Goal: Transaction & Acquisition: Book appointment/travel/reservation

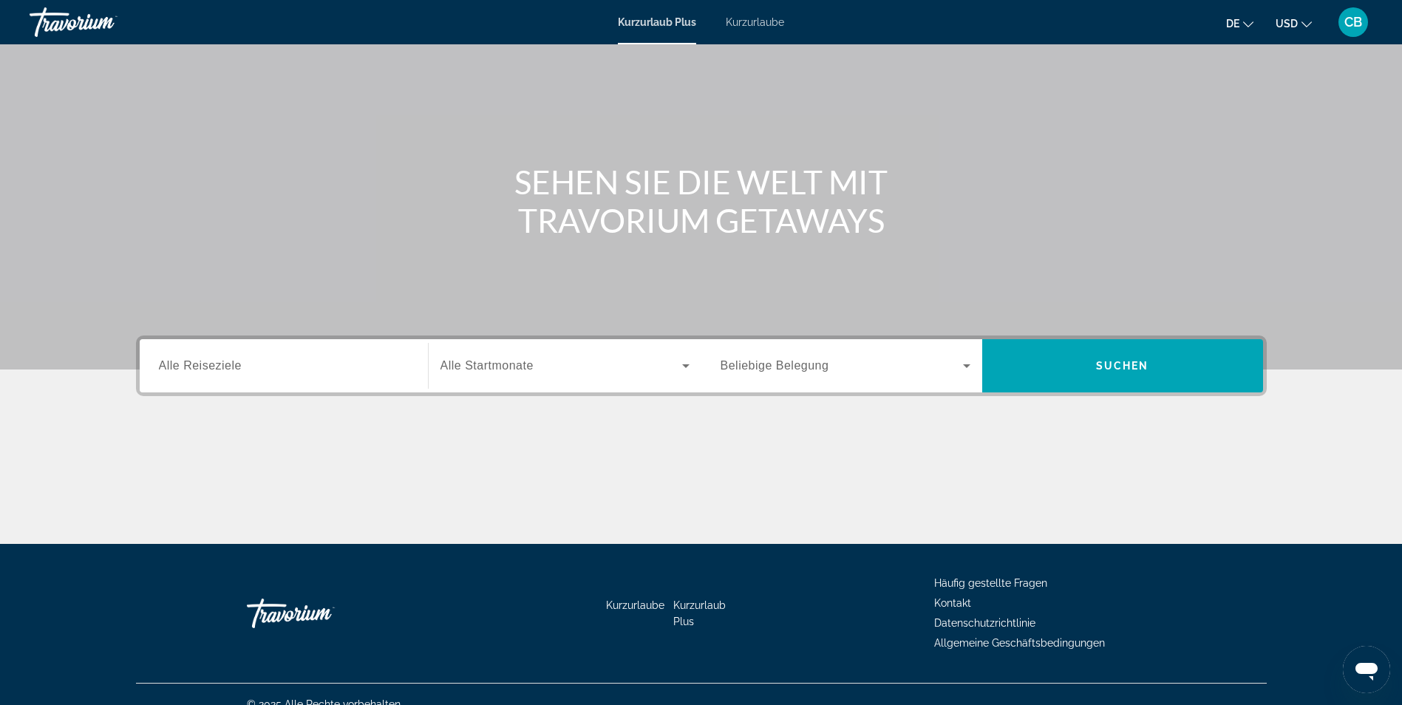
scroll to position [94, 0]
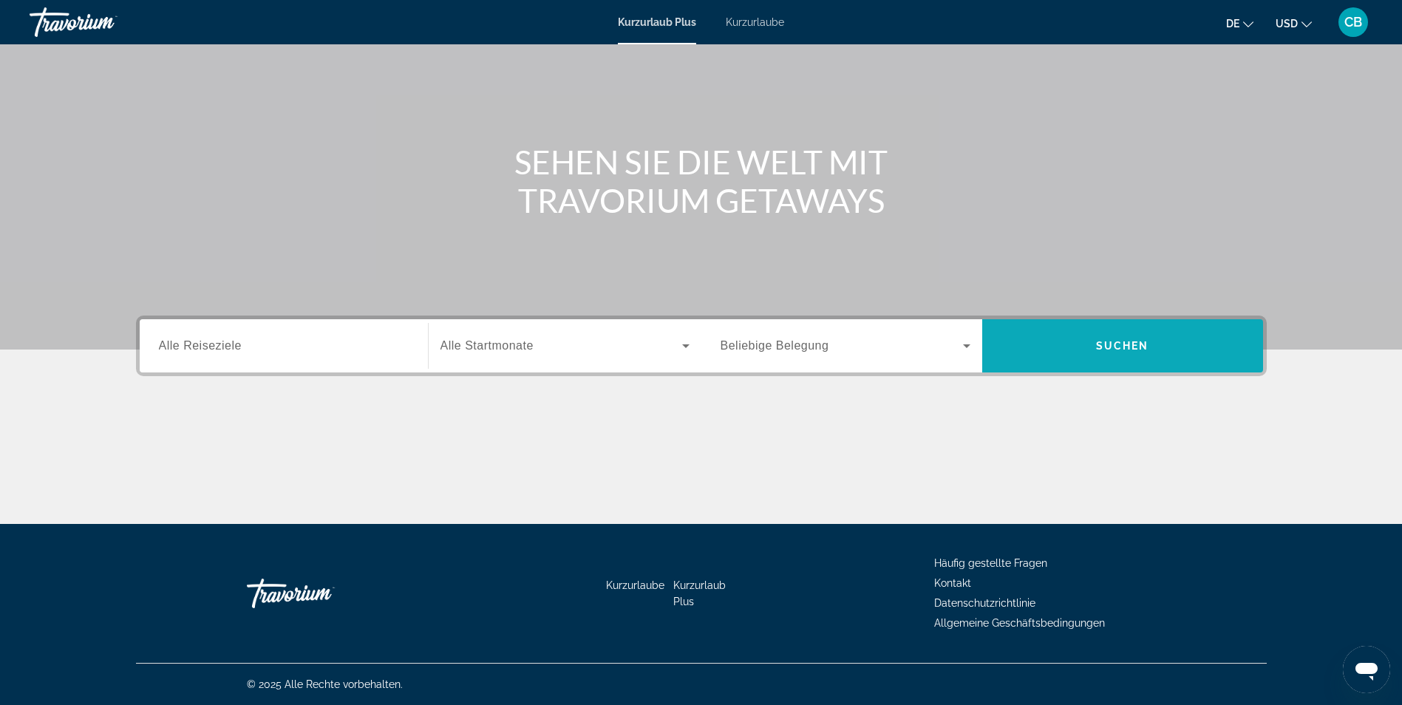
click at [1019, 342] on span "Suchen" at bounding box center [1122, 345] width 281 height 35
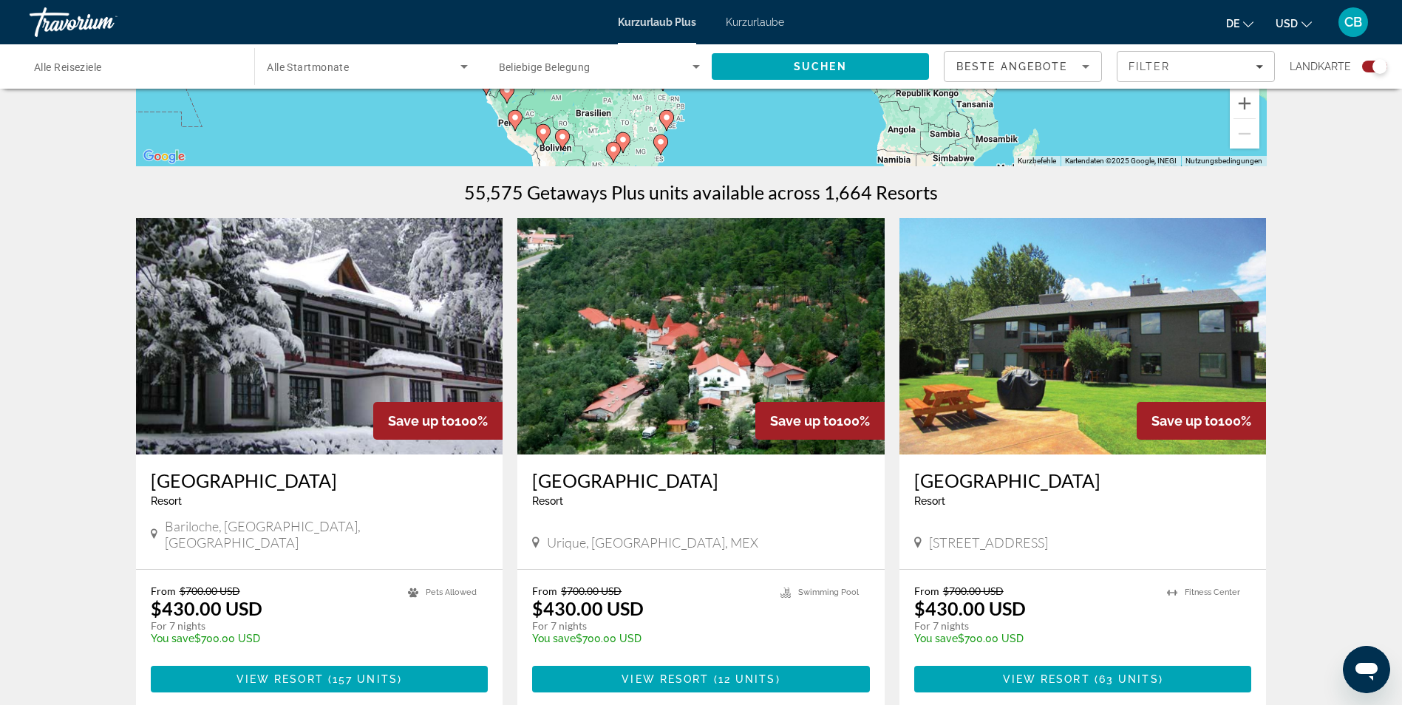
scroll to position [370, 0]
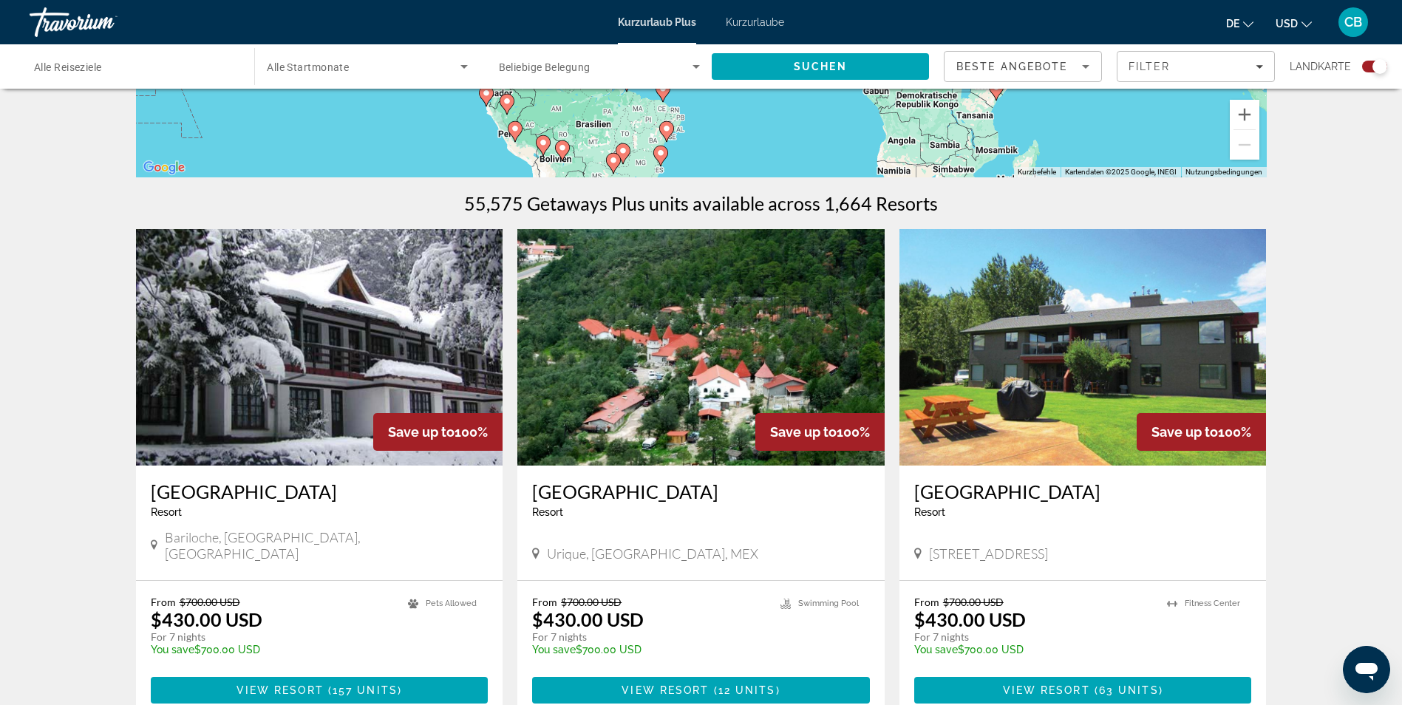
click at [1305, 22] on icon "Währung ändern" at bounding box center [1307, 24] width 10 height 10
click at [1286, 139] on button "EUR (€)" at bounding box center [1264, 135] width 73 height 19
click at [1083, 58] on icon "Sortieren nach" at bounding box center [1086, 67] width 18 height 18
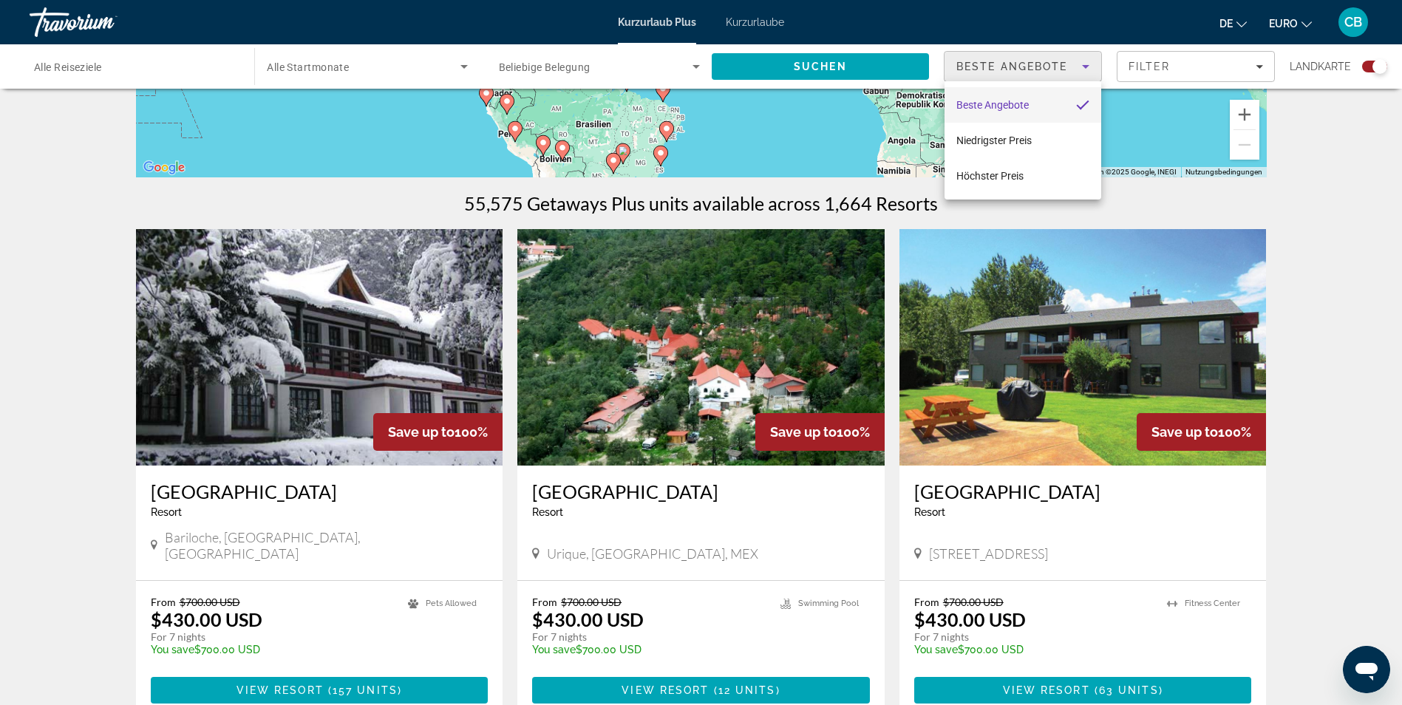
click at [1233, 77] on div at bounding box center [701, 352] width 1402 height 705
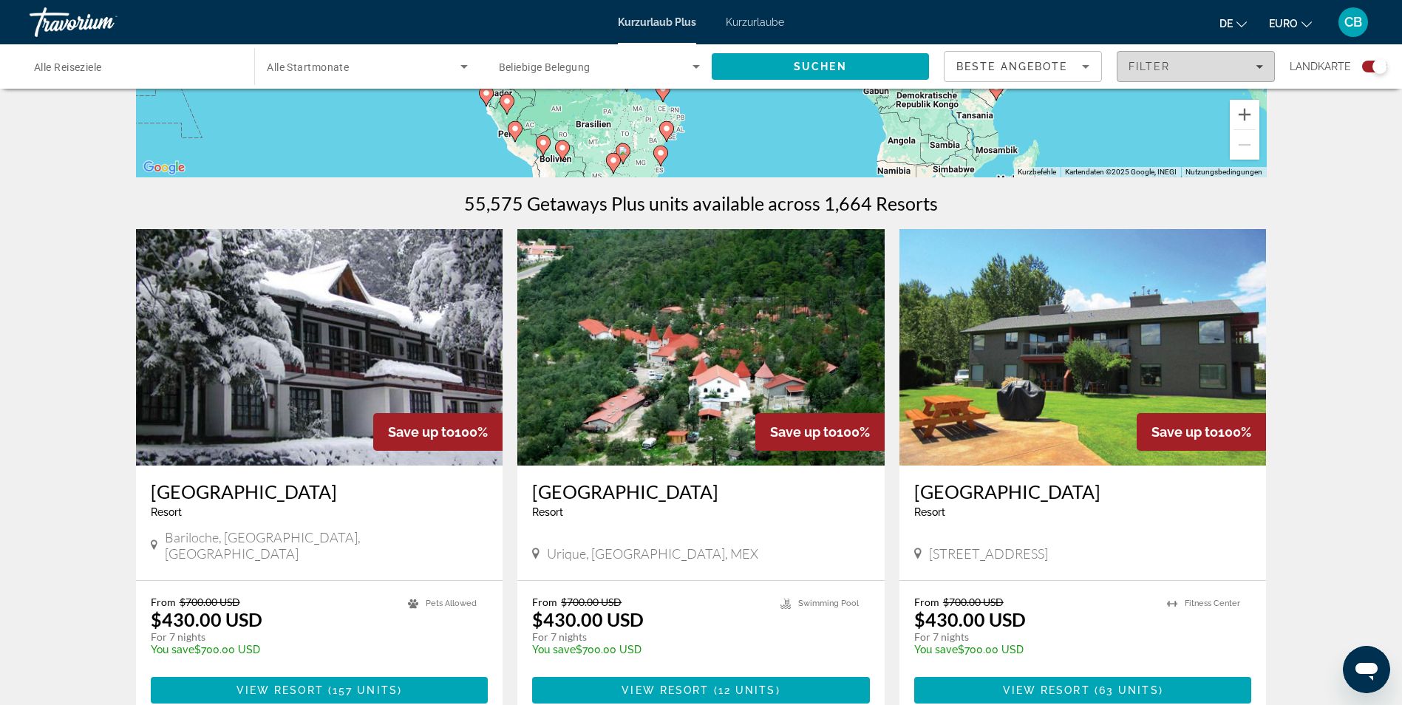
click at [1233, 72] on span "Filter" at bounding box center [1196, 66] width 157 height 35
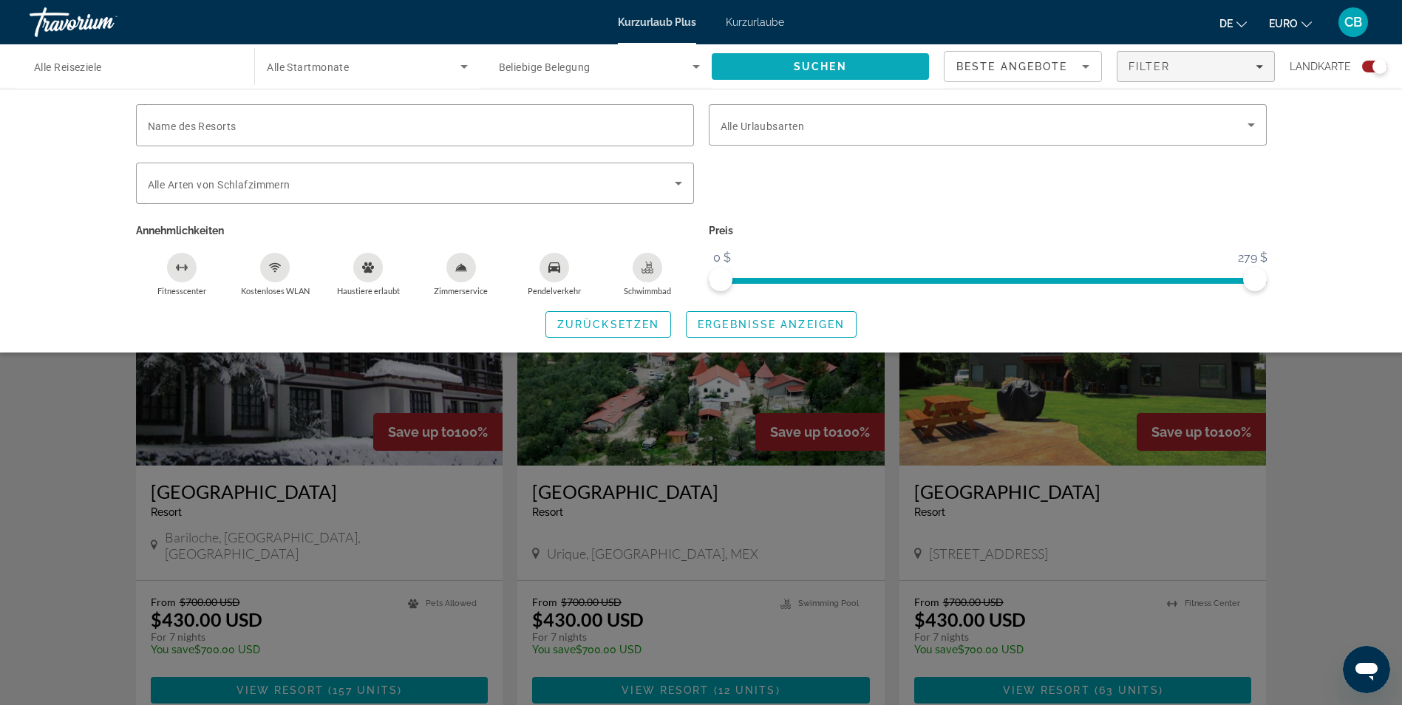
click at [898, 70] on span "Suchen" at bounding box center [820, 66] width 217 height 35
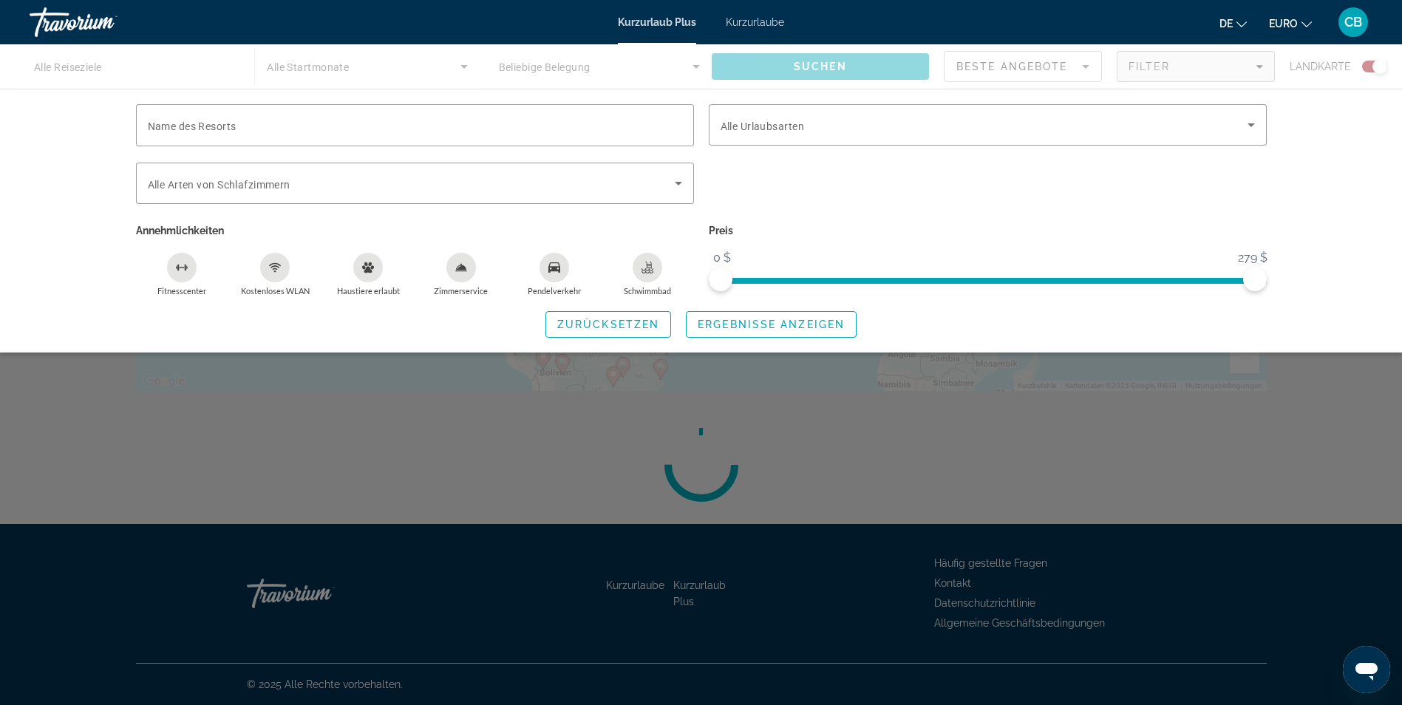
scroll to position [0, 0]
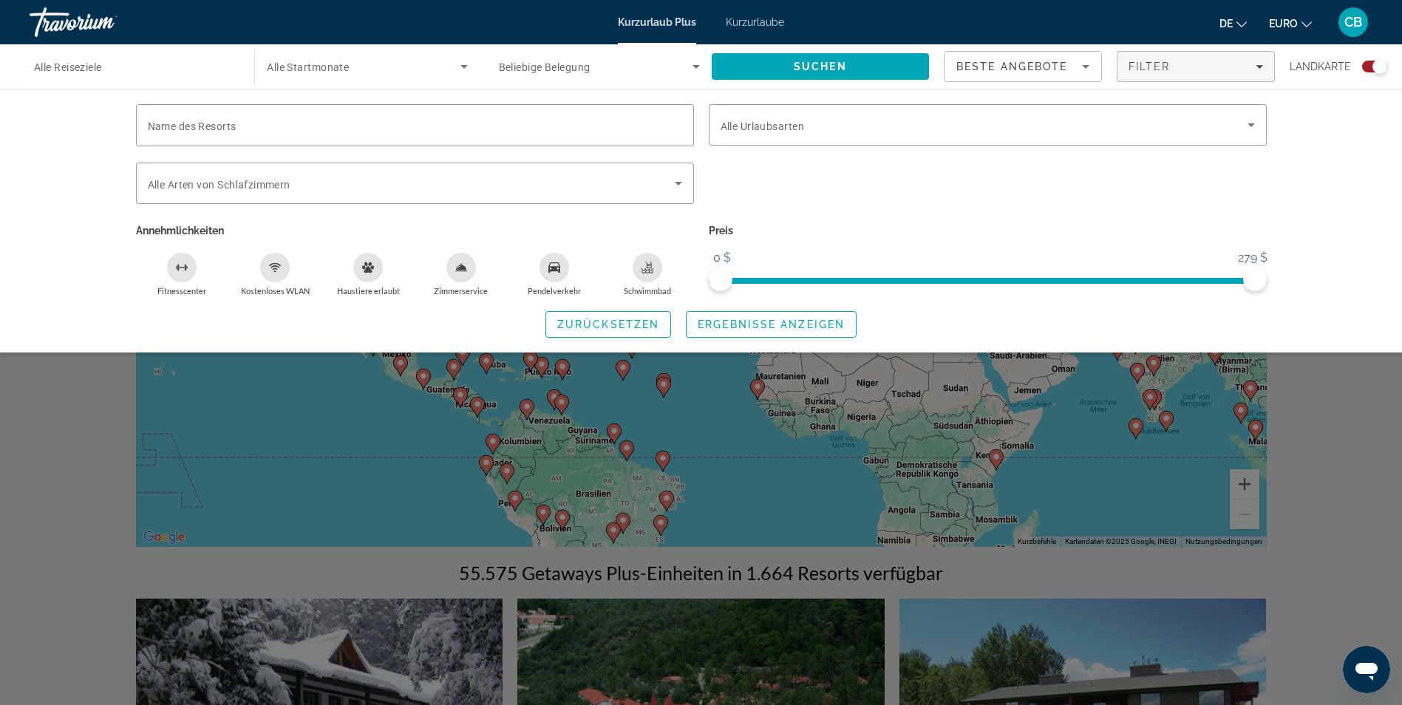
click at [1387, 380] on div "Such-Widget" at bounding box center [701, 463] width 1402 height 483
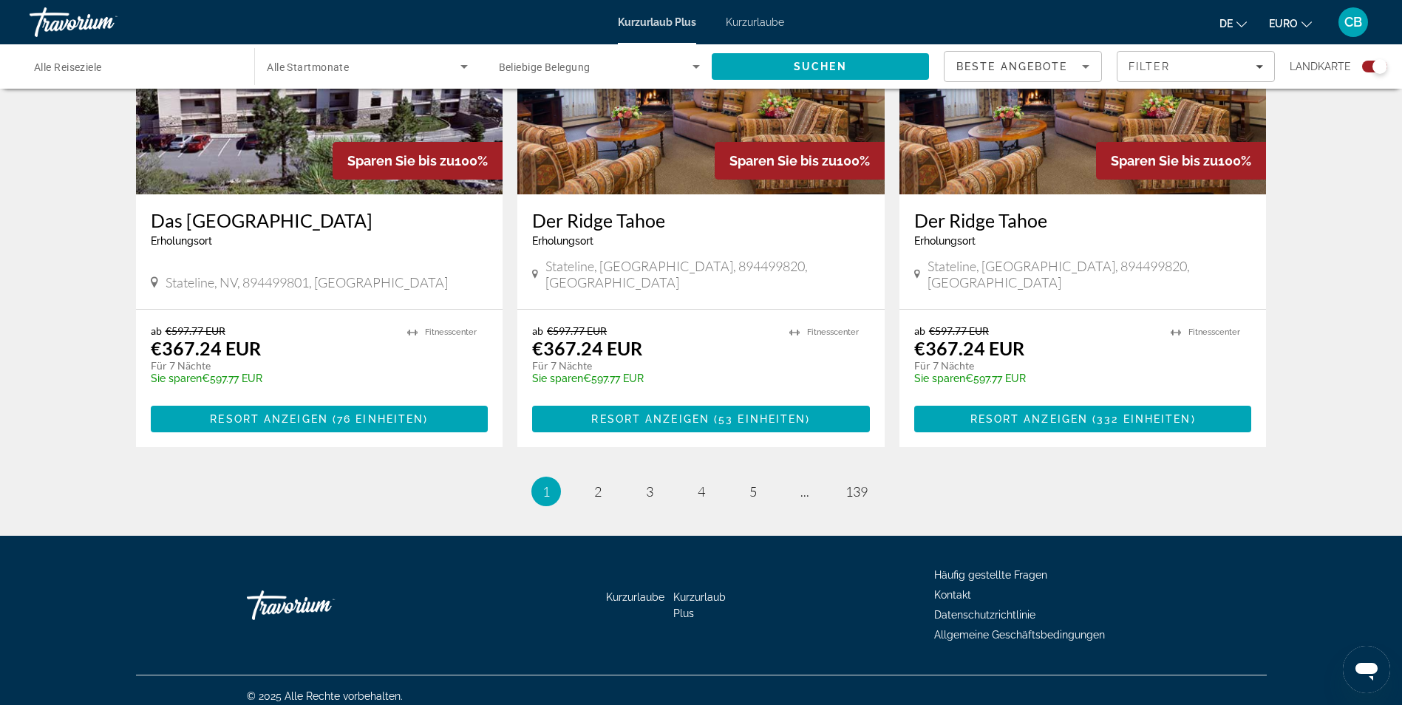
scroll to position [2199, 0]
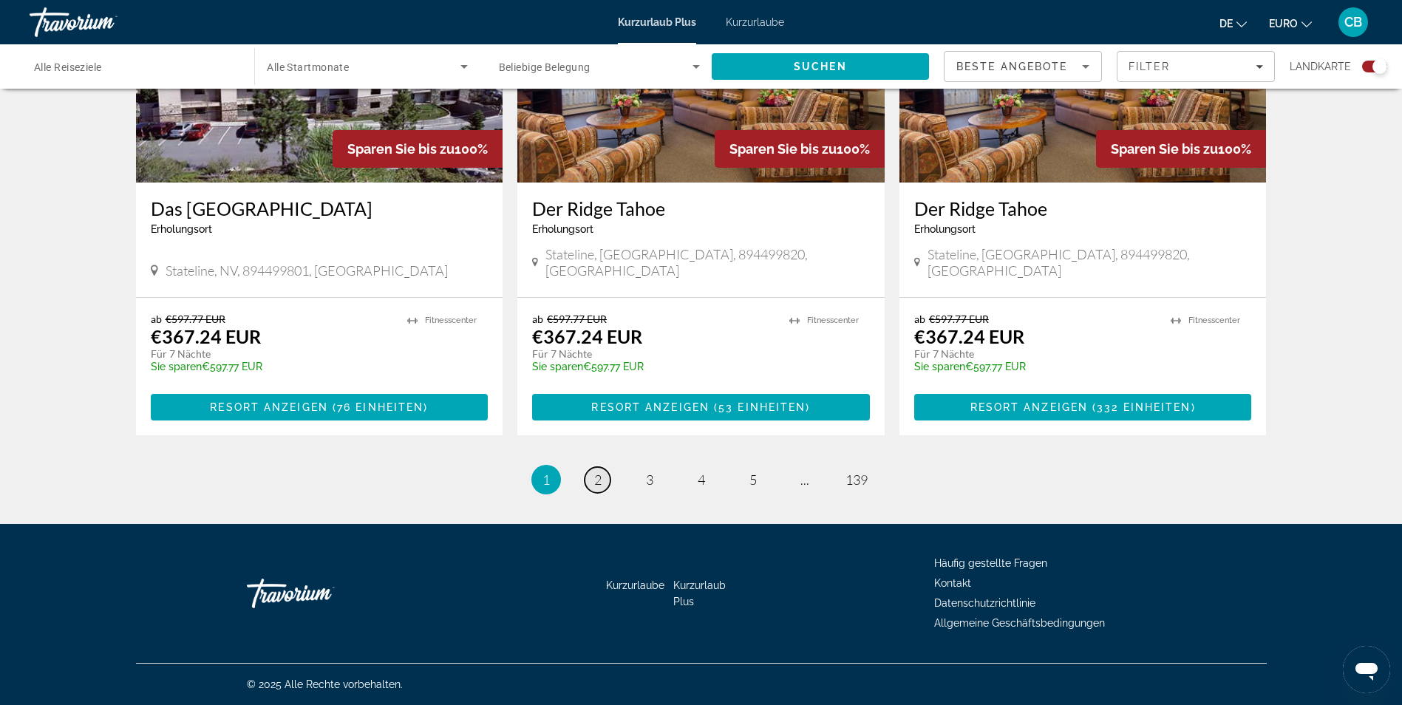
click at [588, 483] on link "Seite 2" at bounding box center [598, 480] width 26 height 26
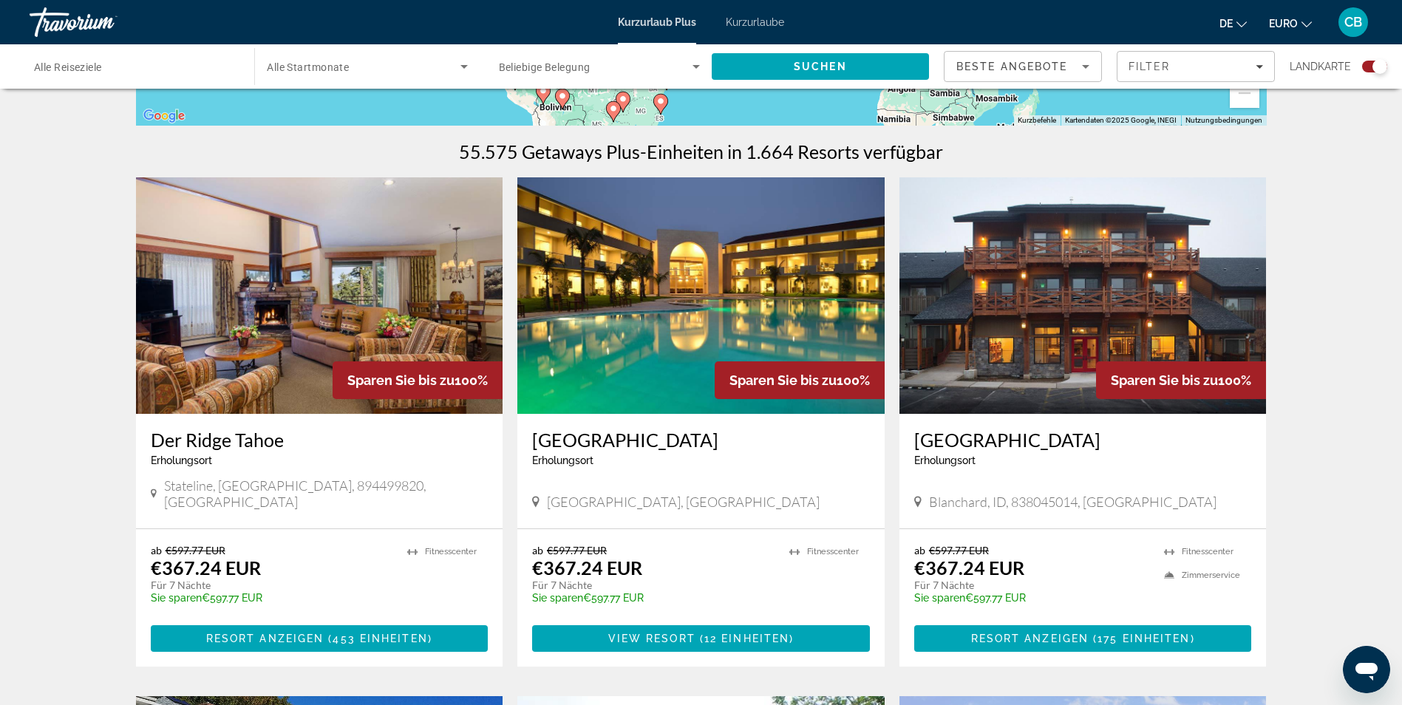
scroll to position [443, 0]
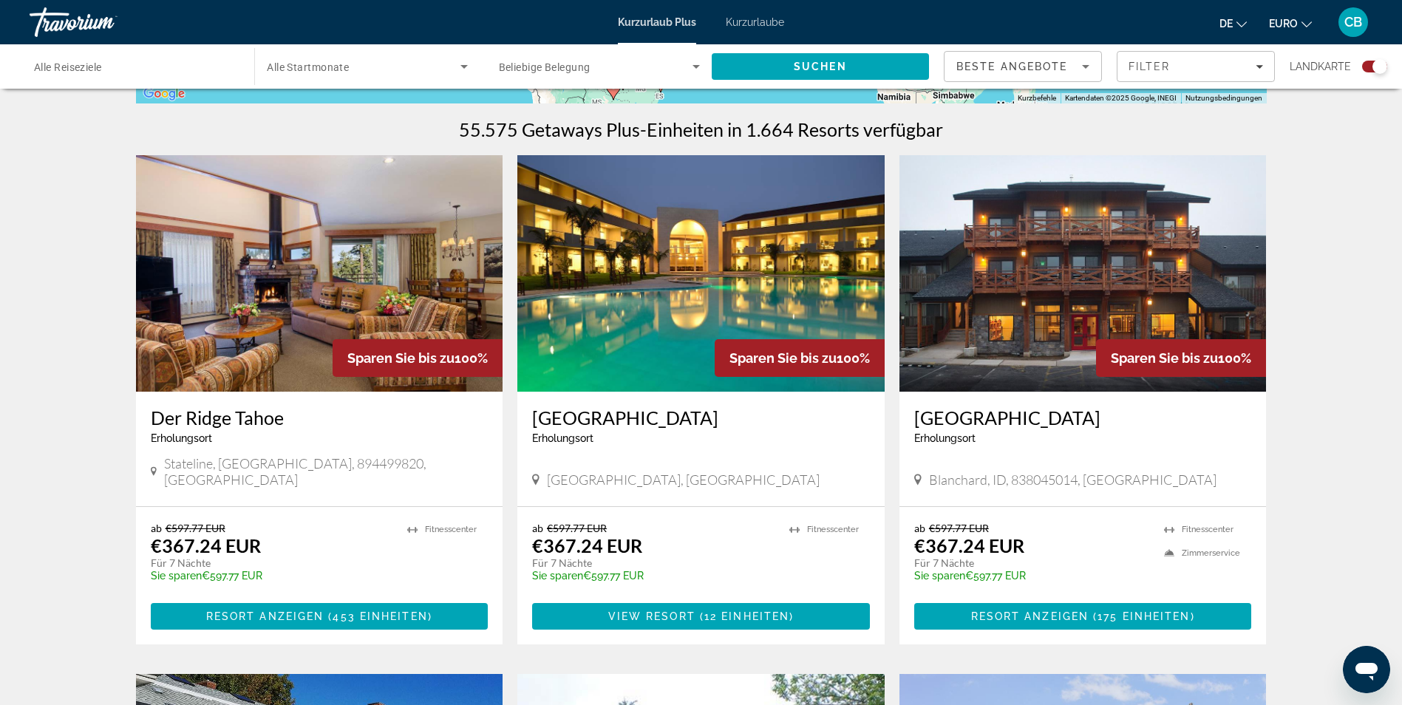
click at [586, 426] on h3 "Sun Hotel" at bounding box center [701, 418] width 338 height 22
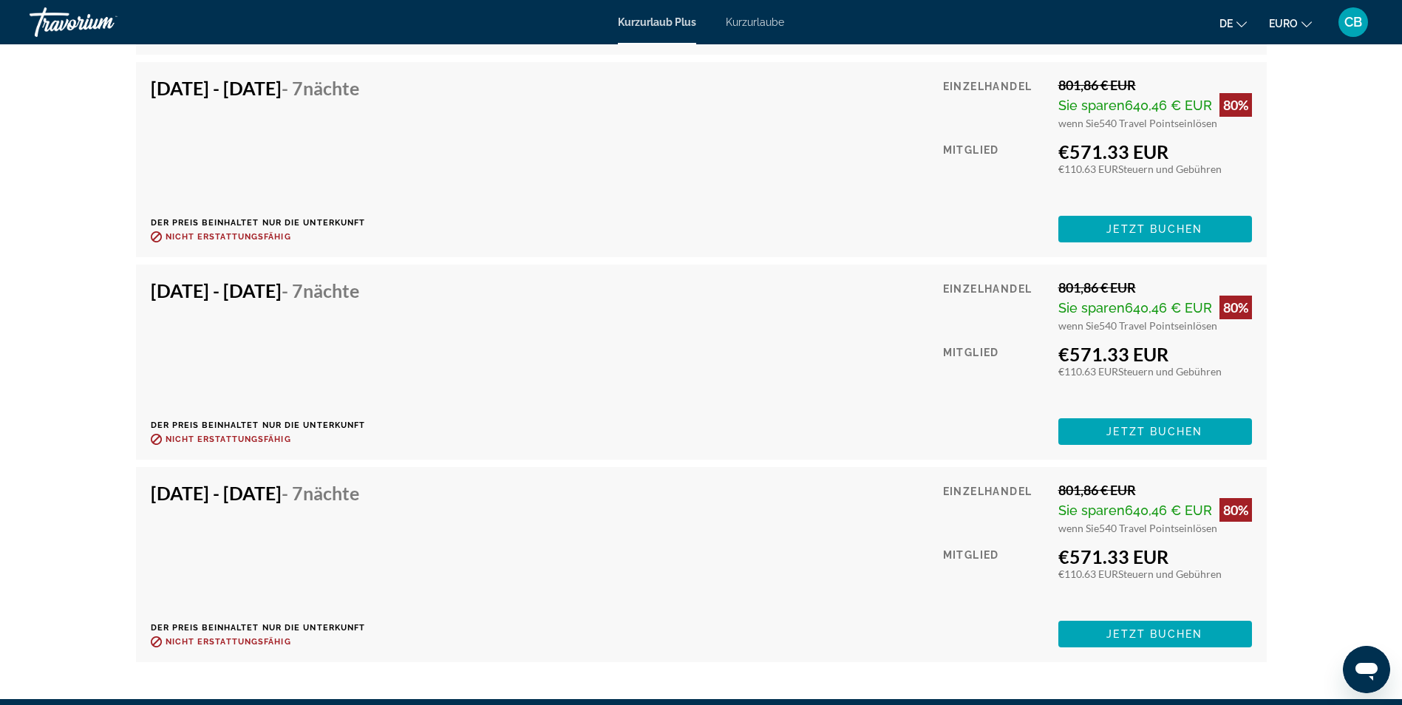
scroll to position [4065, 0]
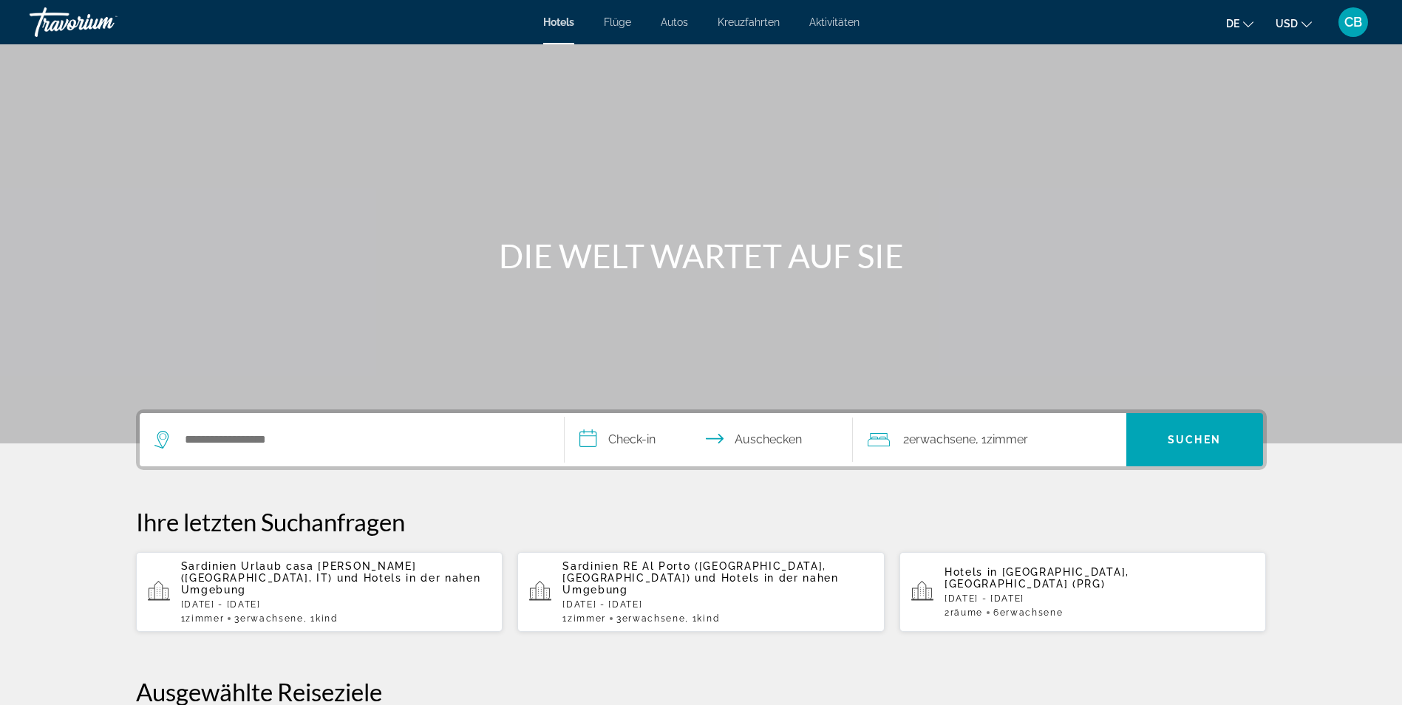
click at [1299, 21] on button "USD USD ($) MXN (Mex$) CAD (Can$) GBP (£) EUR (€) AUD (A$) NZD (NZ$) CNY (CN¥)" at bounding box center [1294, 23] width 36 height 21
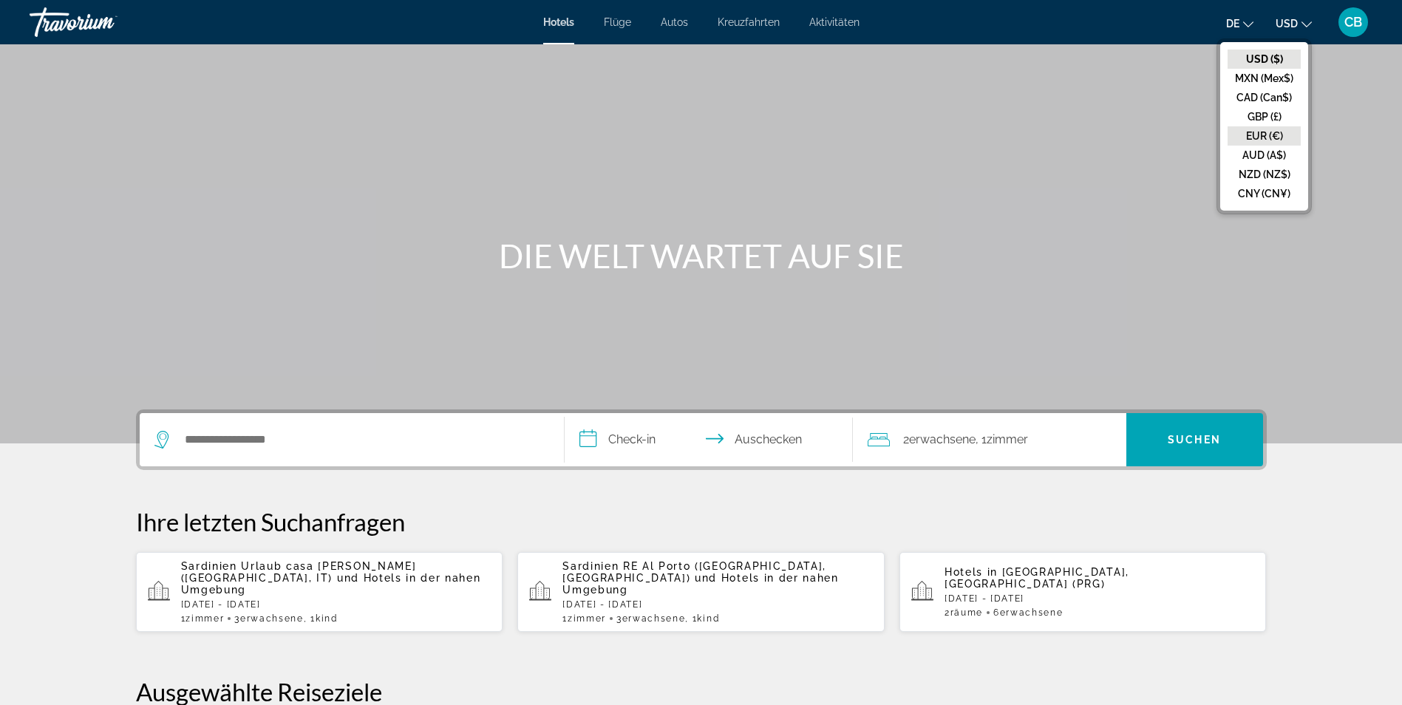
click at [1278, 130] on button "EUR (€)" at bounding box center [1264, 135] width 73 height 19
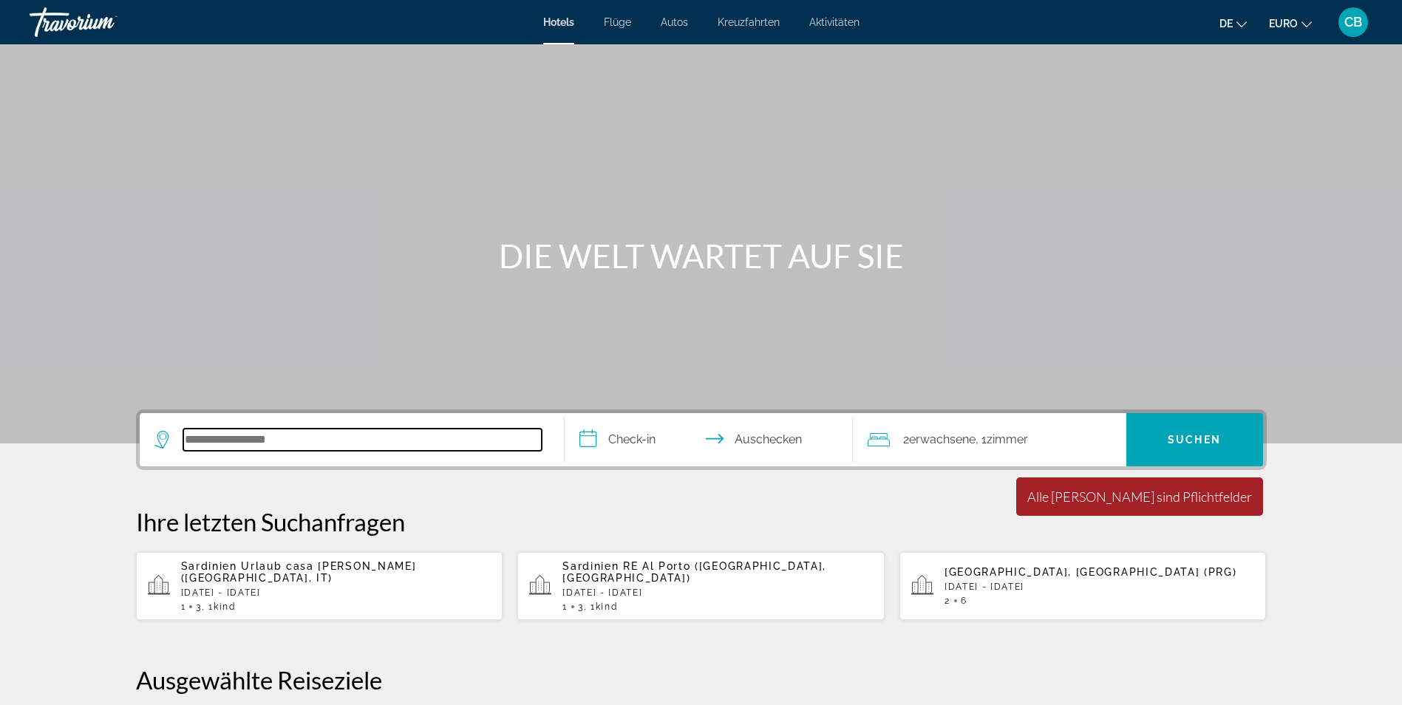
paste input "********"
type input "********"
click at [602, 433] on input "**********" at bounding box center [712, 442] width 294 height 58
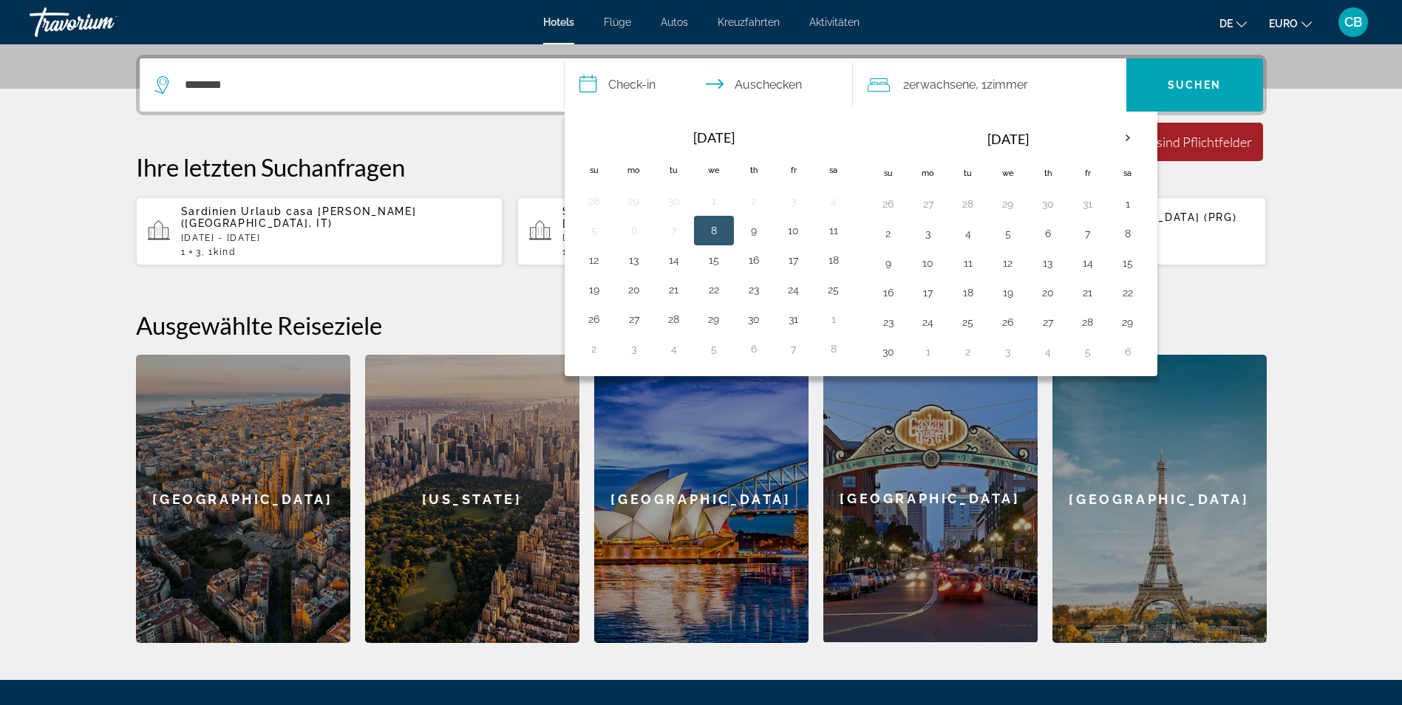
scroll to position [361, 0]
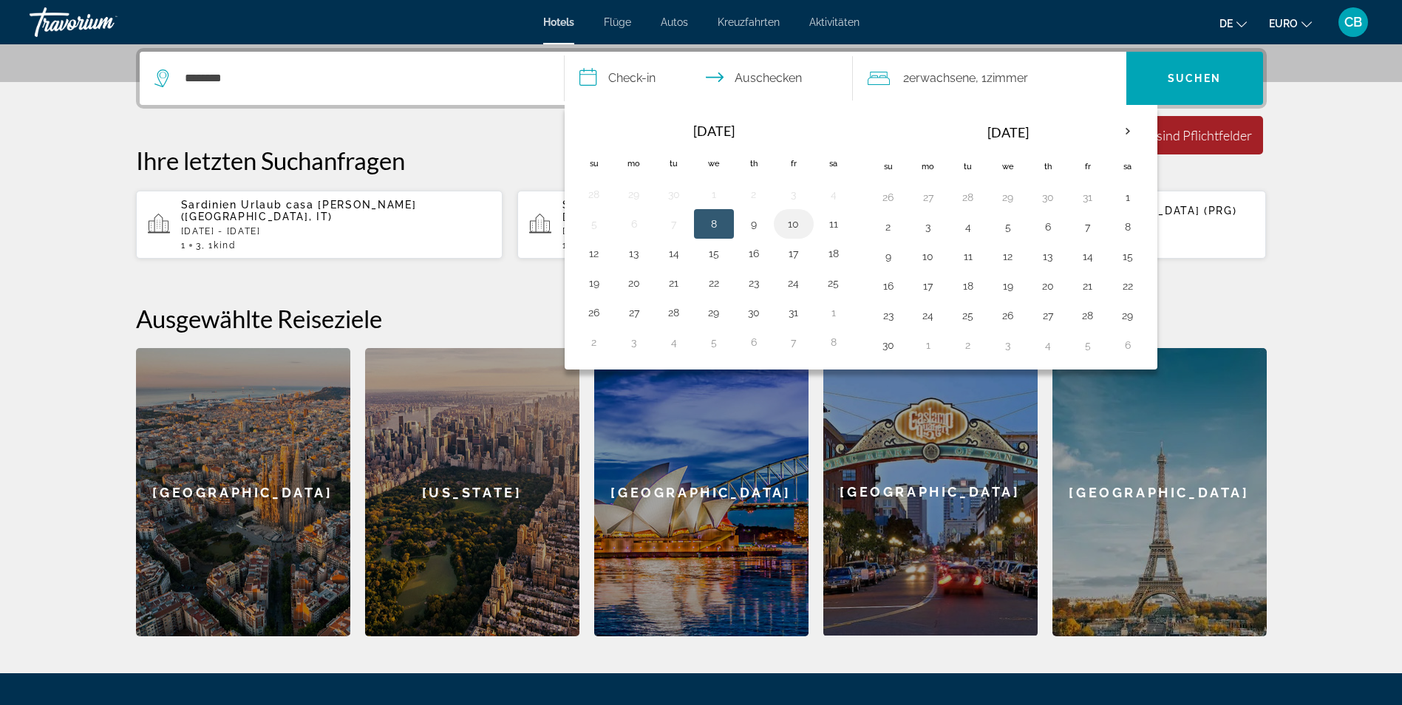
click at [793, 225] on button "10" at bounding box center [794, 224] width 24 height 21
click at [589, 261] on button "12" at bounding box center [594, 253] width 24 height 21
type input "**********"
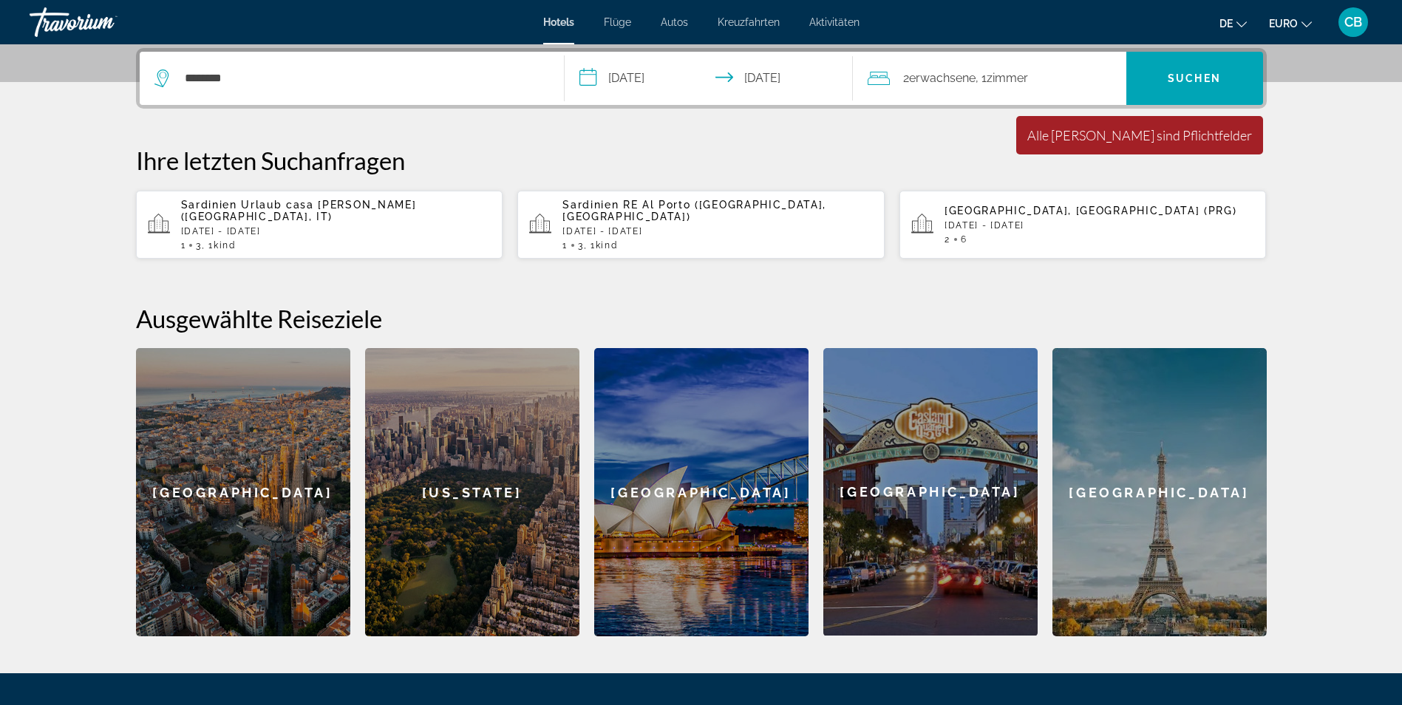
click at [921, 70] on span "2 Adult Erwachsene" at bounding box center [939, 78] width 72 height 21
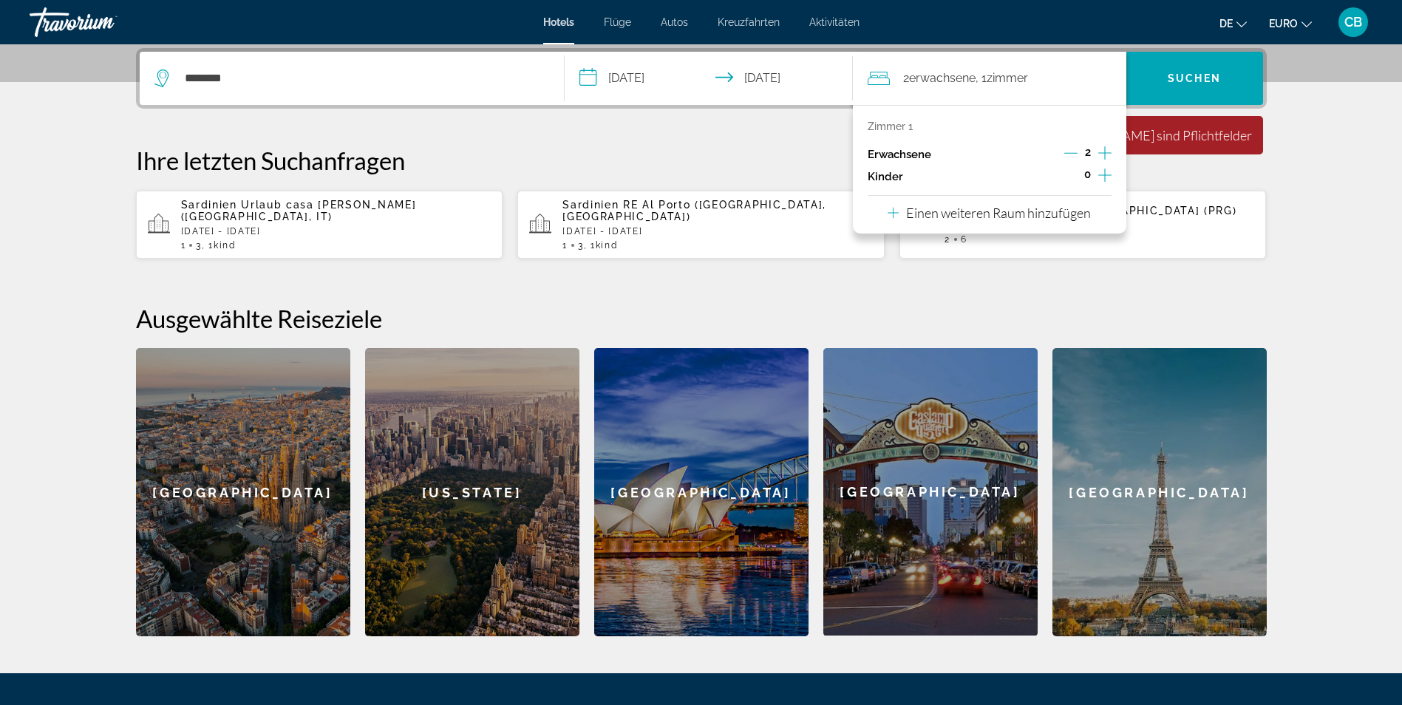
click at [1074, 156] on icon "Dekrementierung Erwachsene" at bounding box center [1070, 152] width 13 height 13
click at [1102, 175] on icon "Untergeordnete Elemente inkrementieren" at bounding box center [1104, 175] width 13 height 13
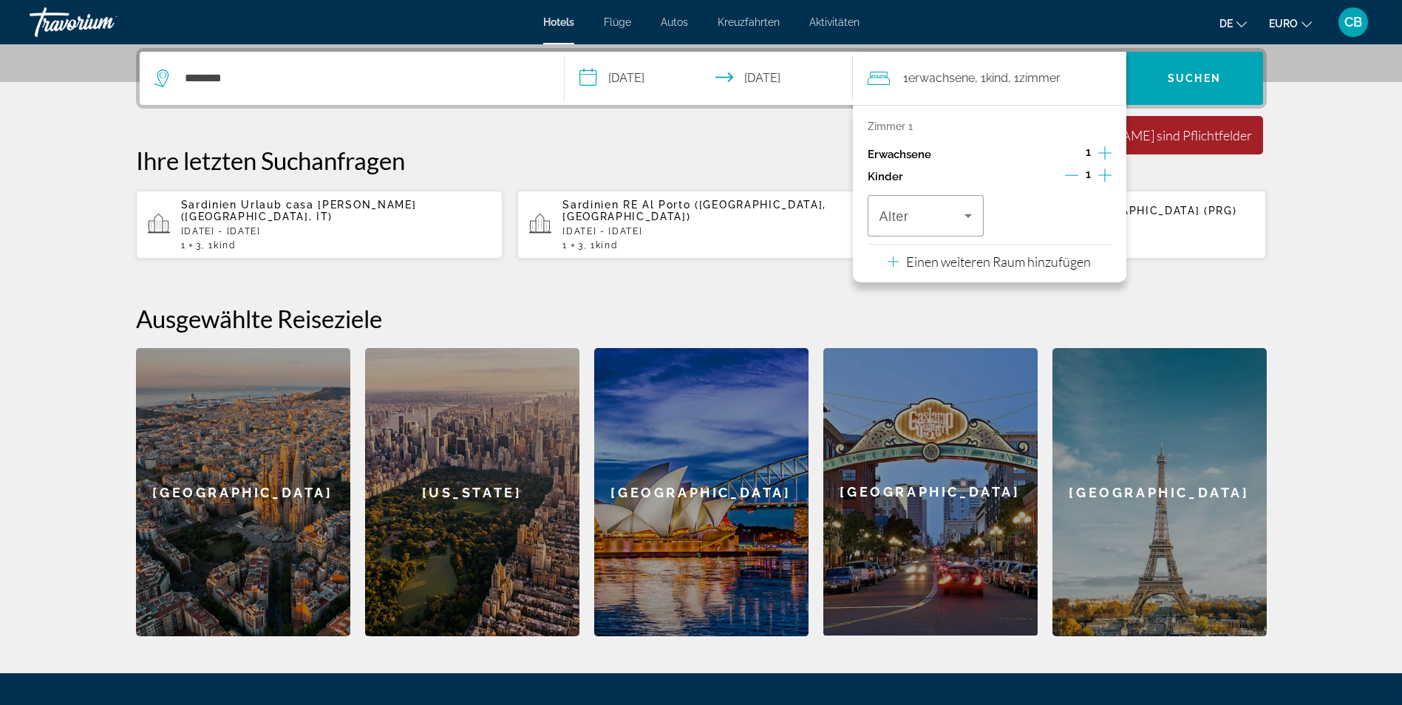
click at [1002, 216] on div "Alter" at bounding box center [990, 215] width 244 height 41
click at [971, 218] on icon "Reisende: 1 Erwachsener, 1 Kind" at bounding box center [968, 216] width 18 height 18
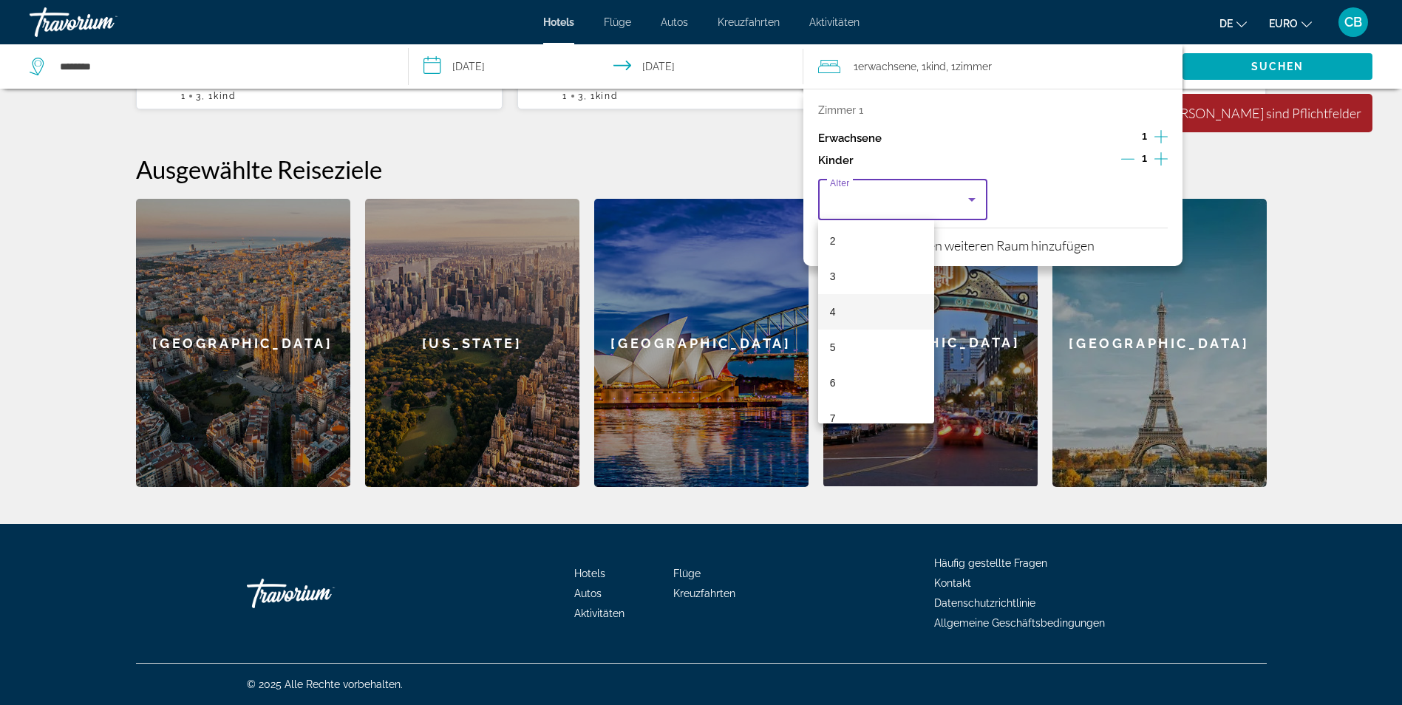
scroll to position [148, 0]
click at [840, 344] on mat-option "7" at bounding box center [876, 344] width 117 height 35
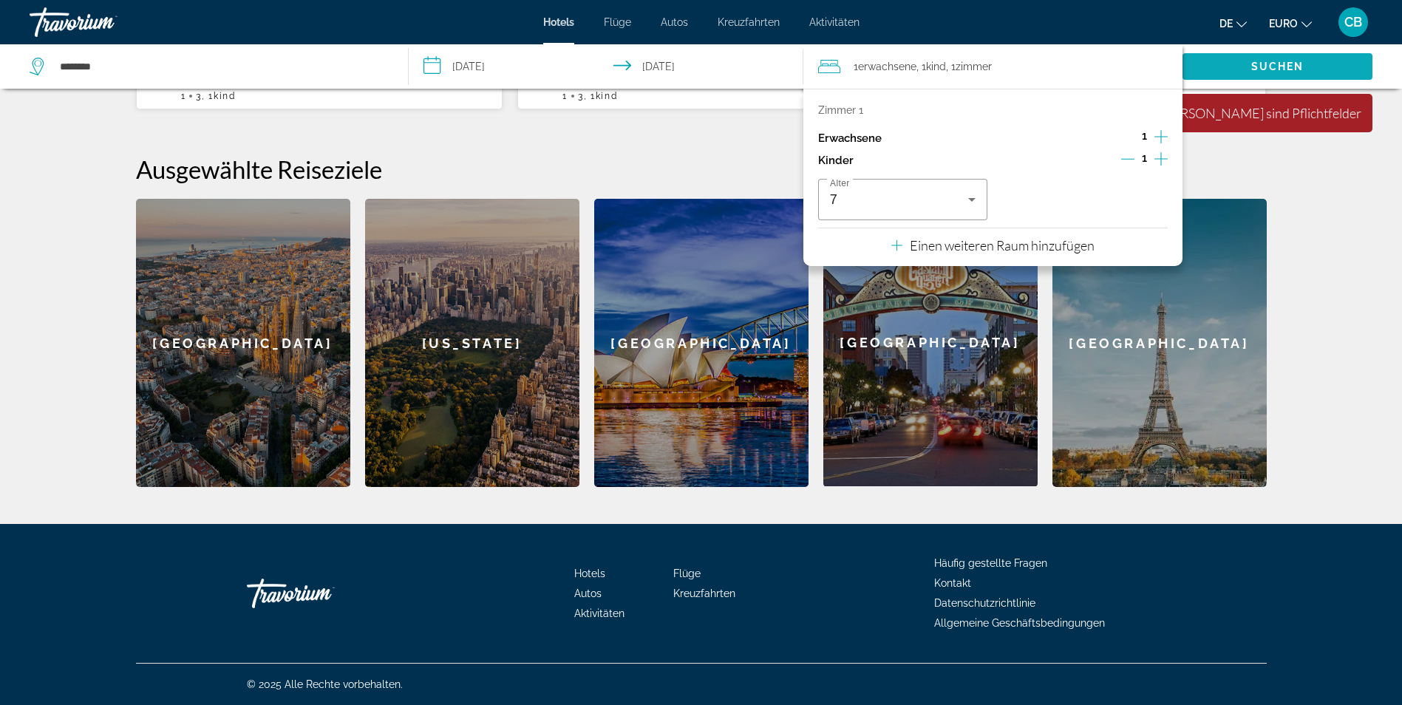
click at [1203, 70] on span "Suchen" at bounding box center [1278, 66] width 190 height 35
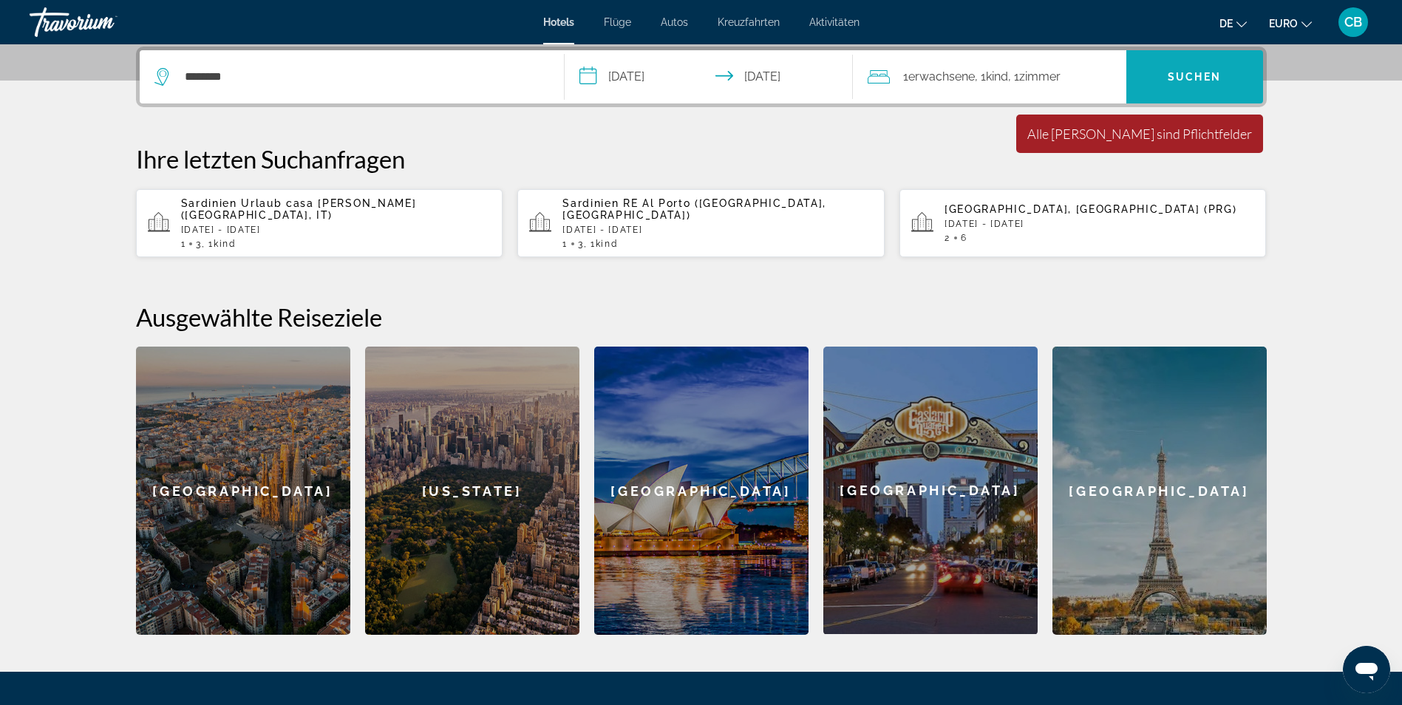
scroll to position [0, 0]
click at [1189, 78] on span "Suchen" at bounding box center [1194, 77] width 53 height 12
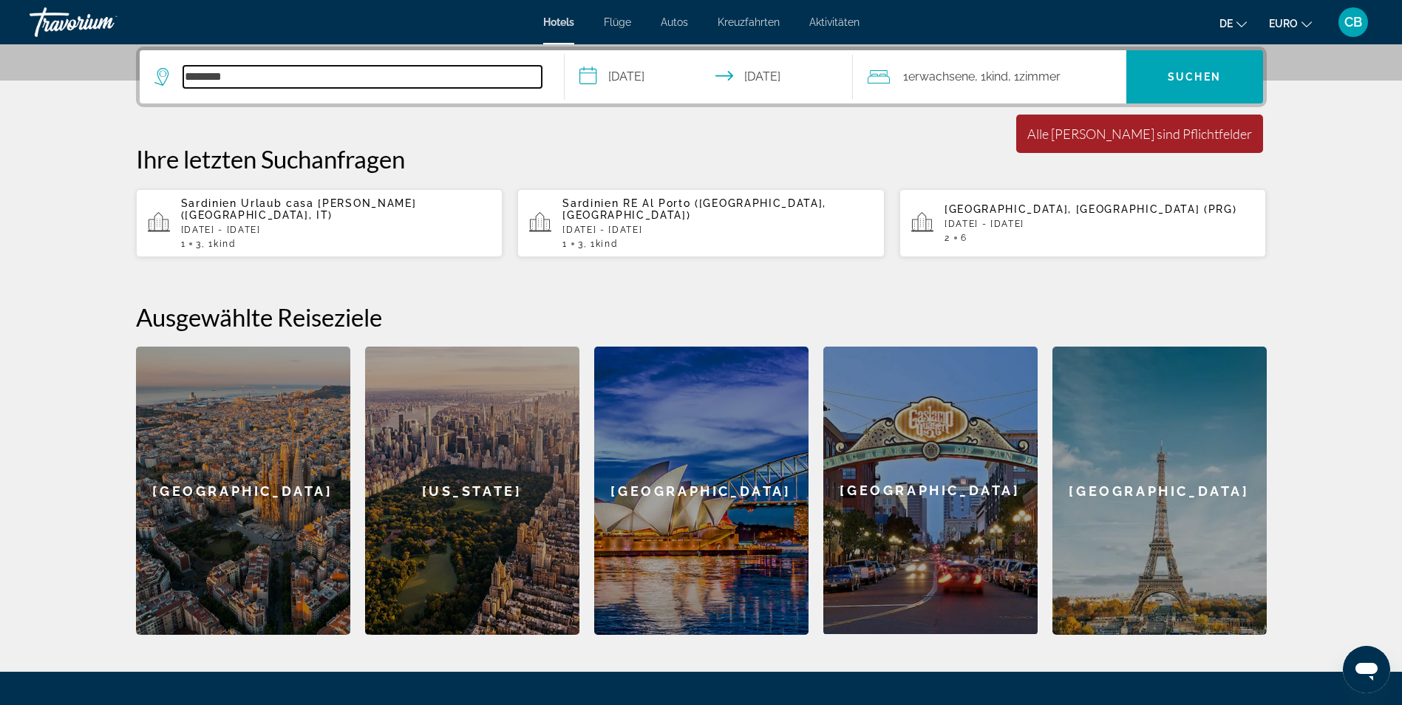
click at [274, 81] on input "********" at bounding box center [362, 77] width 358 height 22
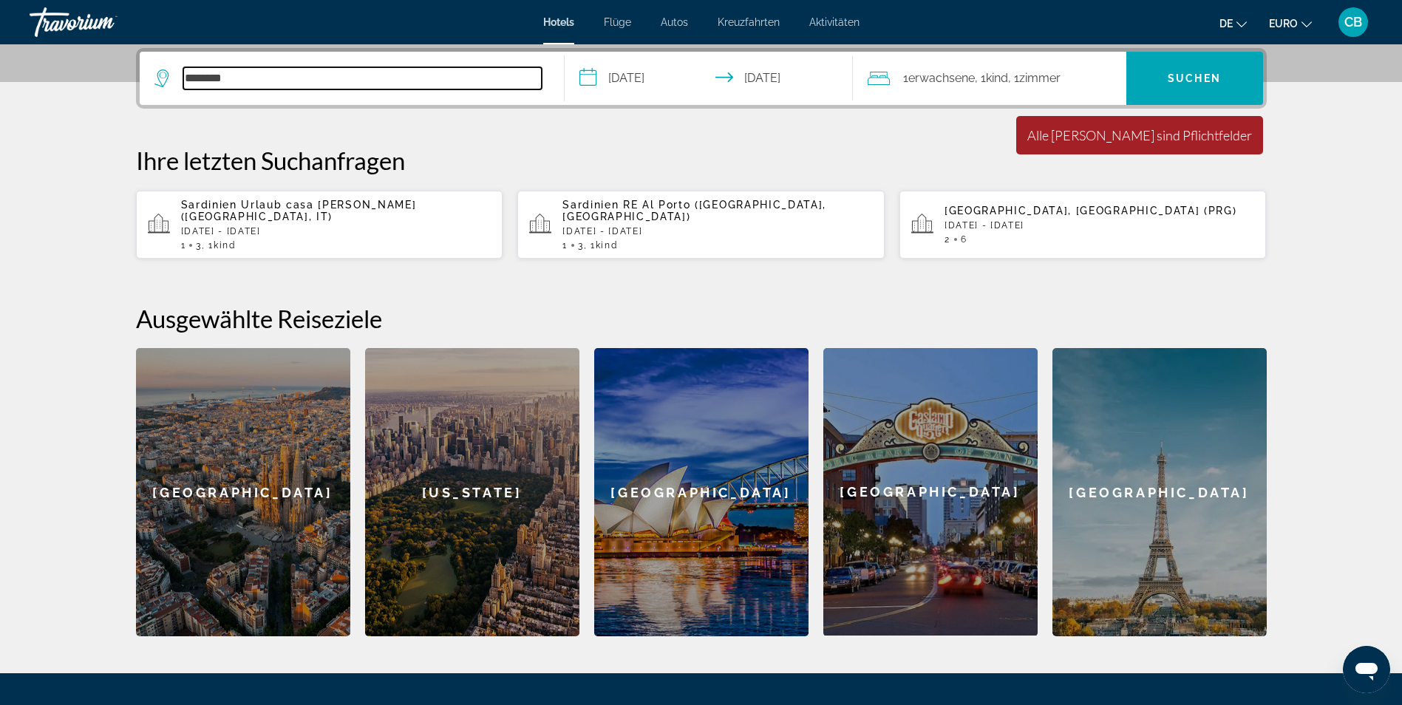
click at [275, 81] on input "********" at bounding box center [362, 78] width 358 height 22
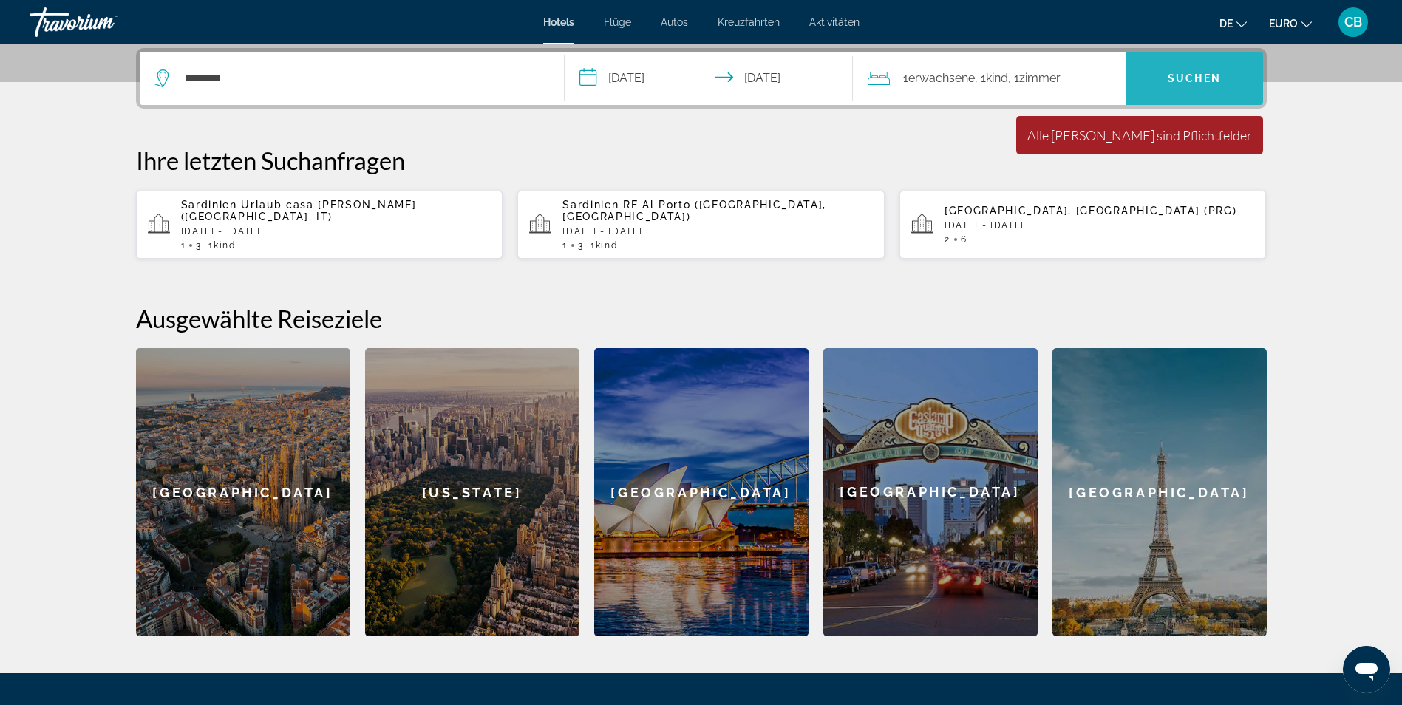
click at [1166, 70] on span "Suchen" at bounding box center [1194, 78] width 137 height 35
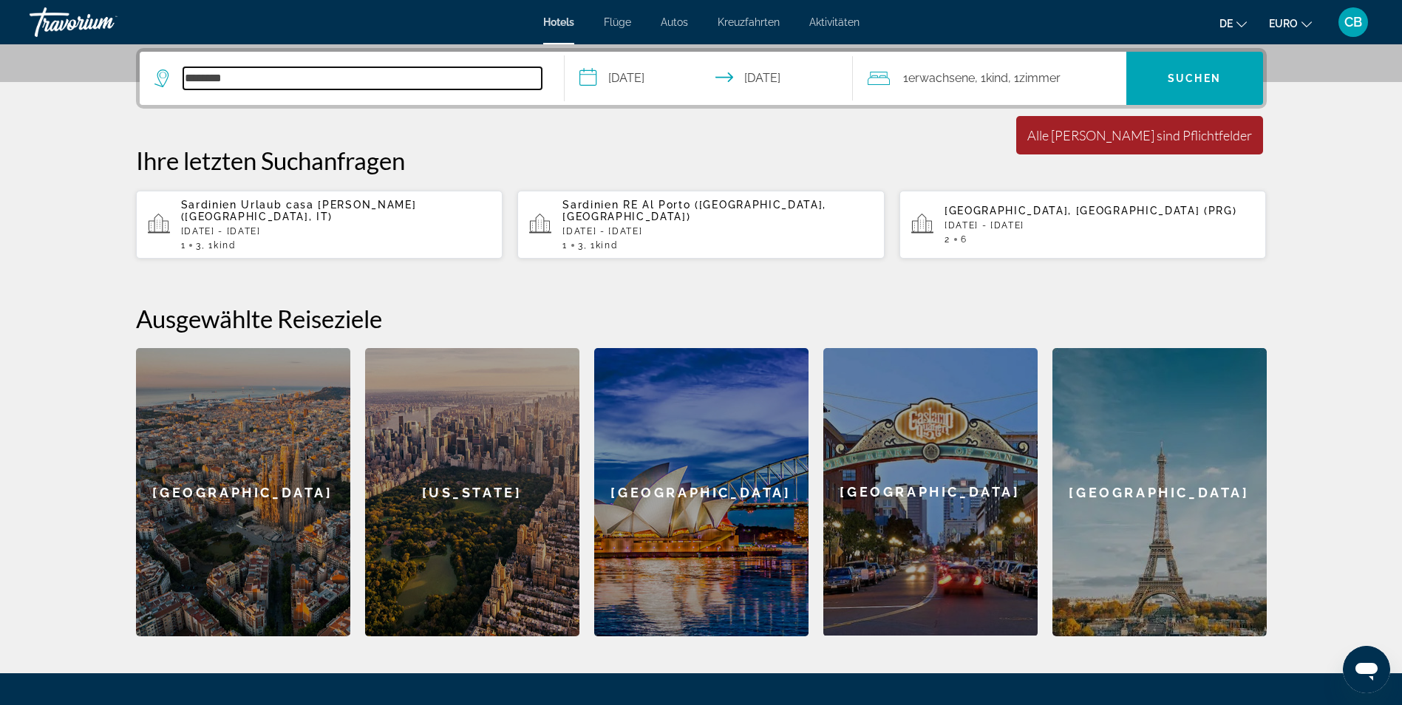
click at [262, 70] on input "********" at bounding box center [362, 78] width 358 height 22
drag, startPoint x: 226, startPoint y: 81, endPoint x: 157, endPoint y: 84, distance: 69.5
click at [157, 84] on div "********" at bounding box center [347, 78] width 387 height 22
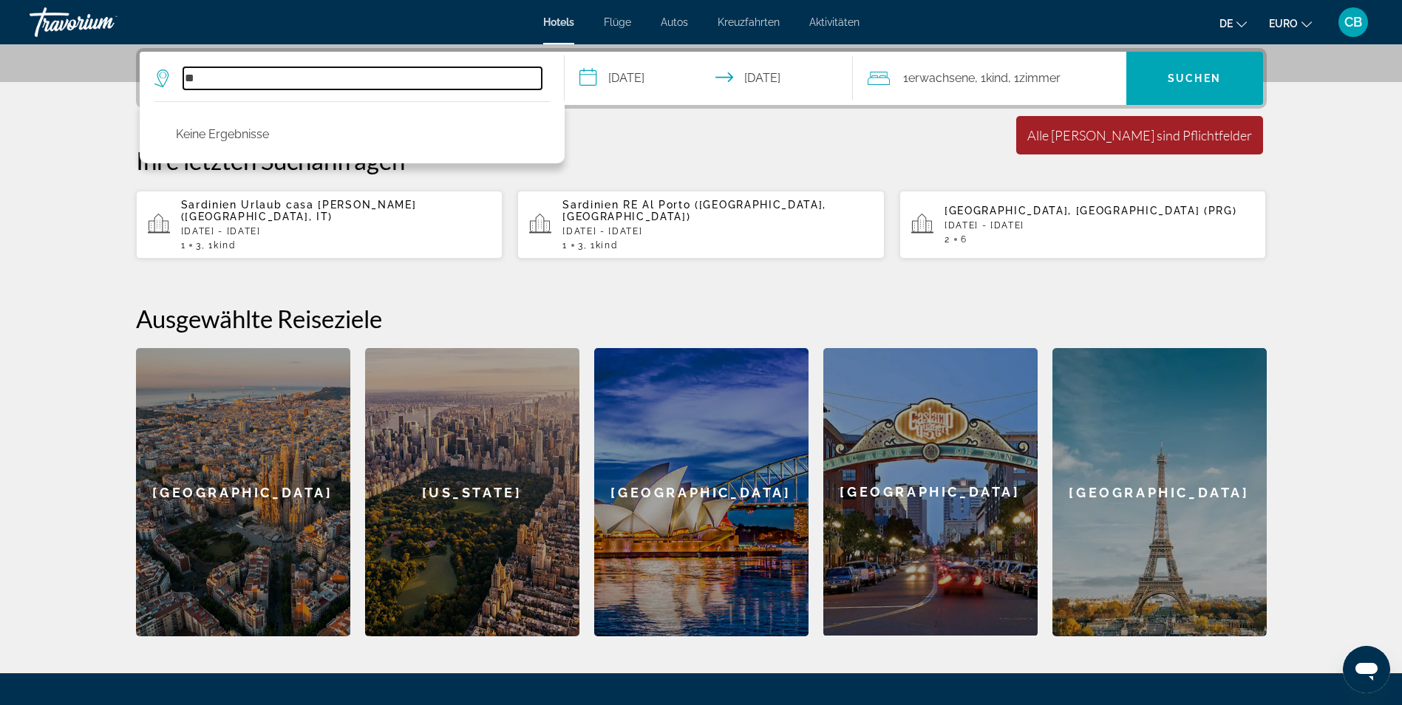
type input "*"
paste input "********"
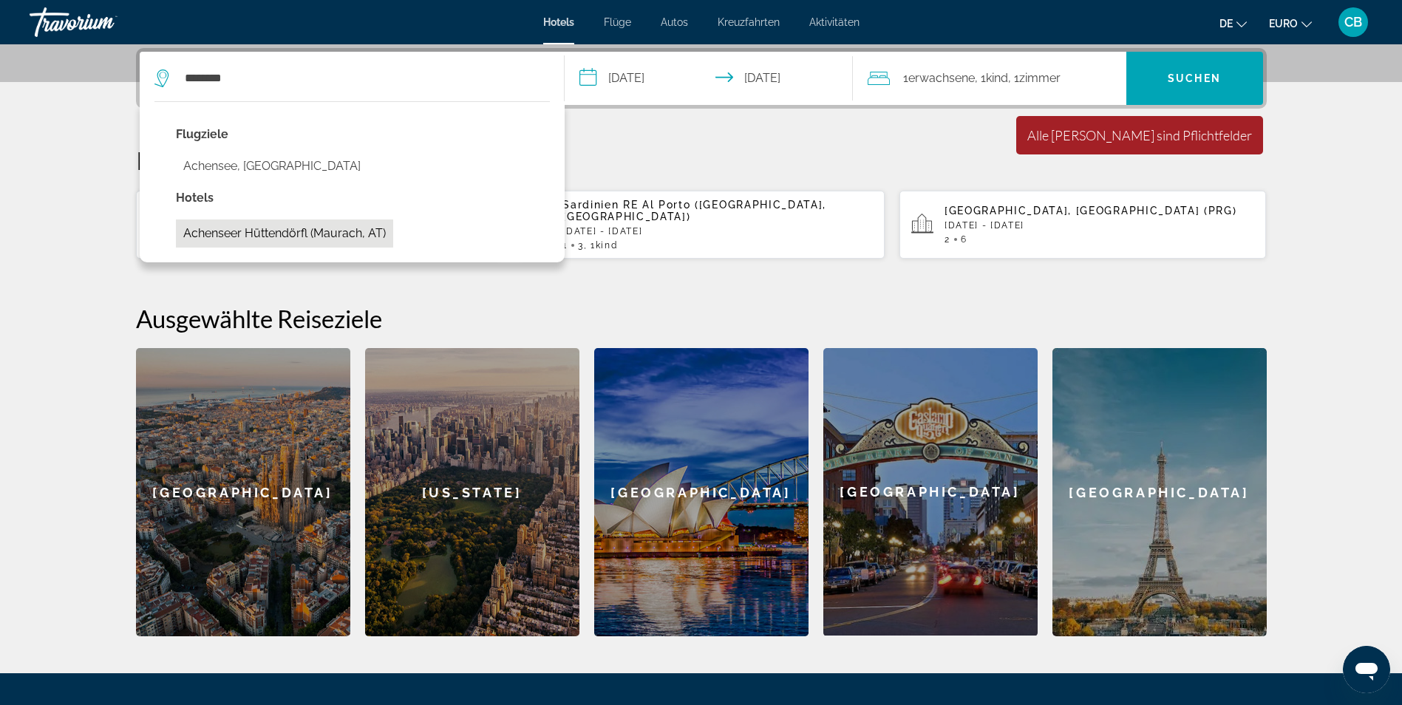
click at [304, 242] on button "Achenseer Hüttendörfl (Maurach, AT)" at bounding box center [284, 234] width 217 height 28
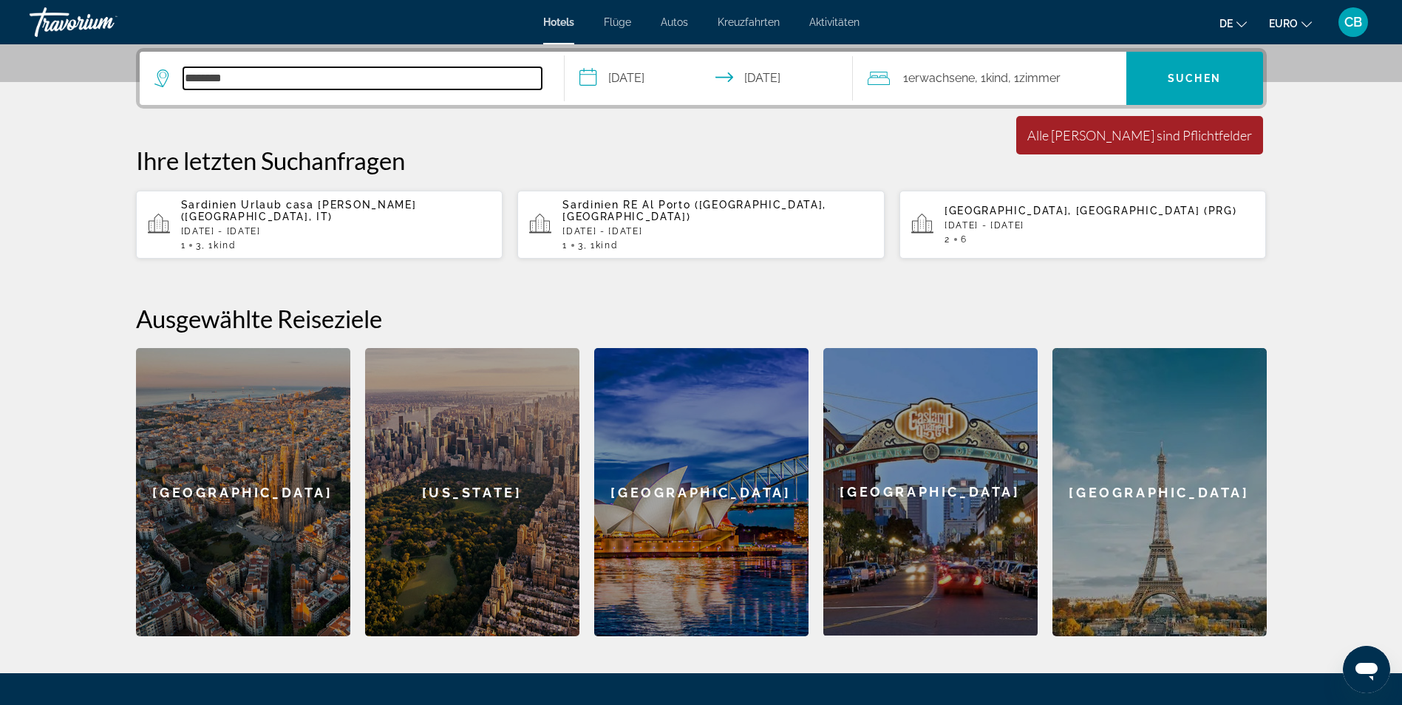
type input "**********"
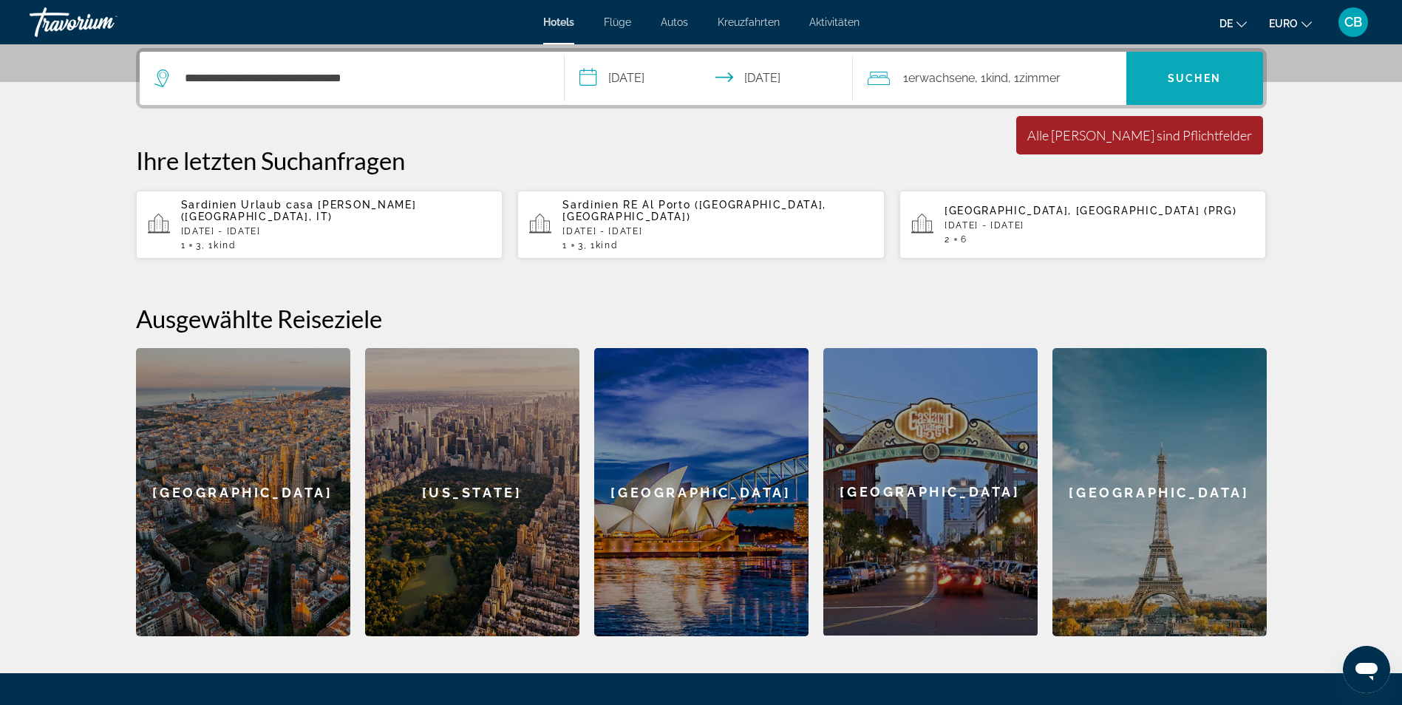
click at [1198, 89] on span "Suchen" at bounding box center [1194, 78] width 137 height 35
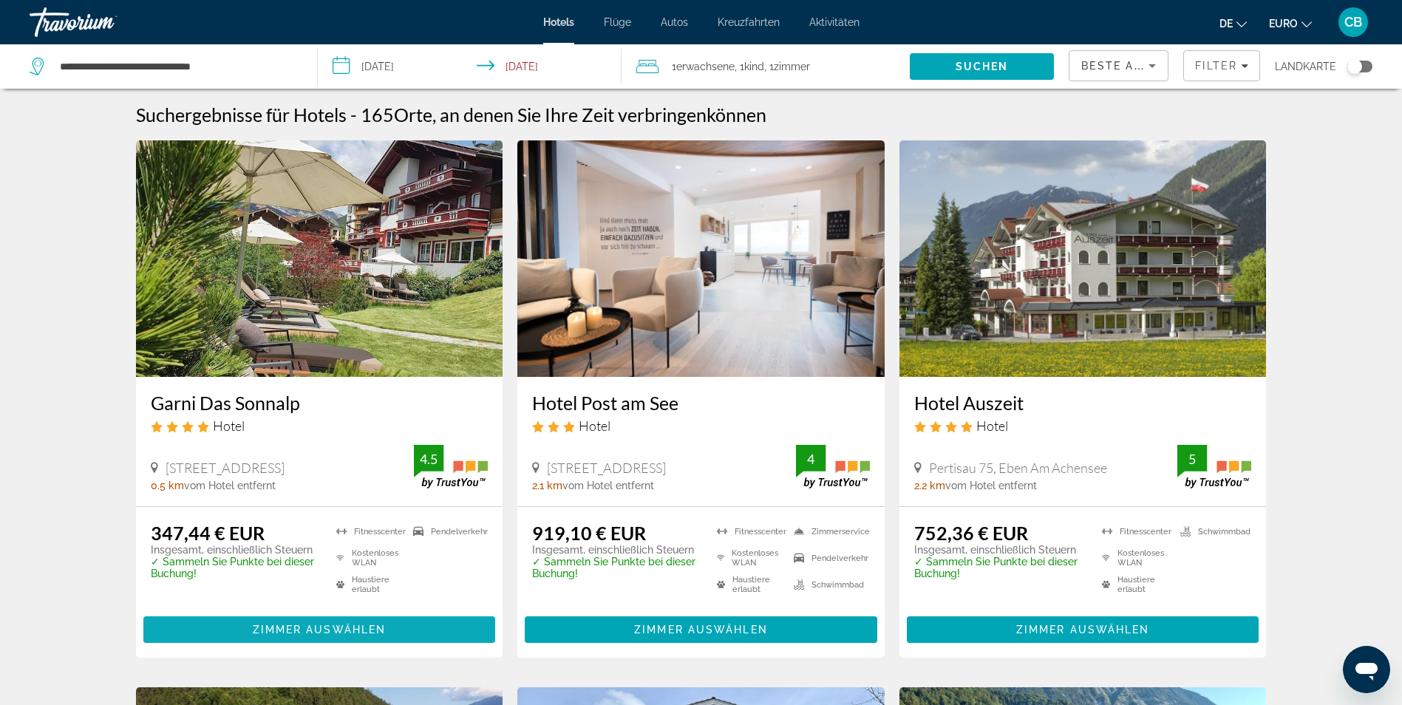
click at [421, 624] on span "Hauptinhalt" at bounding box center [319, 629] width 353 height 35
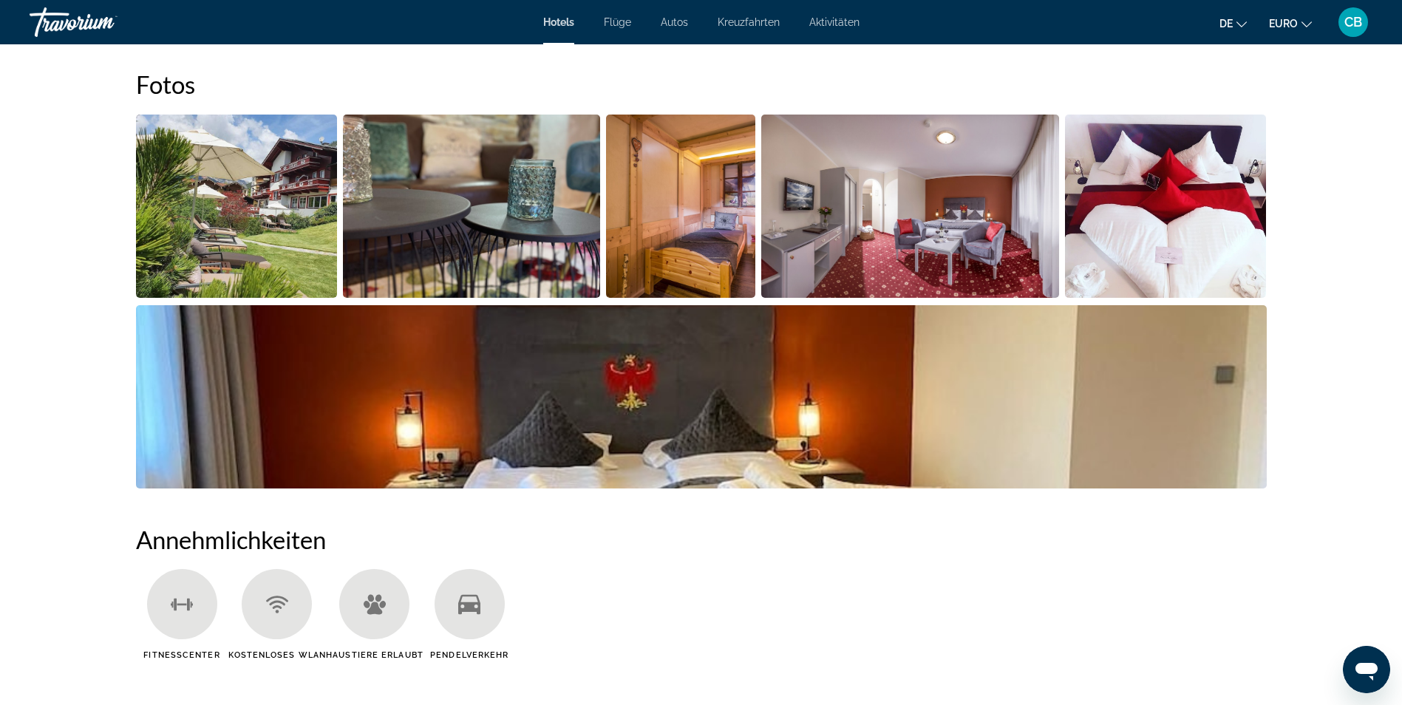
scroll to position [591, 0]
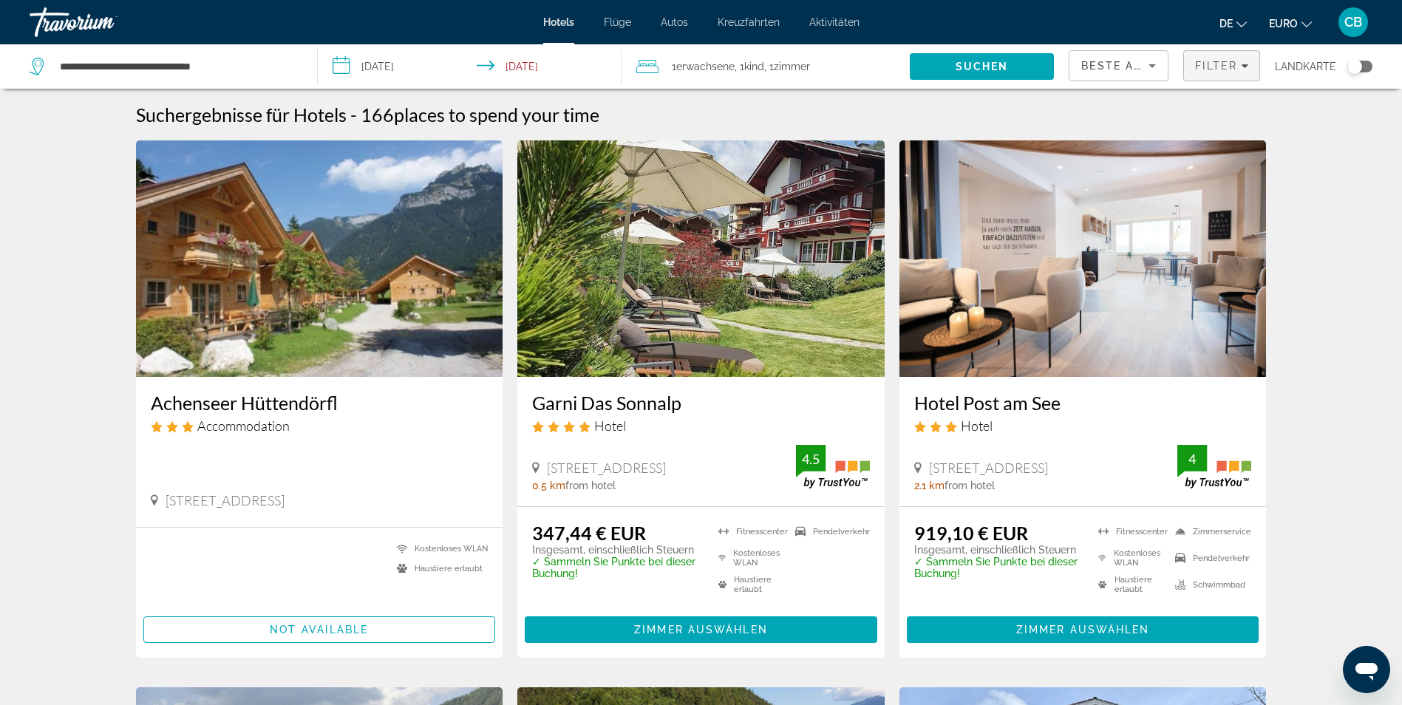
click at [1240, 72] on span "Filter" at bounding box center [1221, 65] width 75 height 35
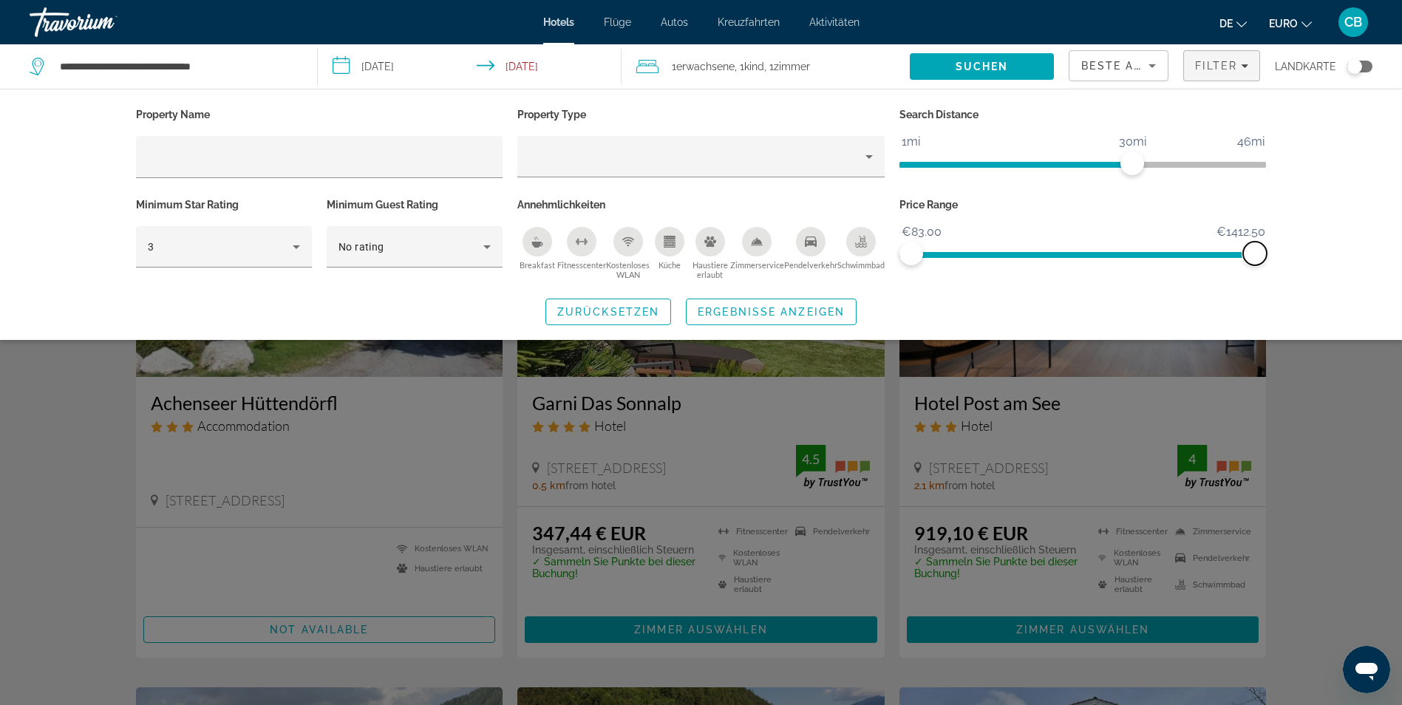
drag, startPoint x: 1256, startPoint y: 255, endPoint x: 1268, endPoint y: 251, distance: 13.1
click at [1268, 251] on div "Price Range €83.00 €1412.50 €83.00 €1412.50" at bounding box center [1083, 238] width 382 height 89
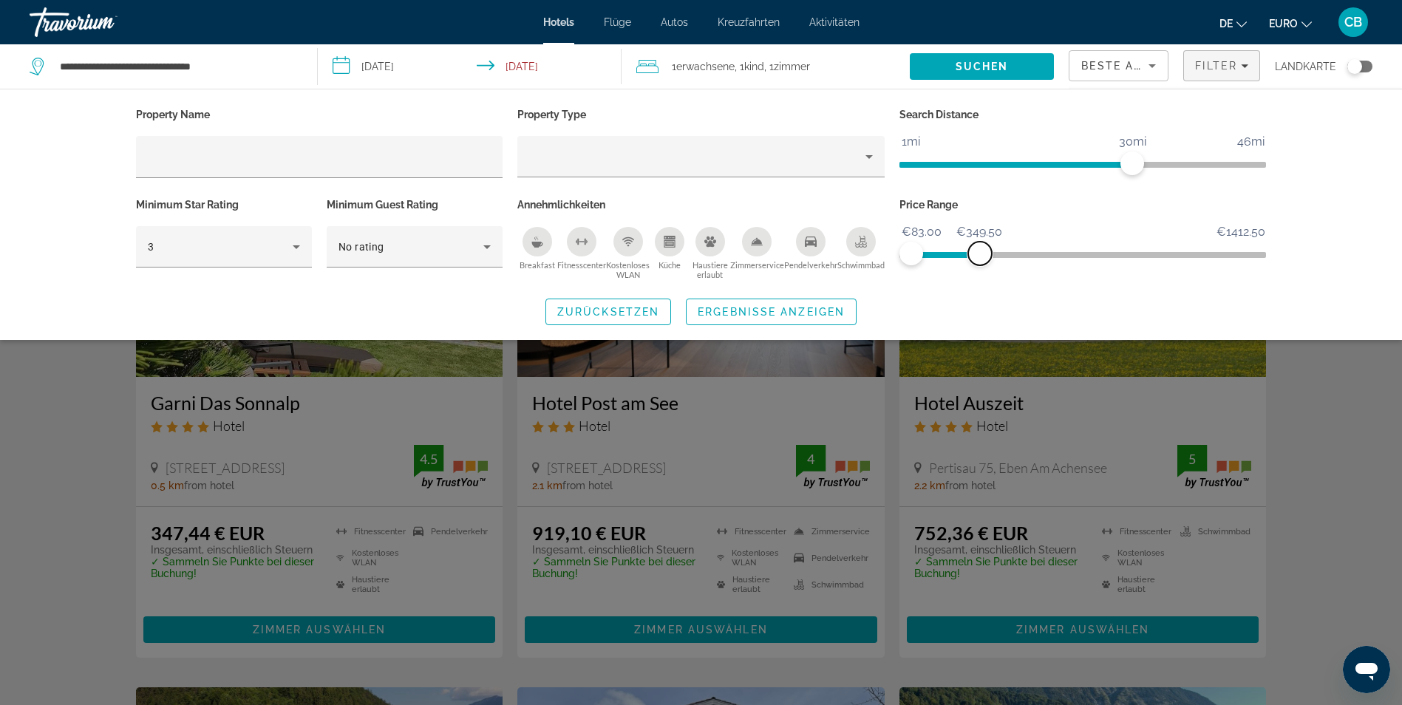
drag, startPoint x: 1259, startPoint y: 249, endPoint x: 980, endPoint y: 268, distance: 279.3
click at [980, 268] on div "Price Range €83.00 €1412.50 €83.00 €349.50" at bounding box center [1083, 238] width 382 height 89
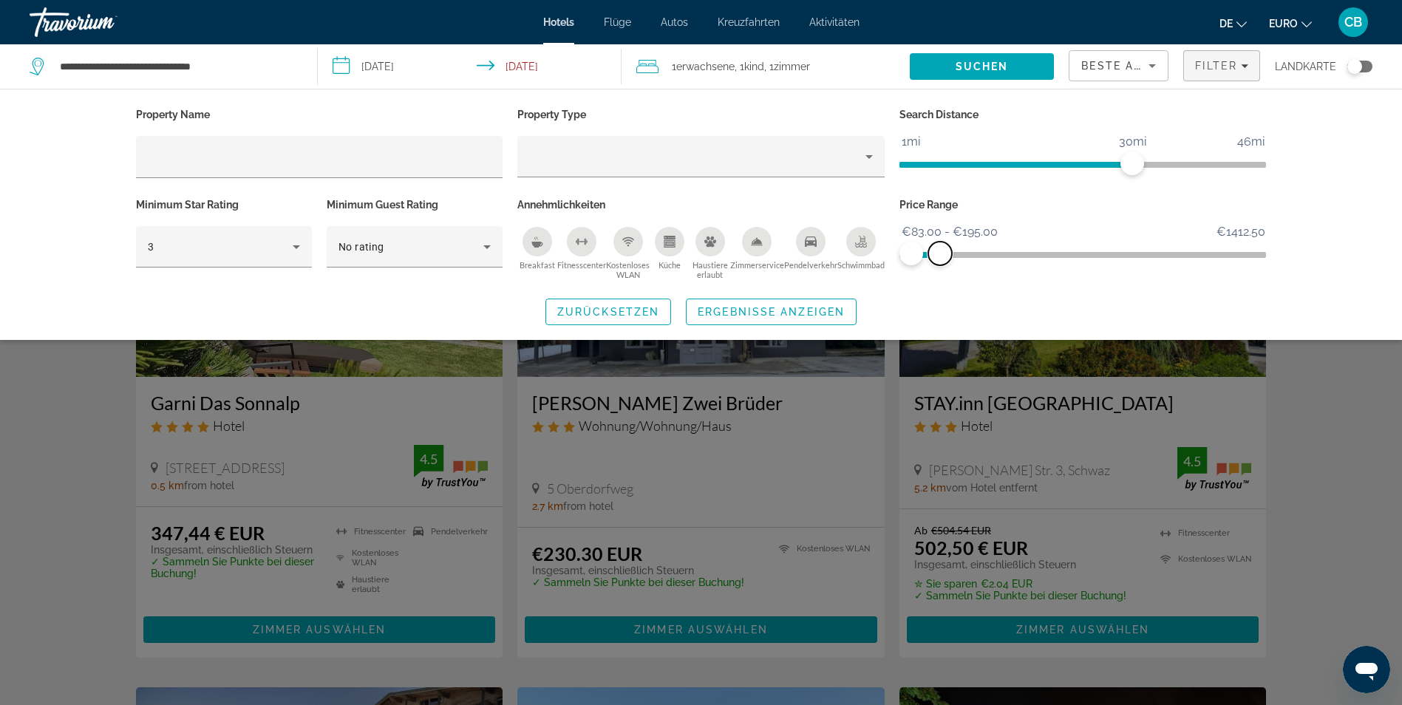
drag, startPoint x: 977, startPoint y: 253, endPoint x: 940, endPoint y: 259, distance: 37.4
click at [940, 259] on span "ngx-slider-max" at bounding box center [940, 254] width 24 height 24
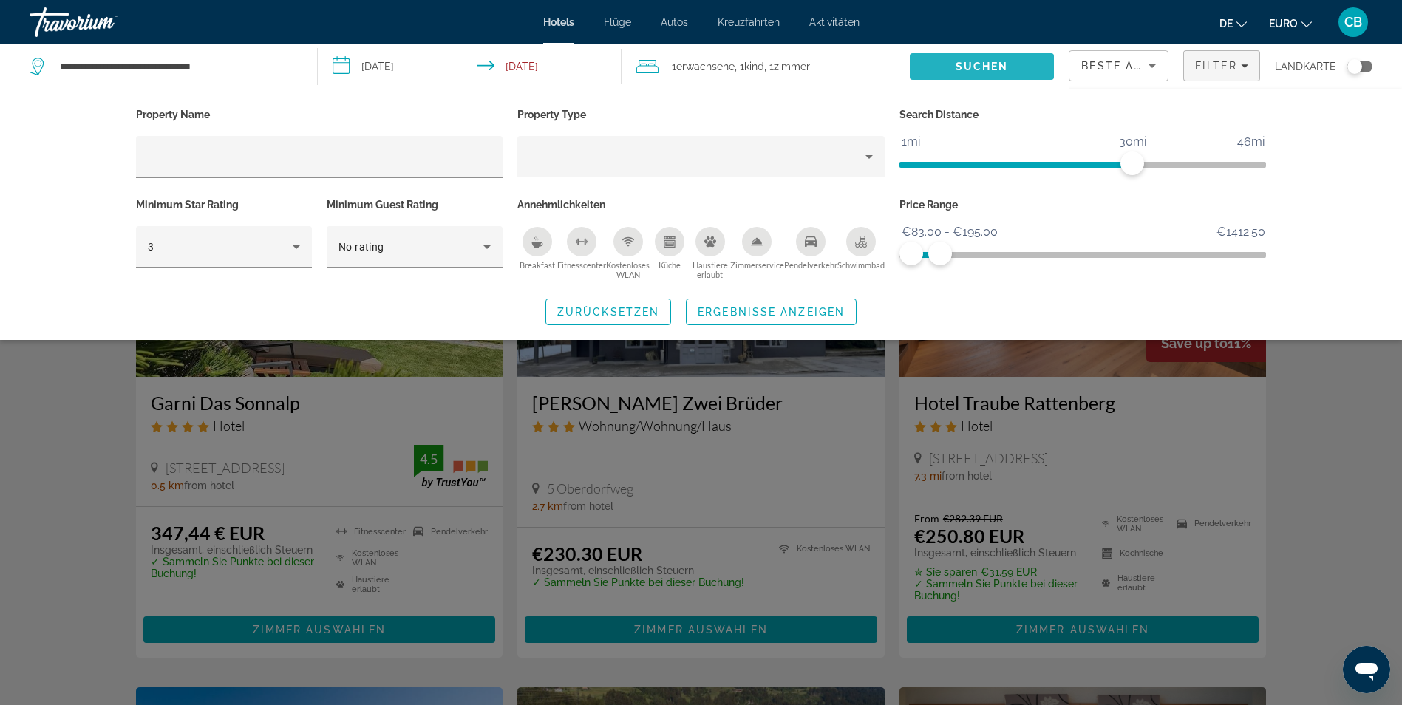
click at [954, 61] on span "Suchen" at bounding box center [982, 66] width 144 height 35
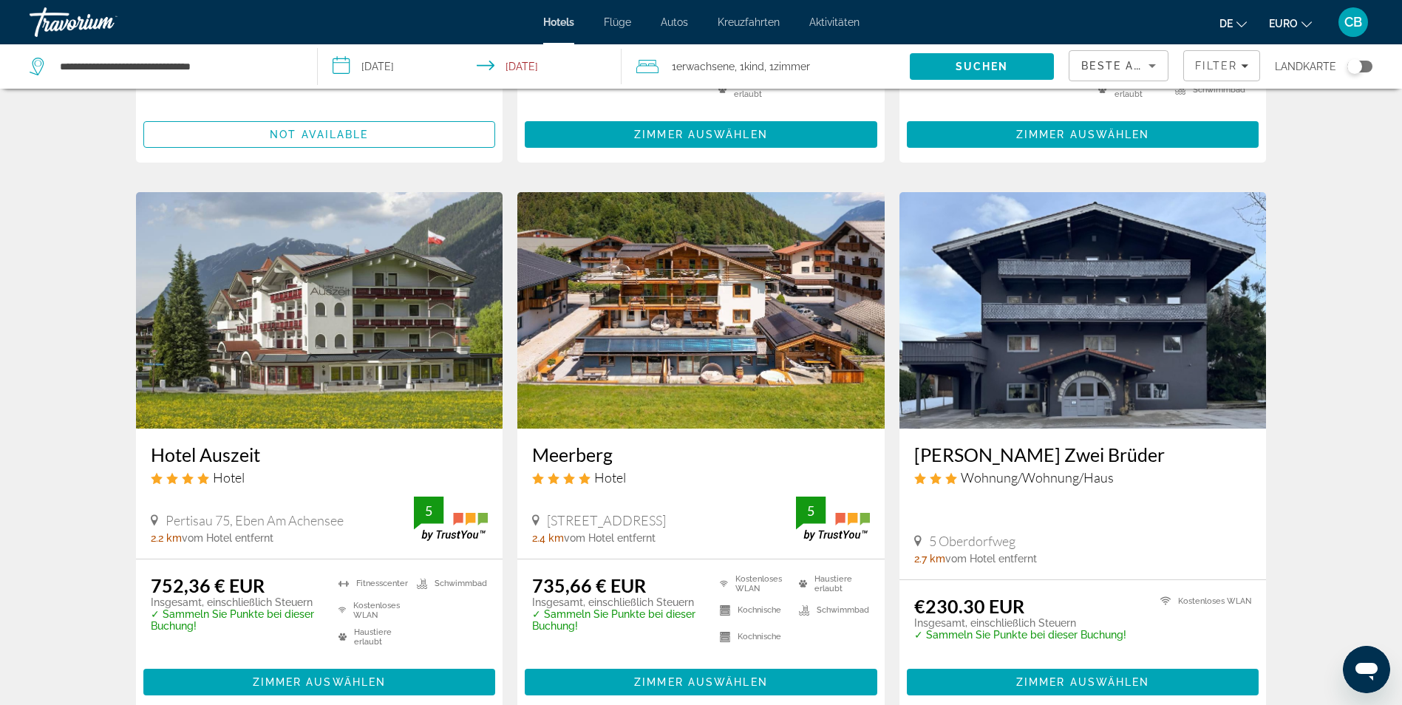
scroll to position [517, 0]
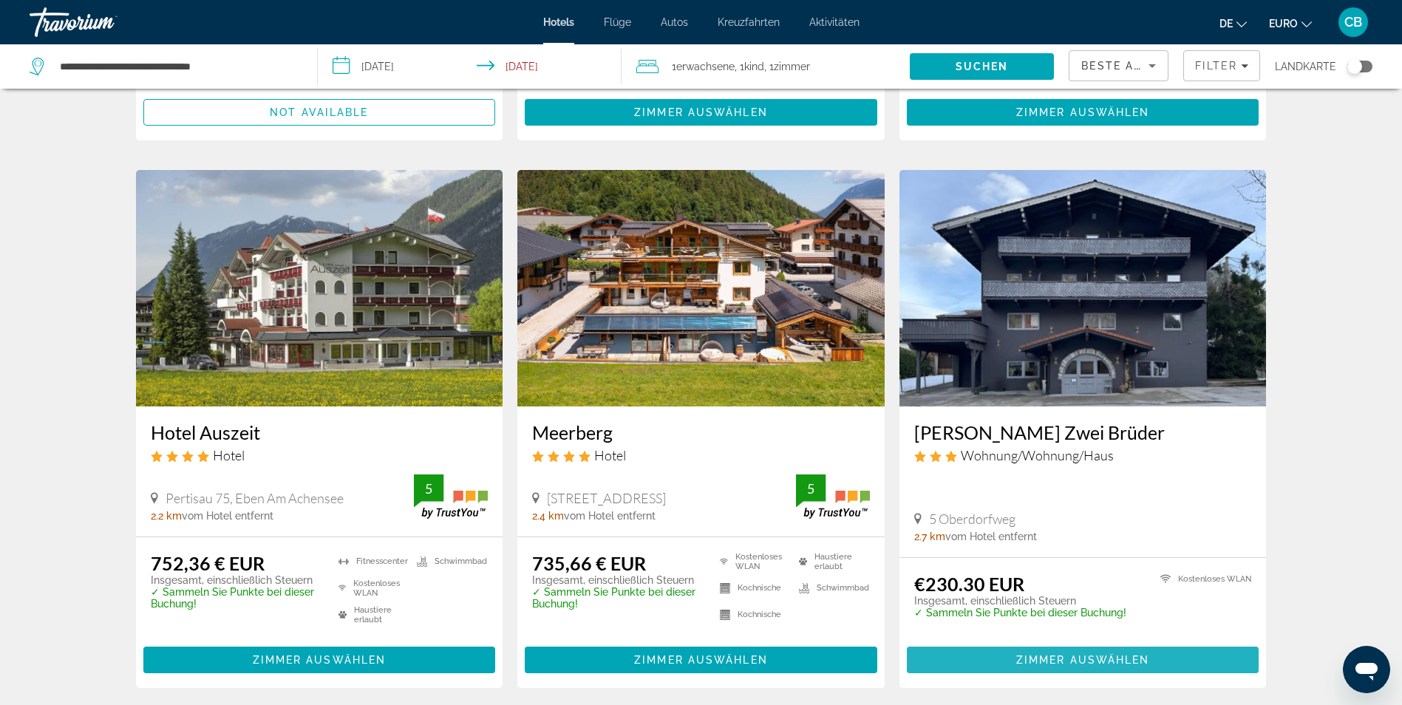
click at [1142, 666] on span "Hauptinhalt" at bounding box center [1083, 659] width 353 height 35
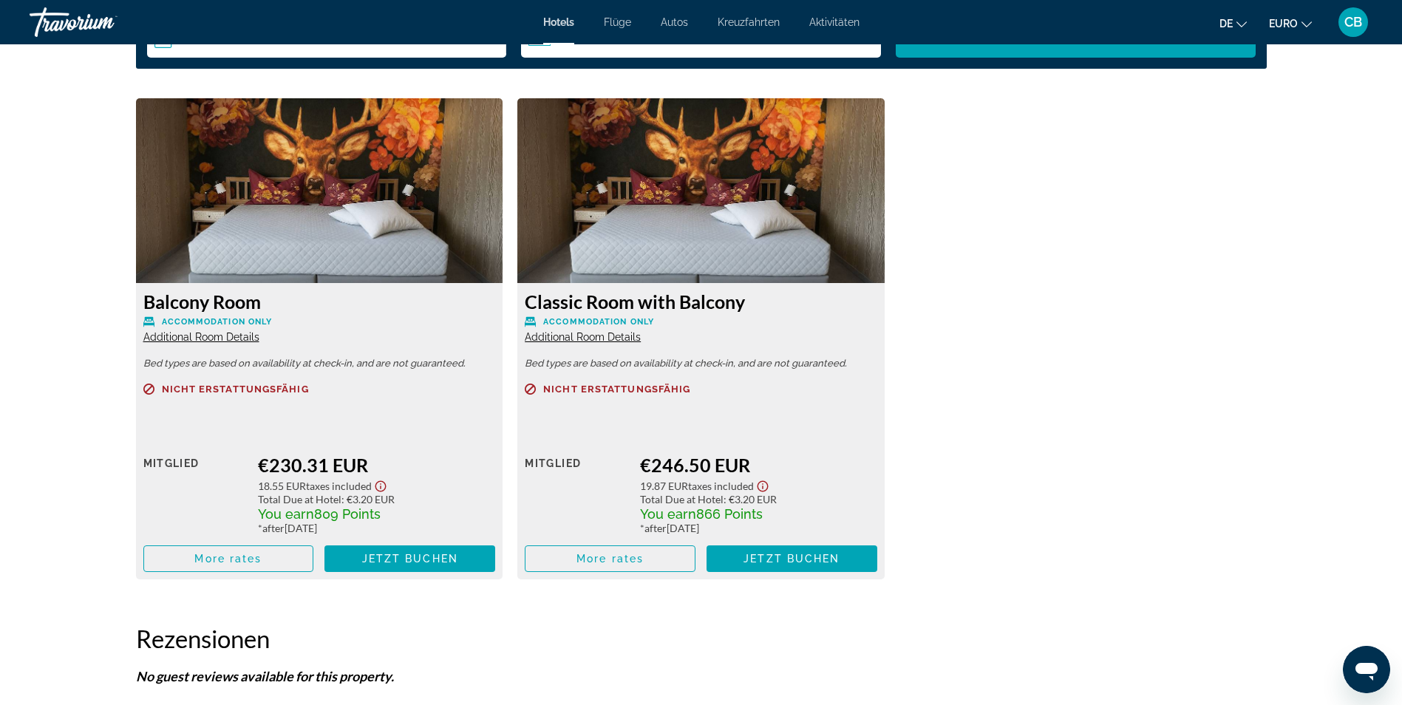
scroll to position [1996, 0]
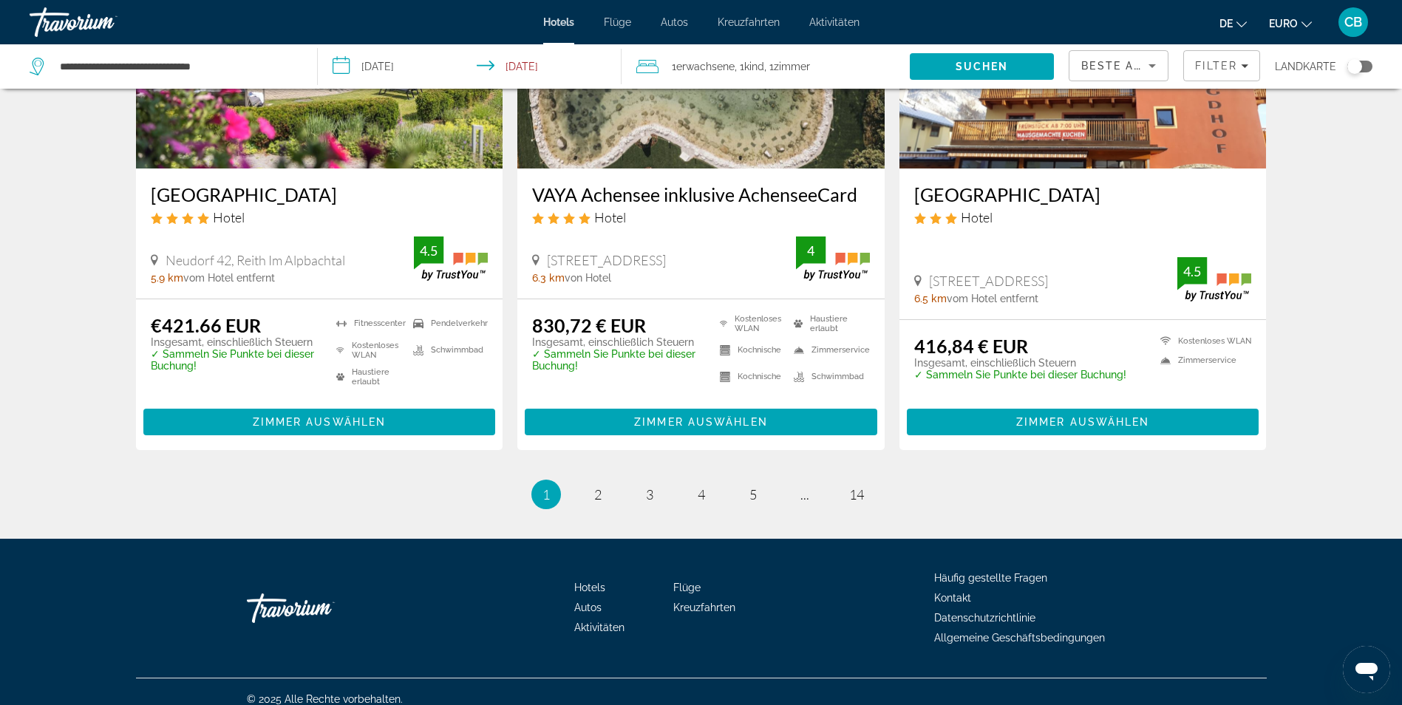
scroll to position [1874, 0]
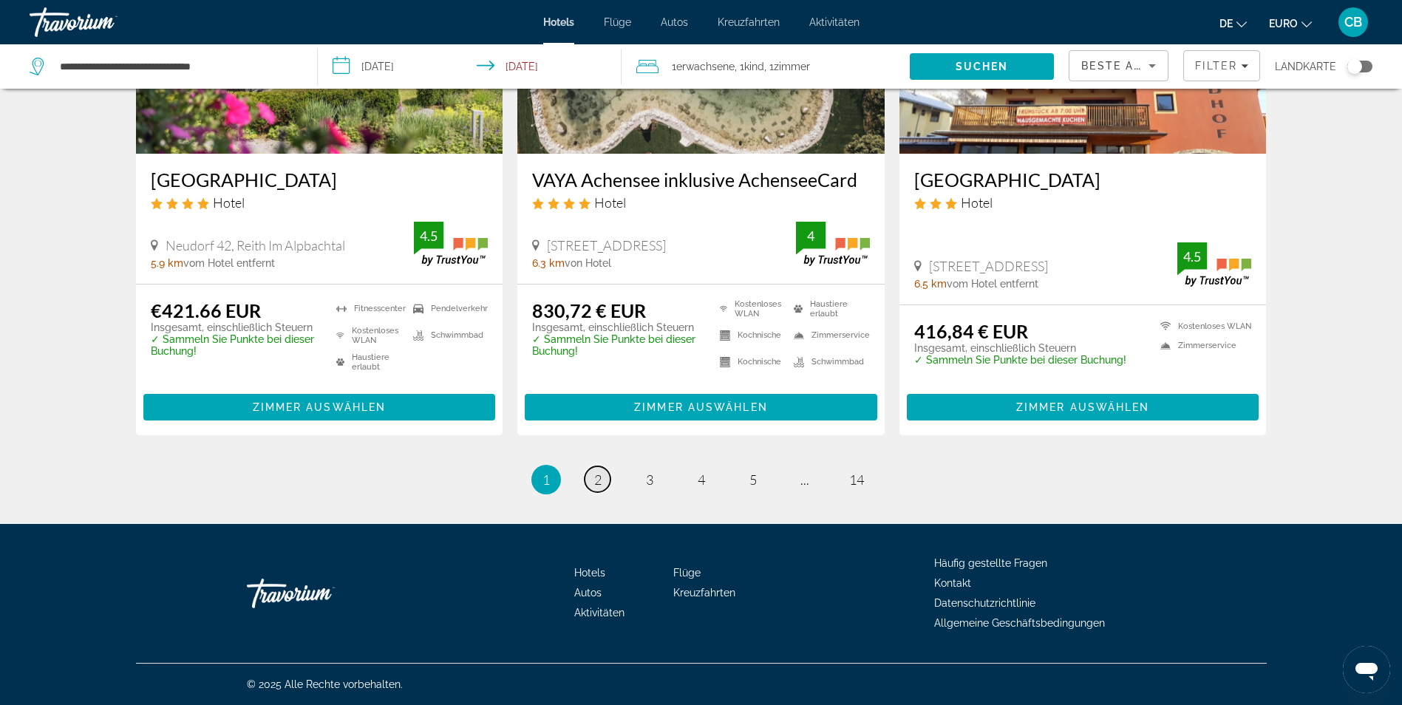
click at [605, 480] on link "Seite 2" at bounding box center [598, 479] width 26 height 26
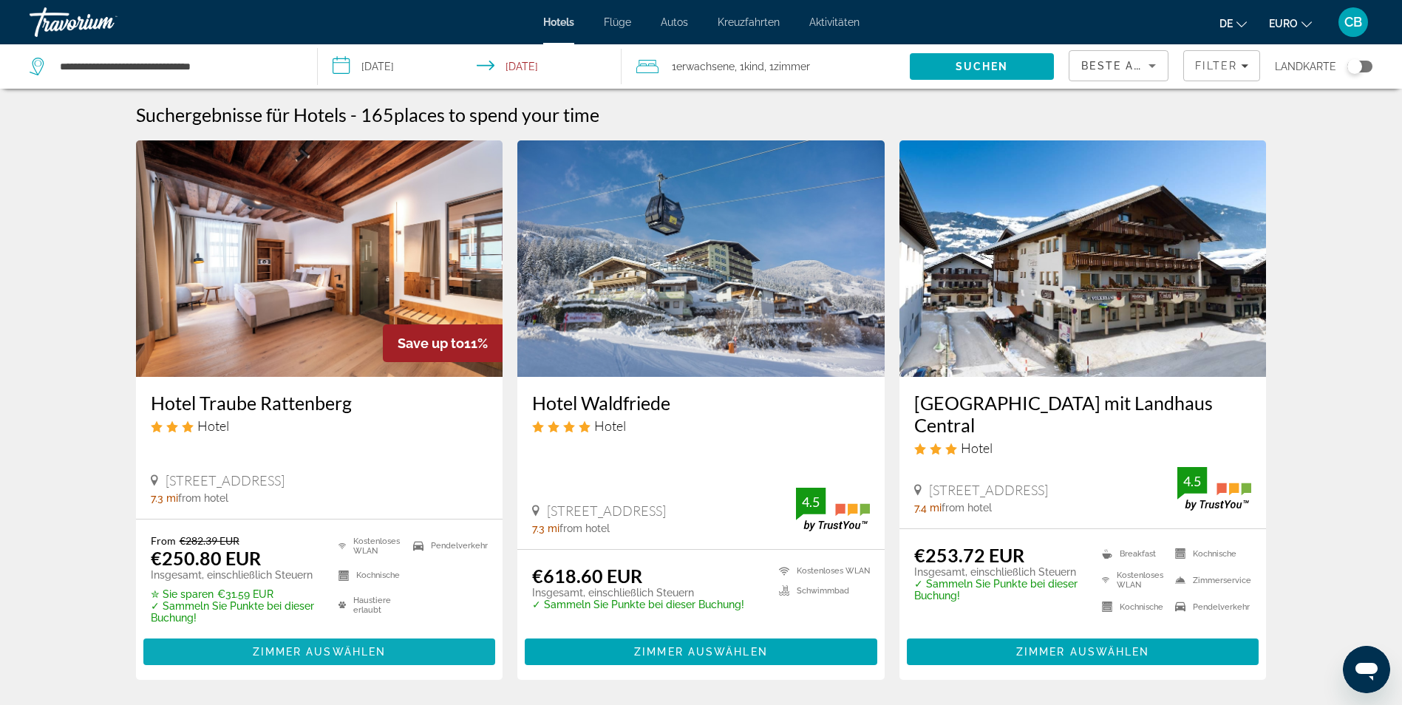
click at [324, 645] on span "Hauptinhalt" at bounding box center [319, 651] width 353 height 35
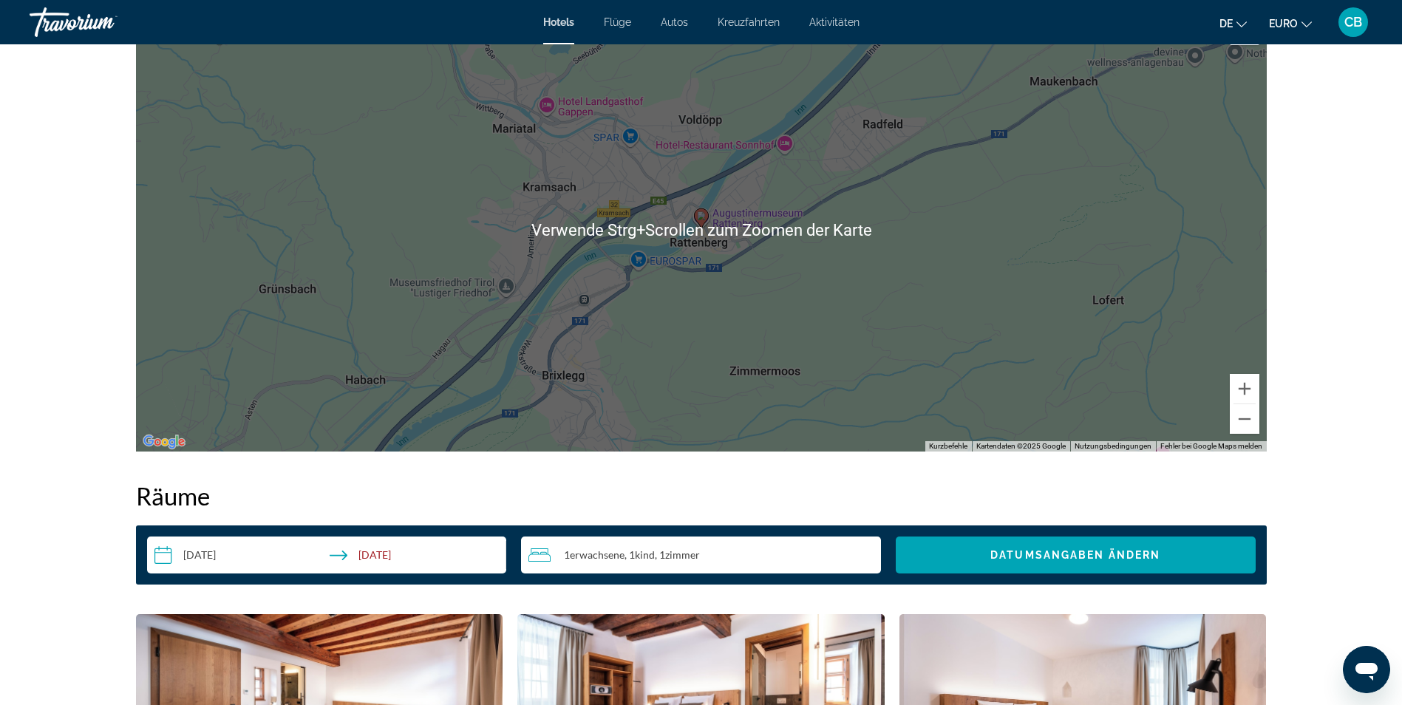
scroll to position [1109, 0]
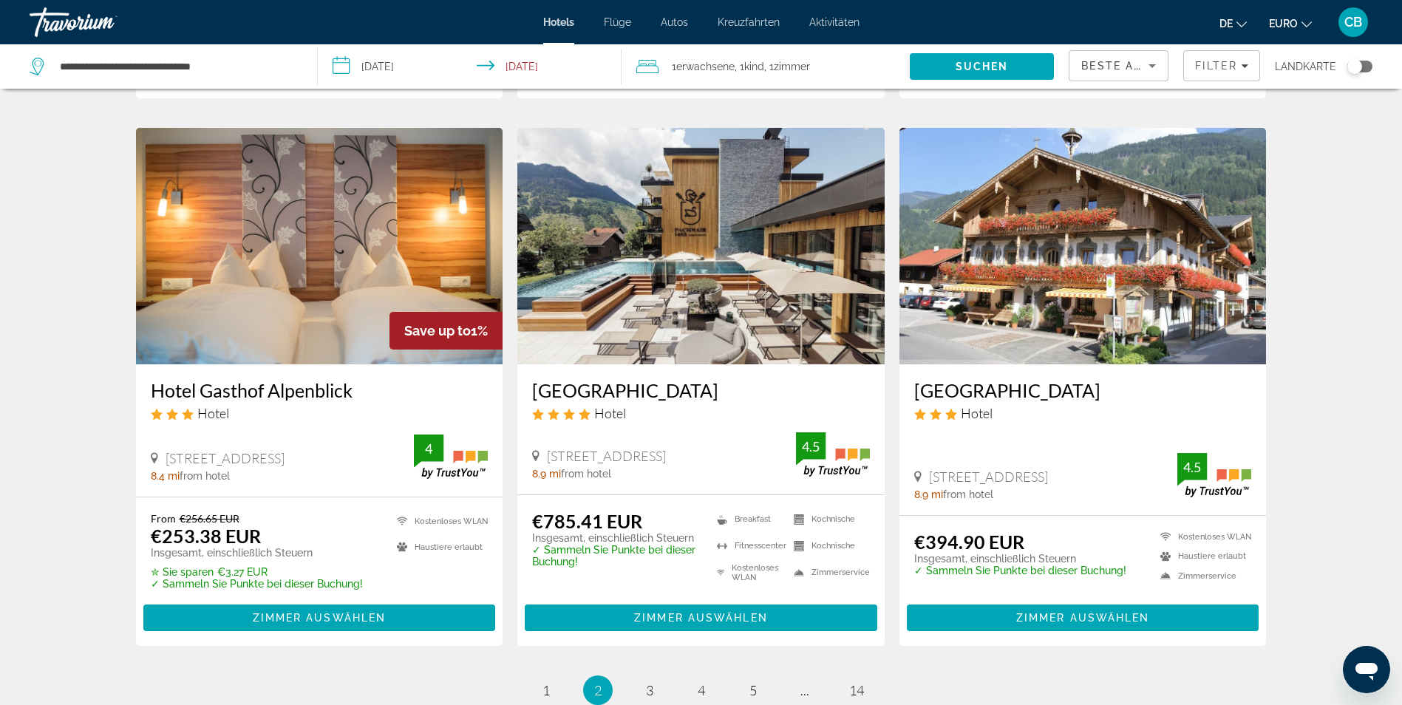
scroll to position [1700, 0]
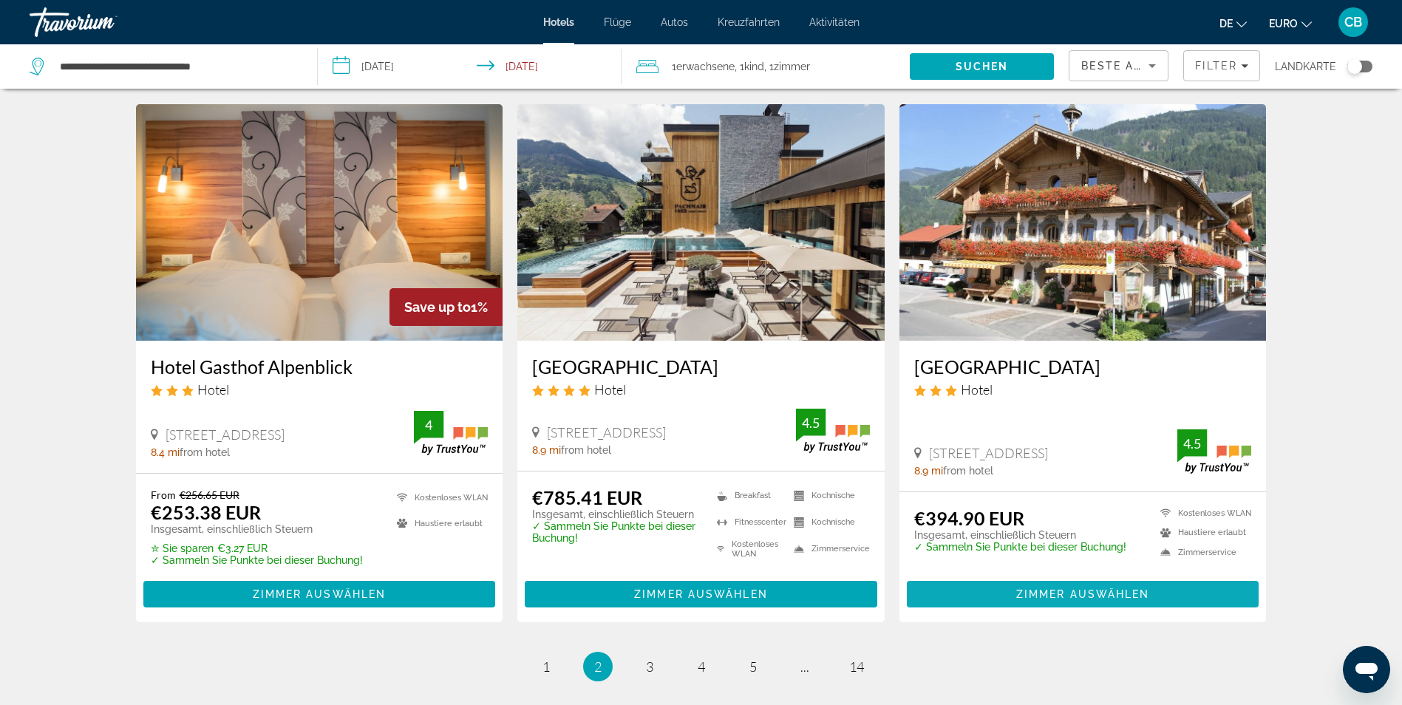
click at [1132, 591] on span "Zimmer auswählen" at bounding box center [1083, 594] width 134 height 12
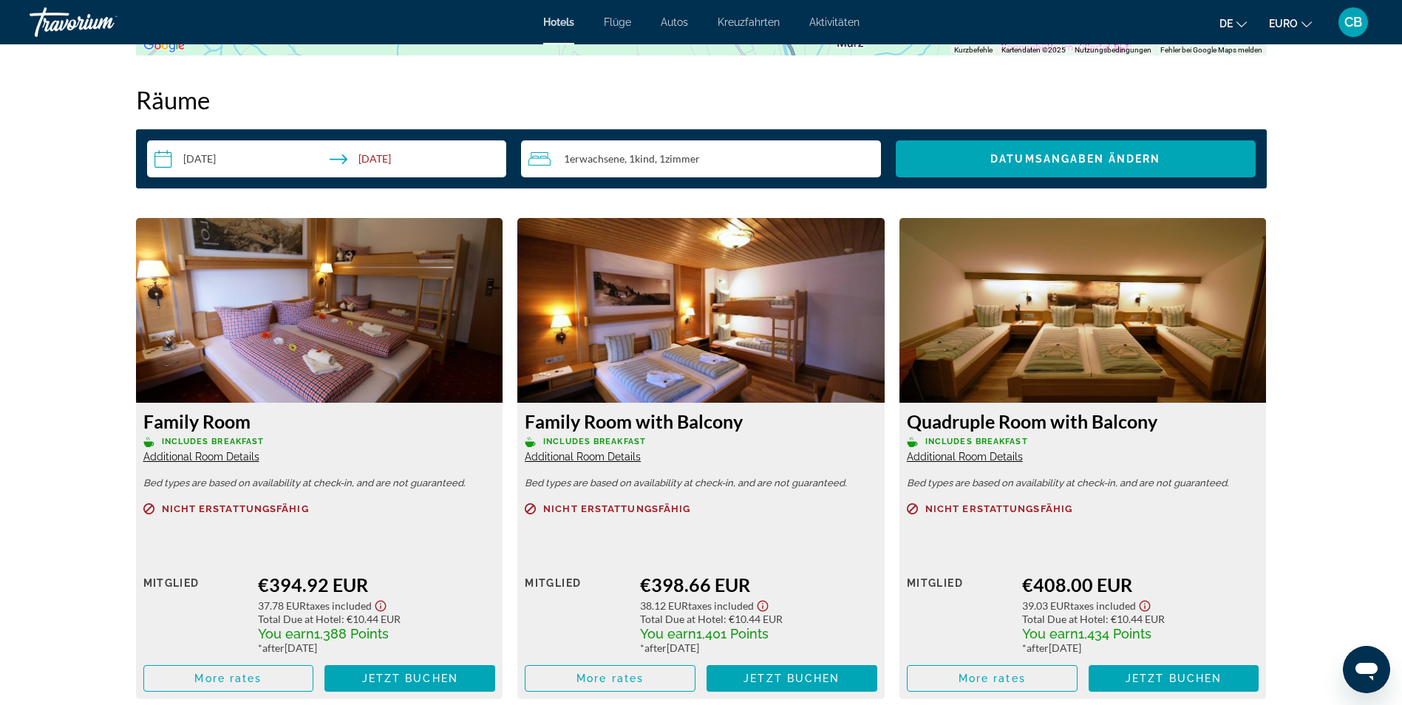
scroll to position [1922, 0]
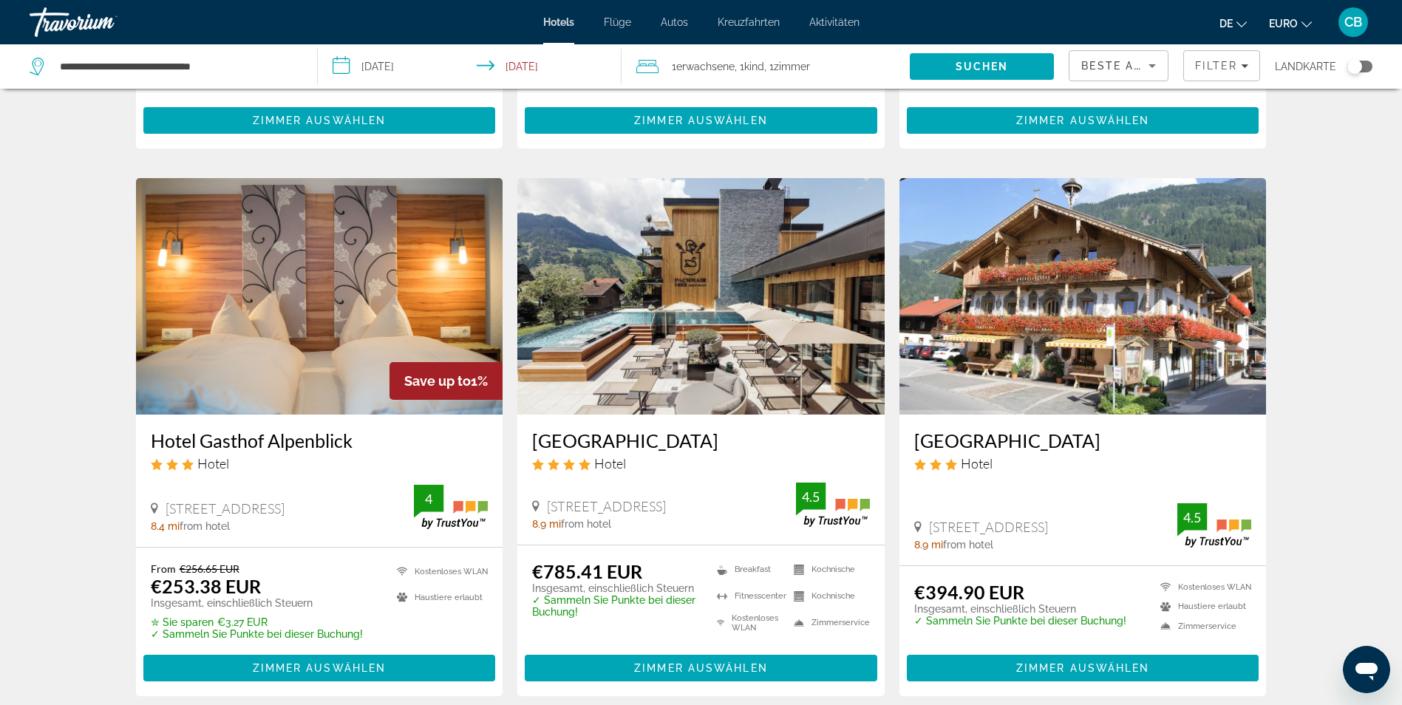
scroll to position [1700, 0]
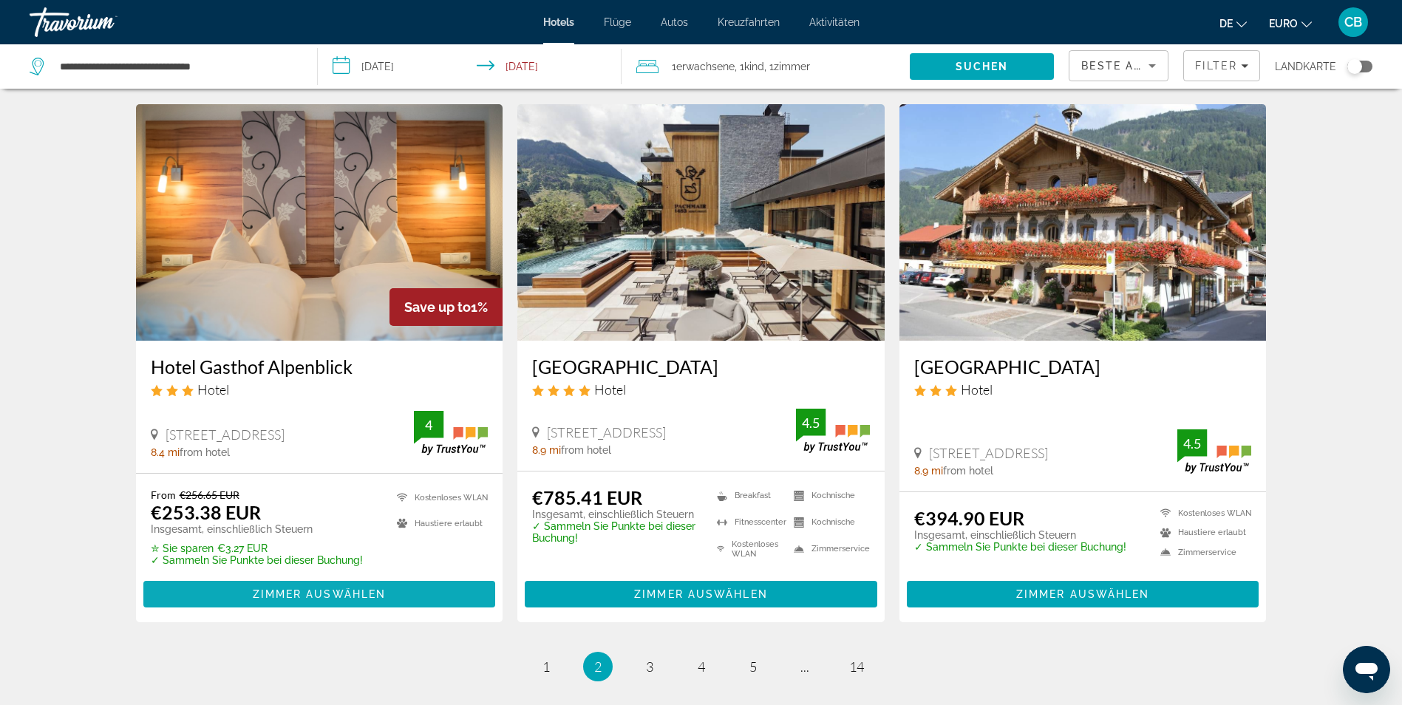
click at [344, 598] on span "Zimmer auswählen" at bounding box center [320, 594] width 134 height 12
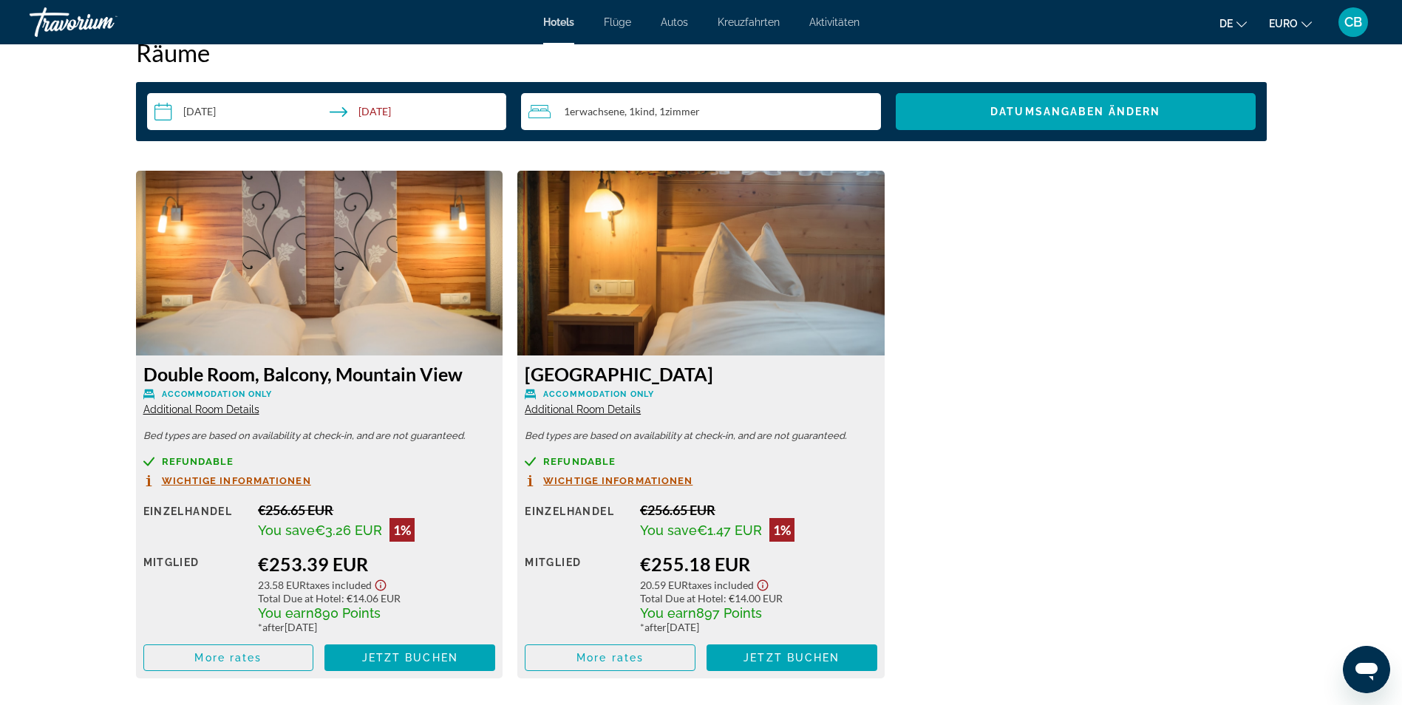
scroll to position [1996, 0]
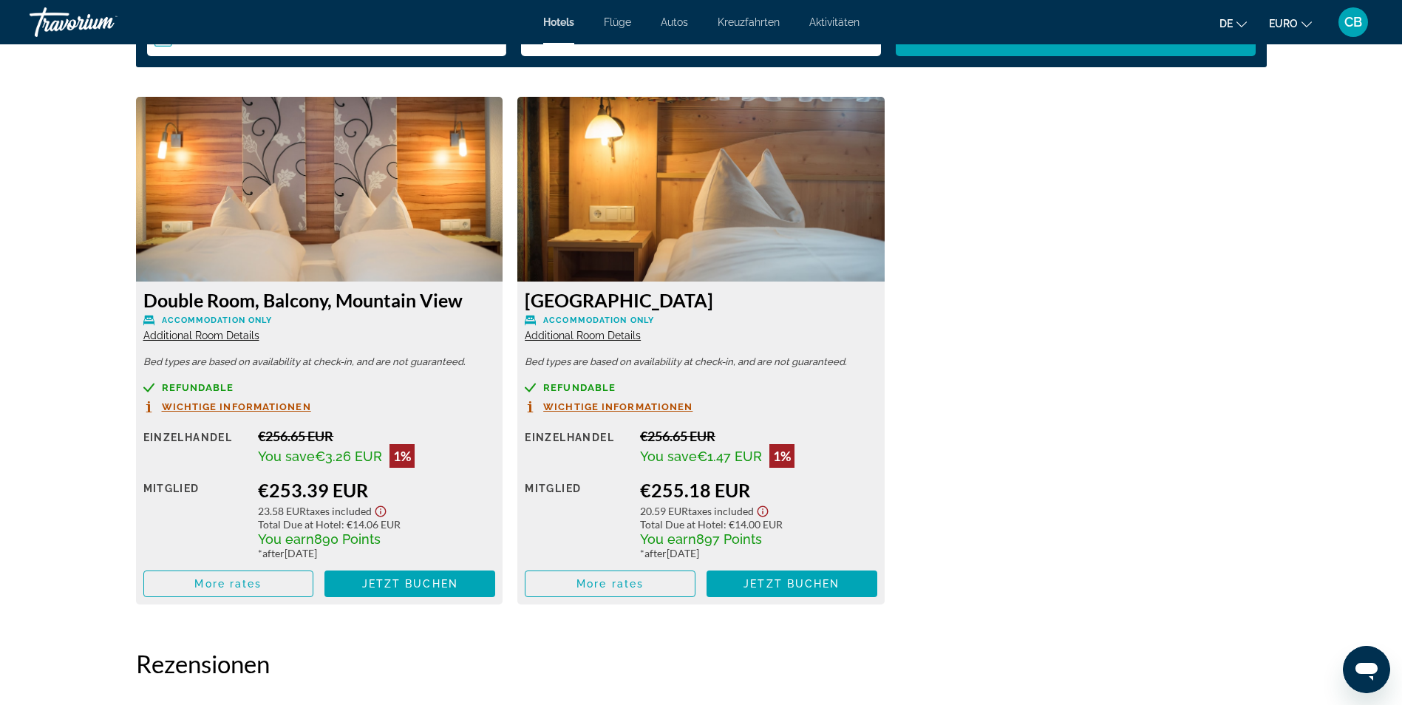
click at [300, 406] on span "Wichtige Informationen" at bounding box center [236, 407] width 149 height 10
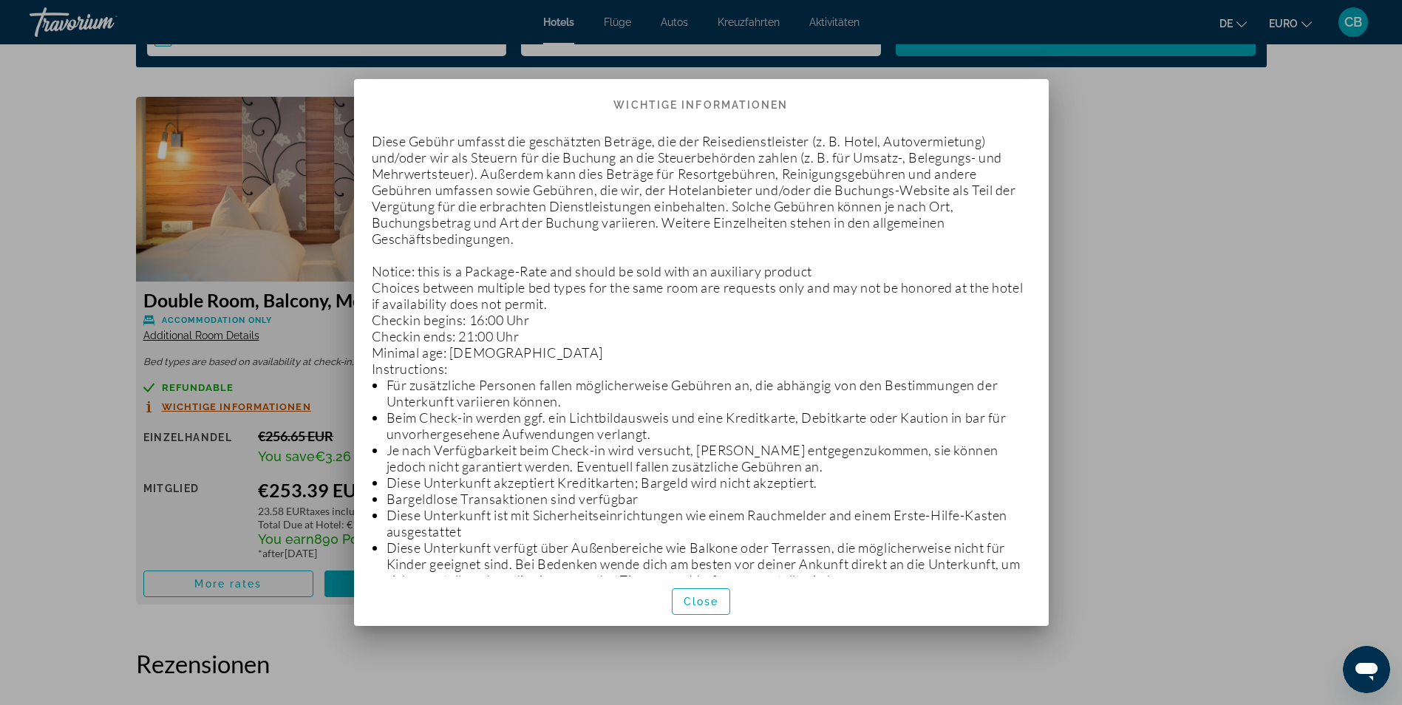
scroll to position [0, 0]
click at [684, 602] on span "Close" at bounding box center [701, 602] width 35 height 12
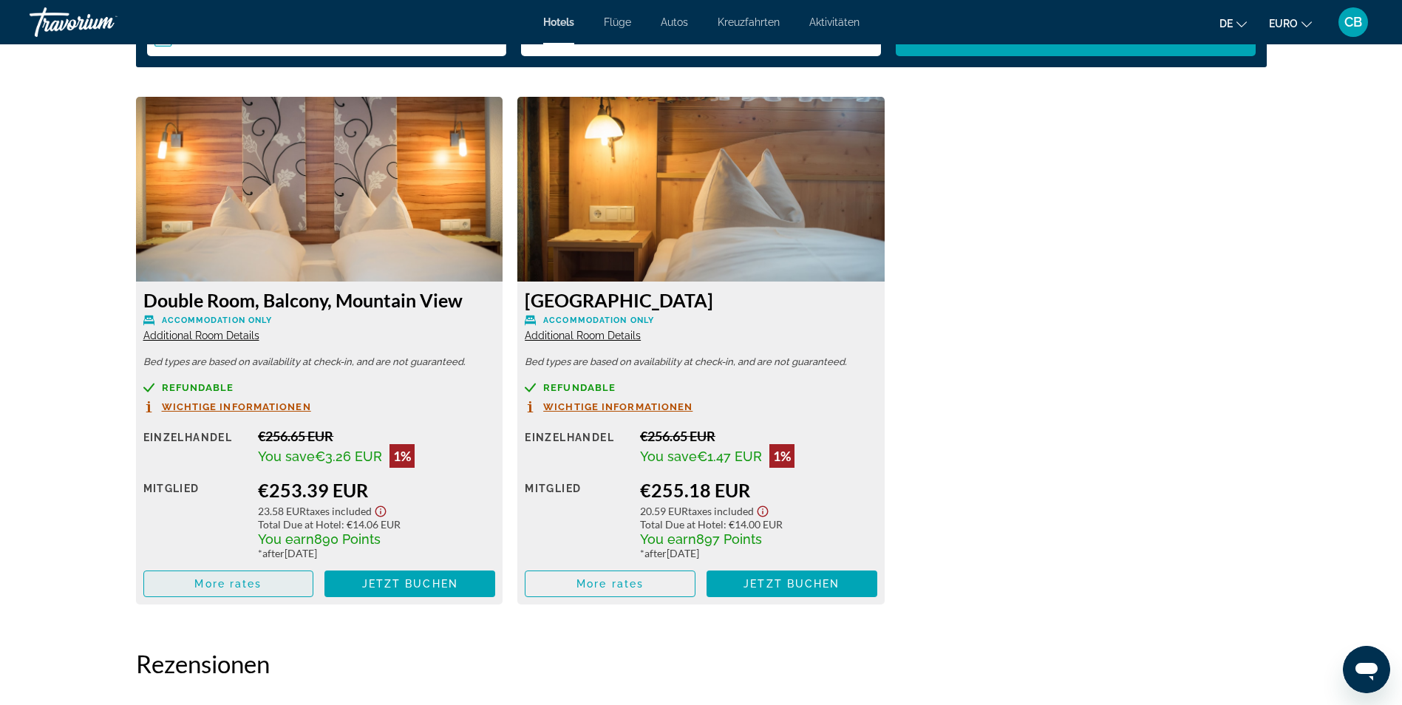
click at [188, 585] on span "Hauptinhalt" at bounding box center [228, 583] width 169 height 35
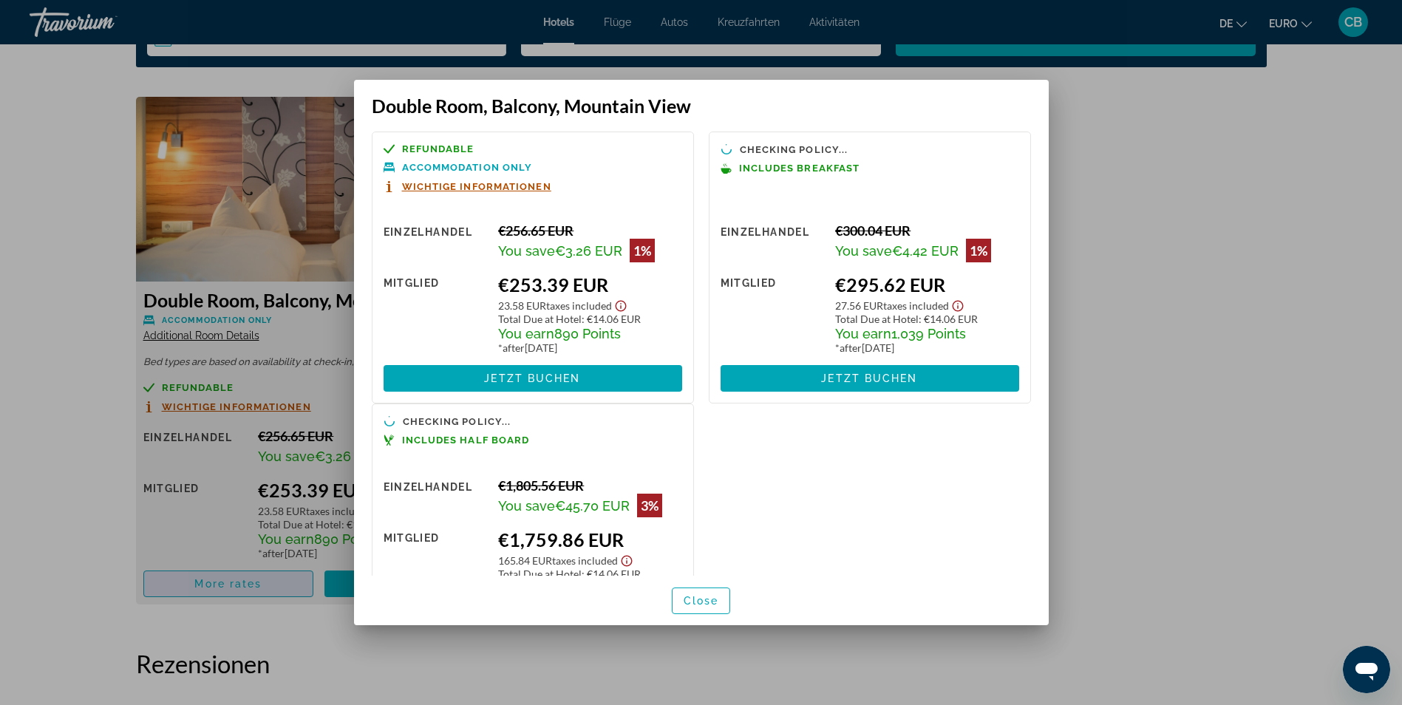
scroll to position [0, 0]
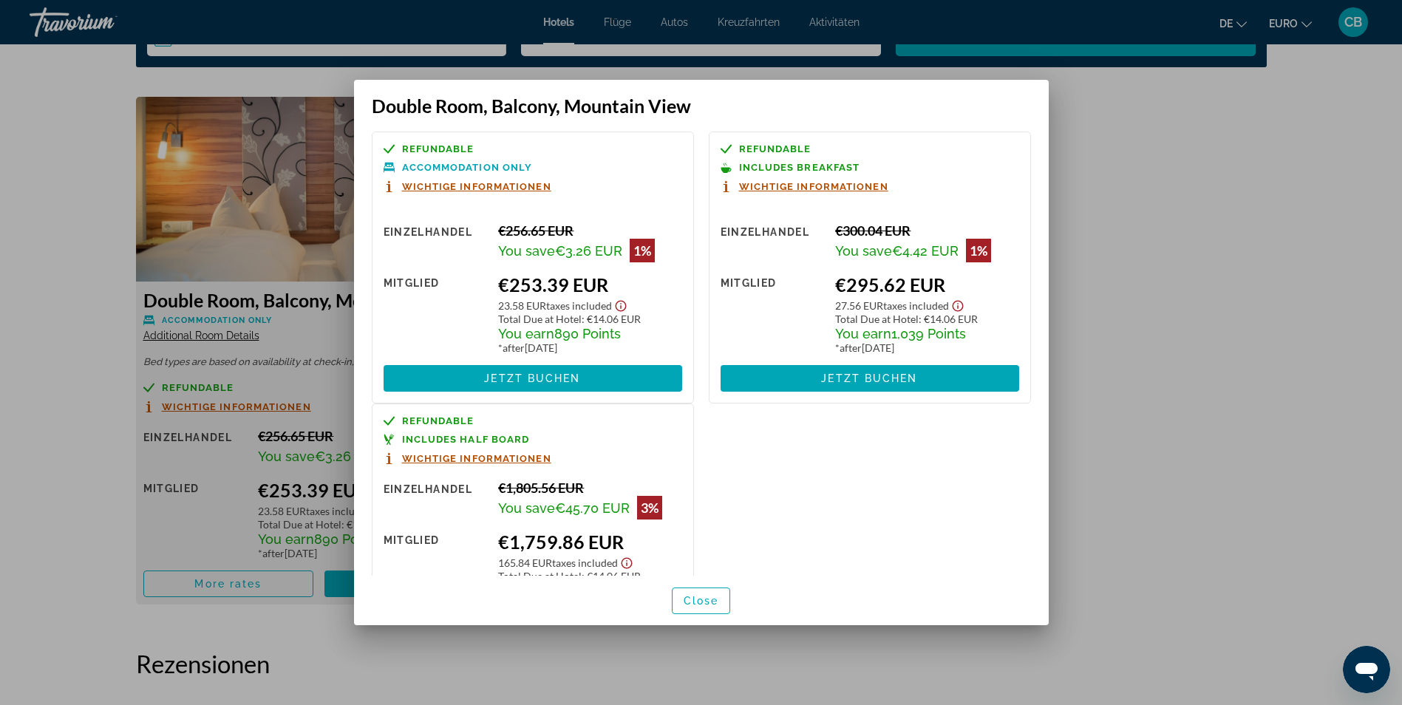
click at [310, 667] on div at bounding box center [701, 352] width 1402 height 705
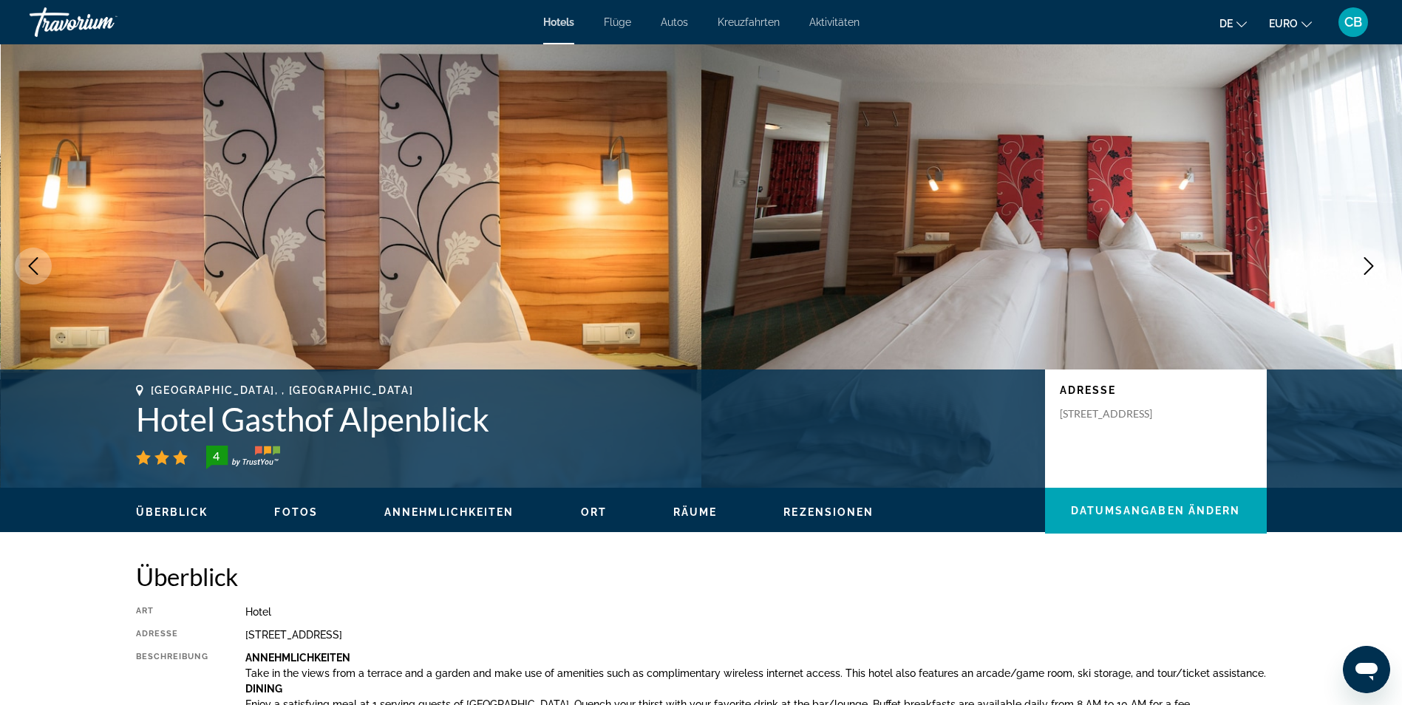
scroll to position [1996, 0]
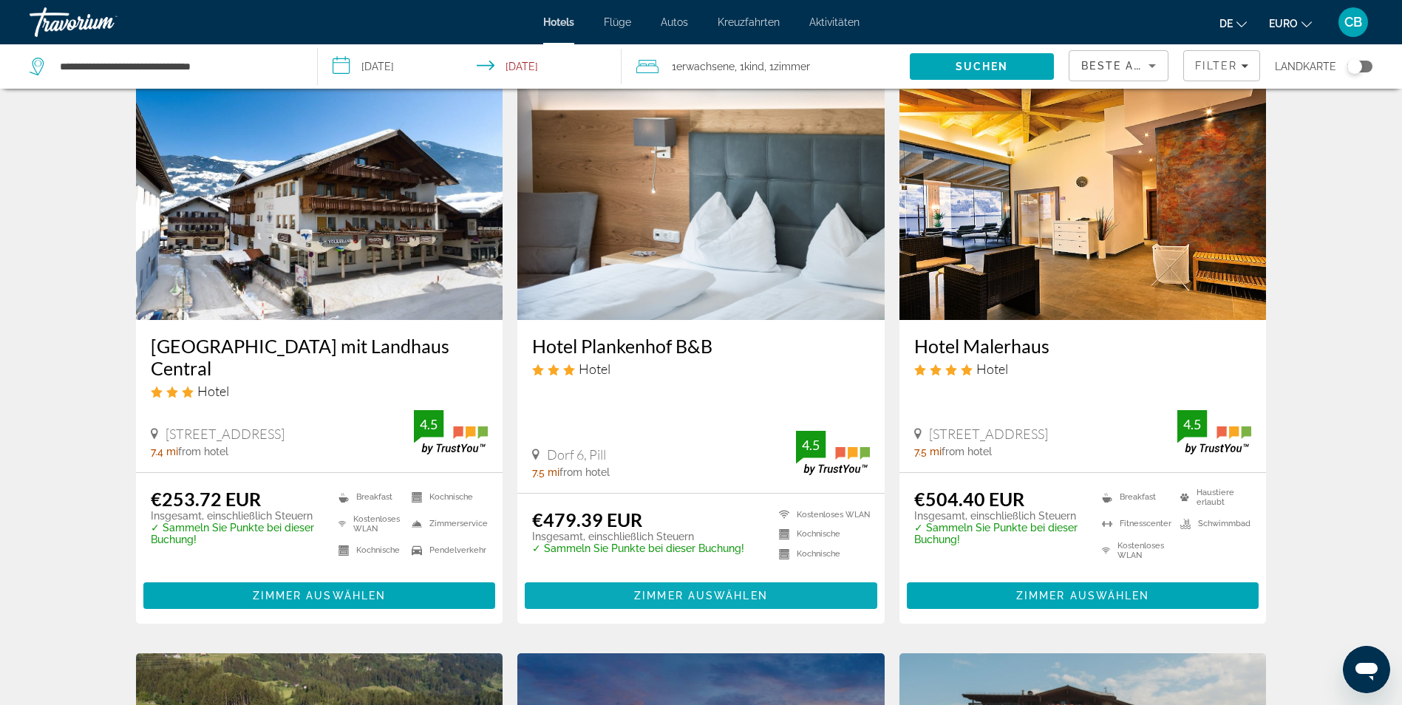
scroll to position [591, 0]
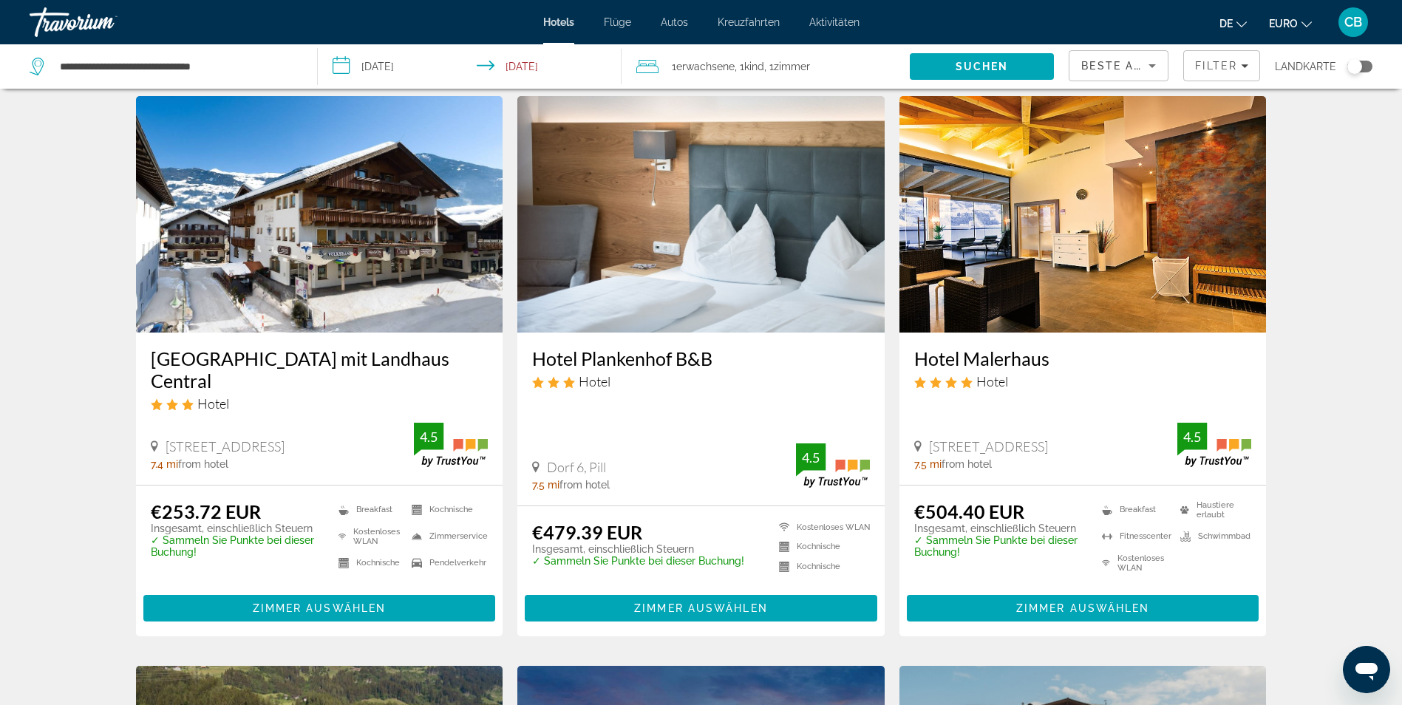
click at [385, 365] on h3 "[GEOGRAPHIC_DATA] mit Landhaus Central" at bounding box center [320, 369] width 338 height 44
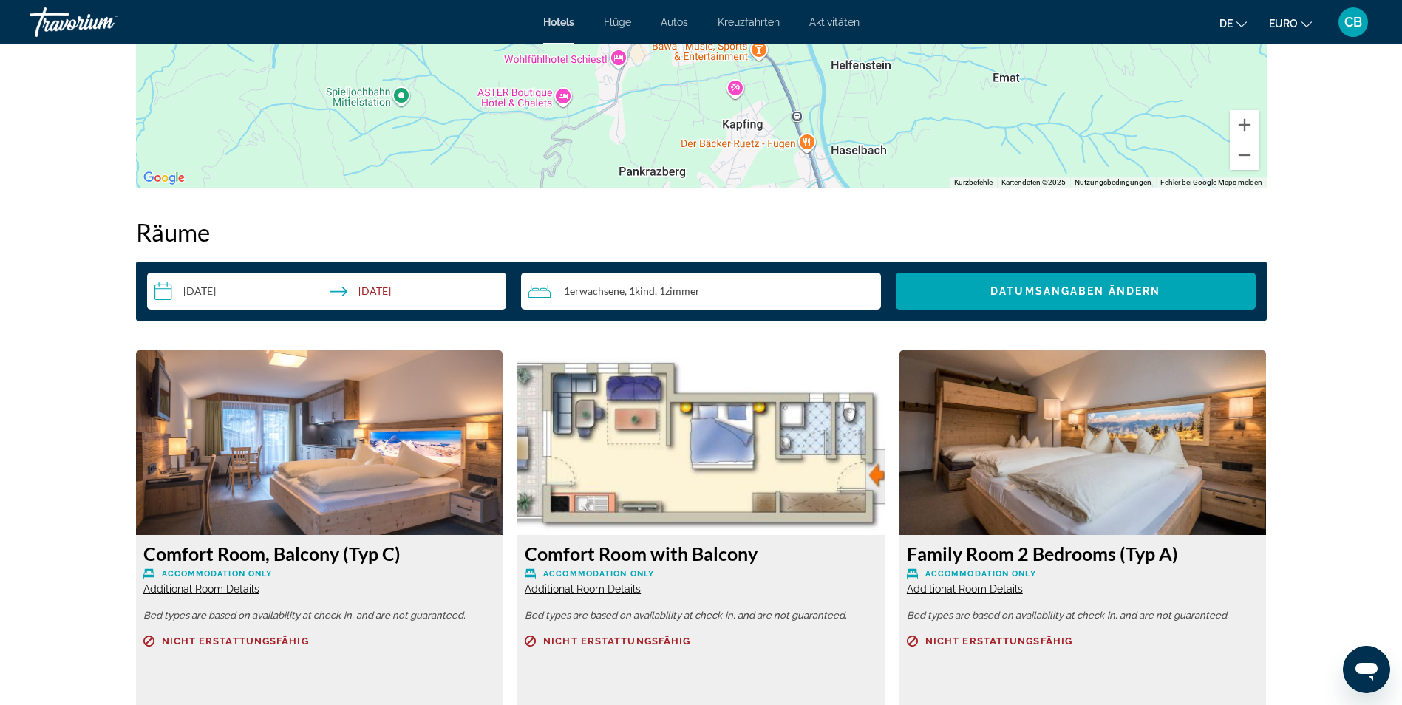
scroll to position [1848, 0]
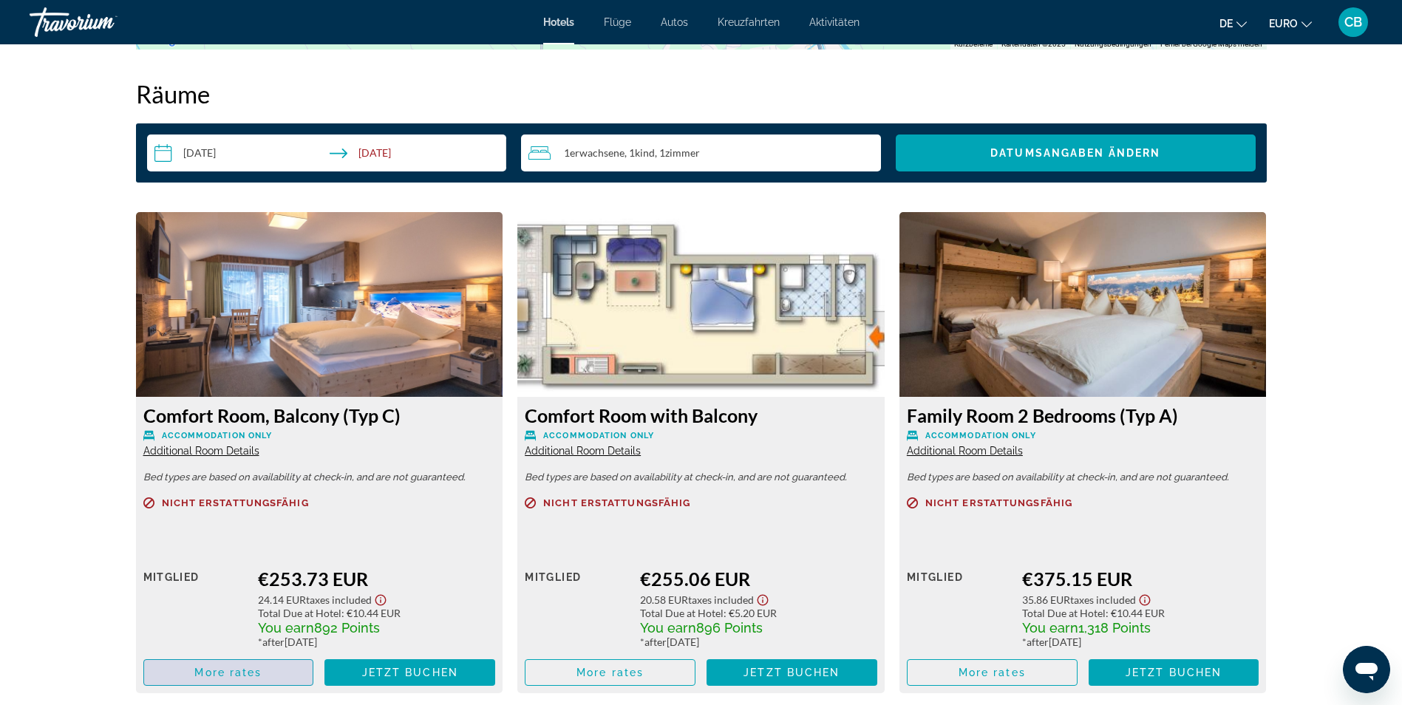
click at [251, 655] on span "Hauptinhalt" at bounding box center [228, 672] width 169 height 35
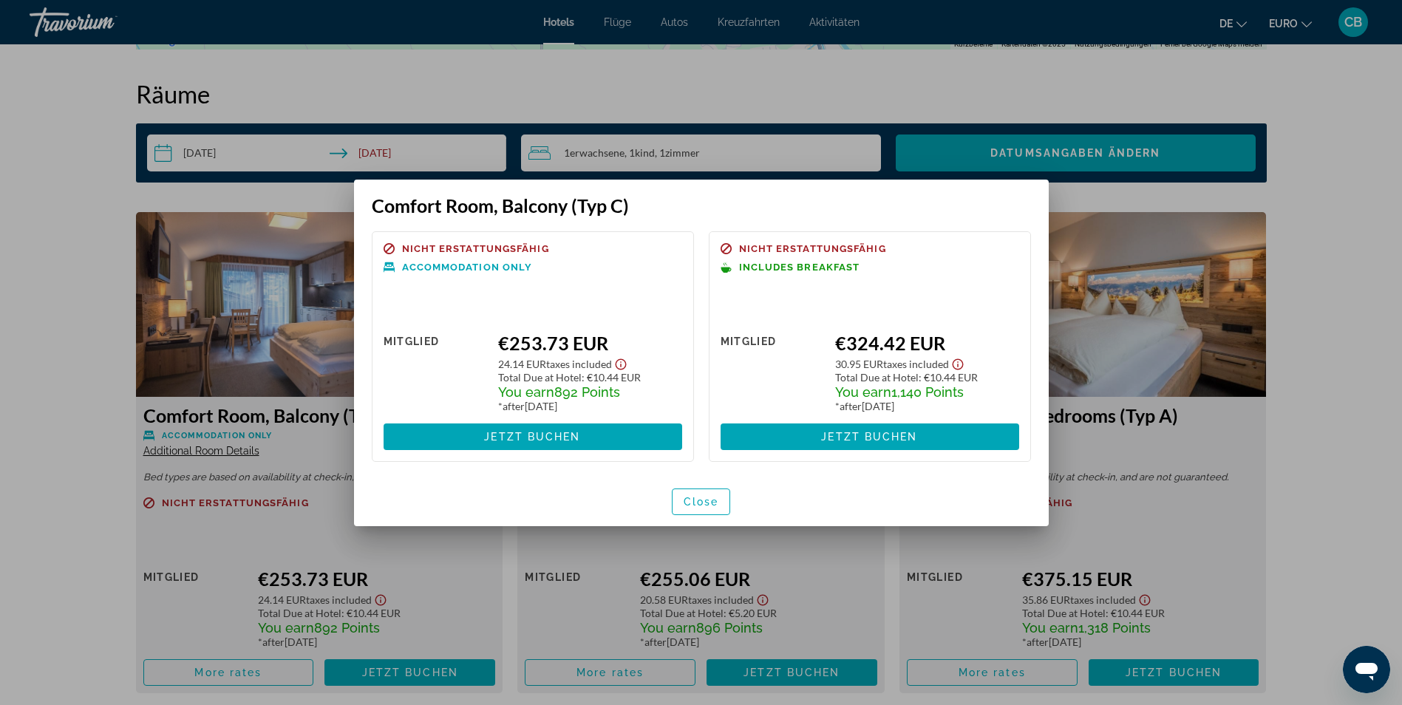
click at [58, 544] on div at bounding box center [701, 352] width 1402 height 705
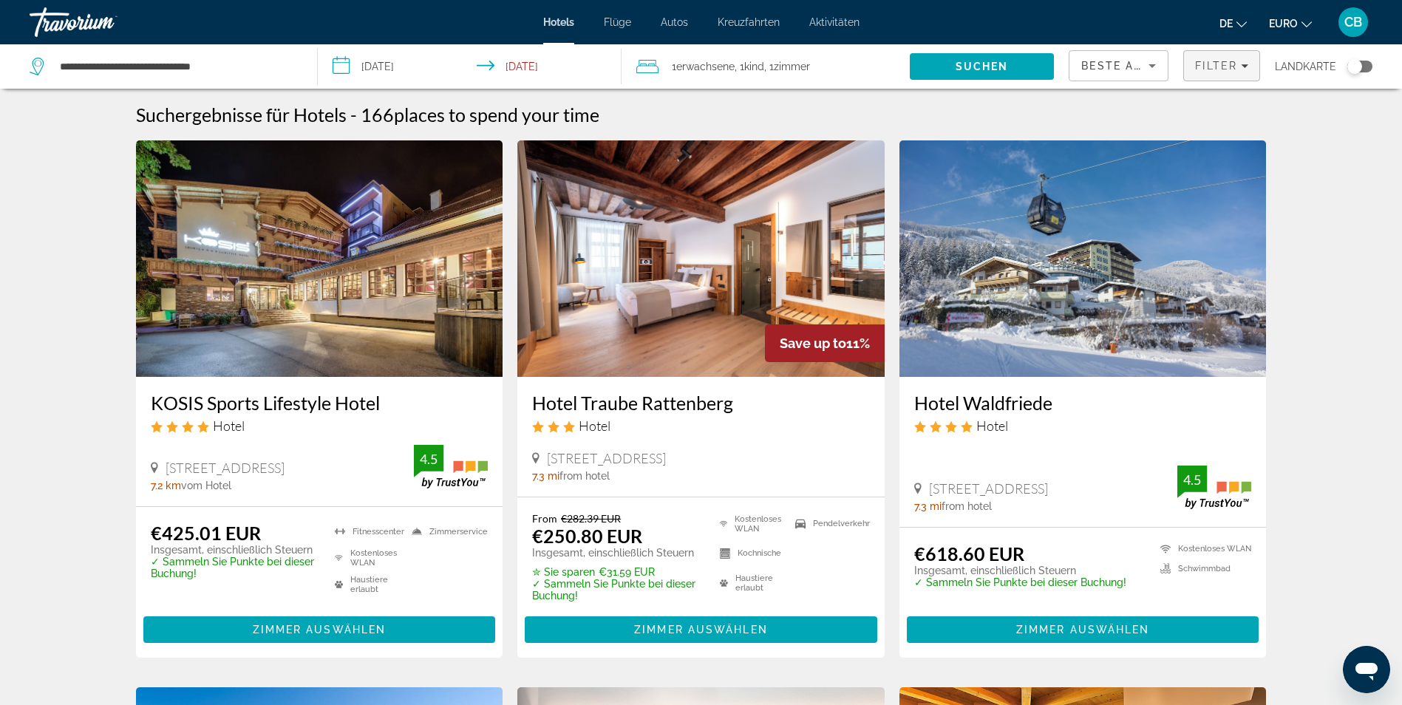
click at [1249, 68] on span "Filter" at bounding box center [1221, 65] width 75 height 35
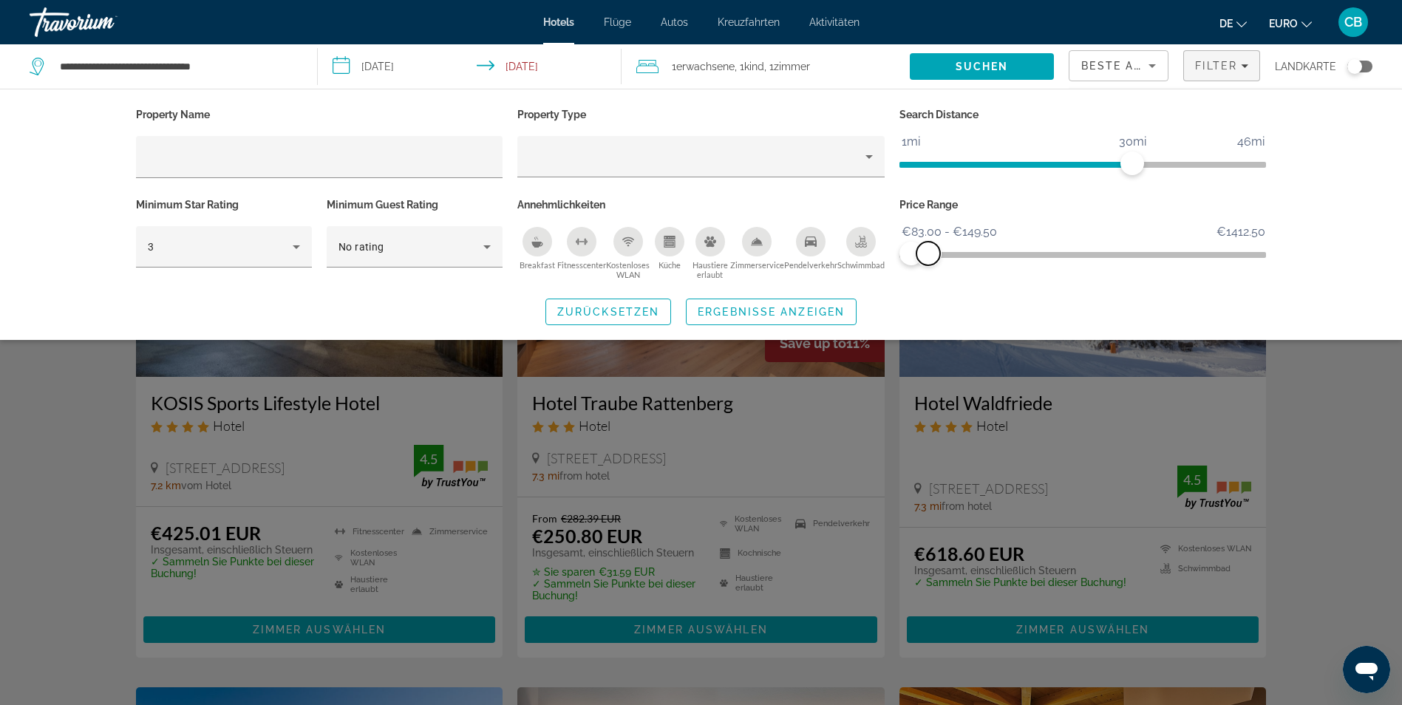
drag, startPoint x: 1248, startPoint y: 244, endPoint x: 928, endPoint y: 259, distance: 319.7
click at [928, 259] on span "ngx-slider-max" at bounding box center [929, 254] width 24 height 24
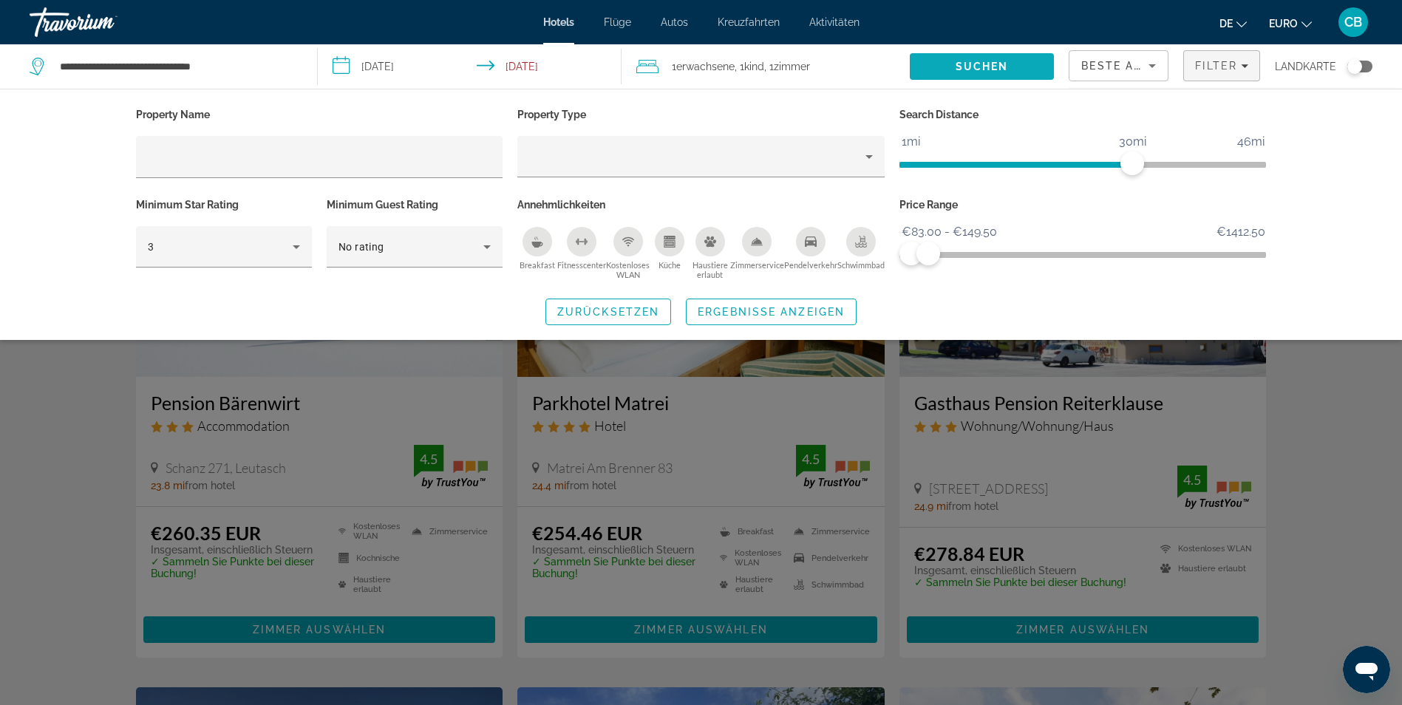
click at [991, 72] on span "Suchen" at bounding box center [982, 66] width 144 height 35
click at [990, 72] on span "Suchen" at bounding box center [982, 66] width 144 height 35
click at [981, 75] on span "Suchen" at bounding box center [982, 66] width 144 height 35
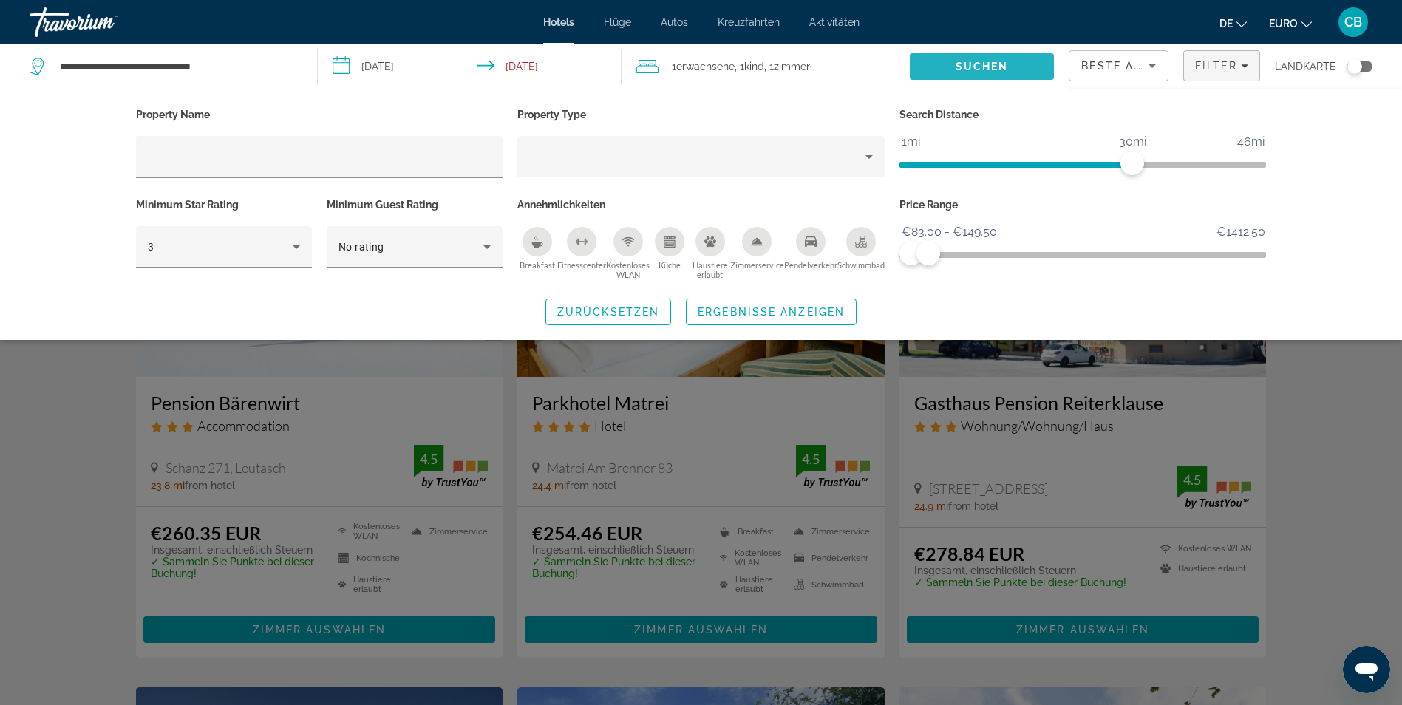
click at [981, 75] on span "Suchen" at bounding box center [982, 66] width 144 height 35
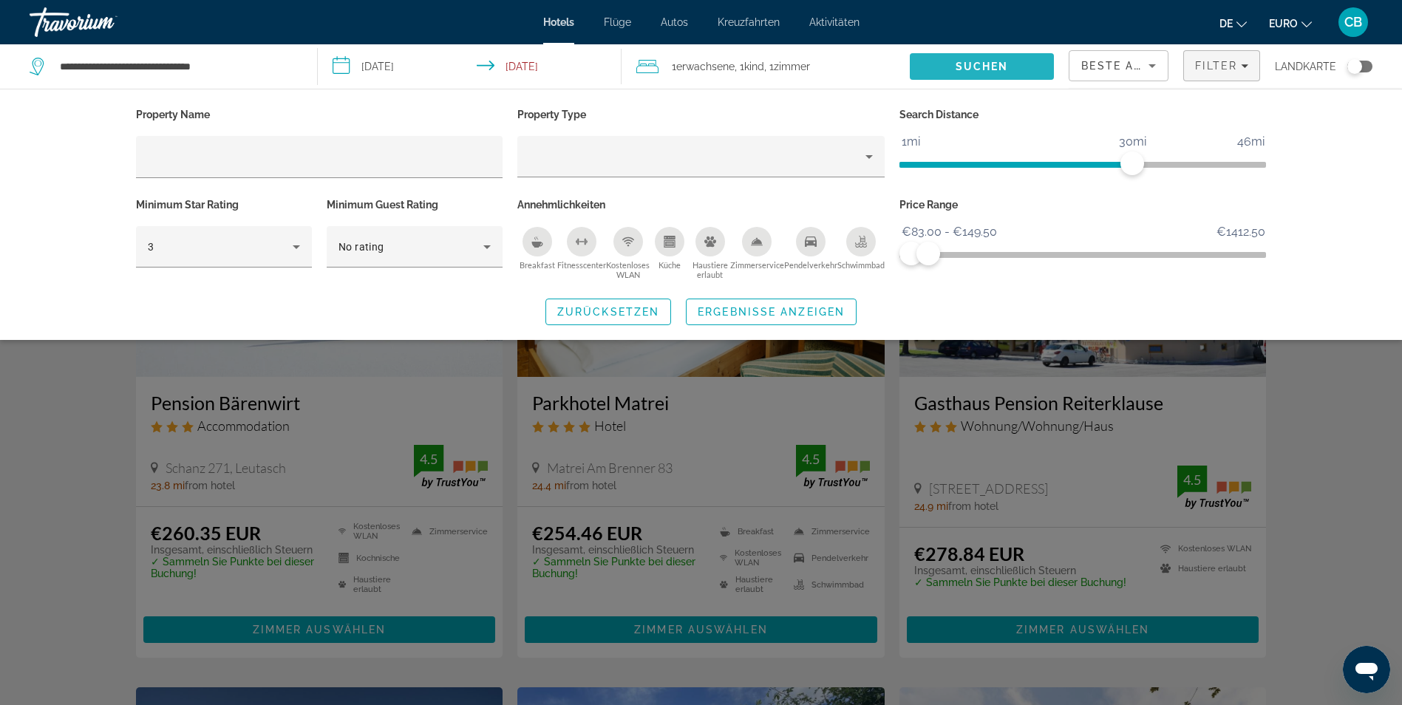
click at [981, 75] on span "Suchen" at bounding box center [982, 66] width 144 height 35
click at [941, 248] on span "ngx-slider-max" at bounding box center [941, 254] width 24 height 24
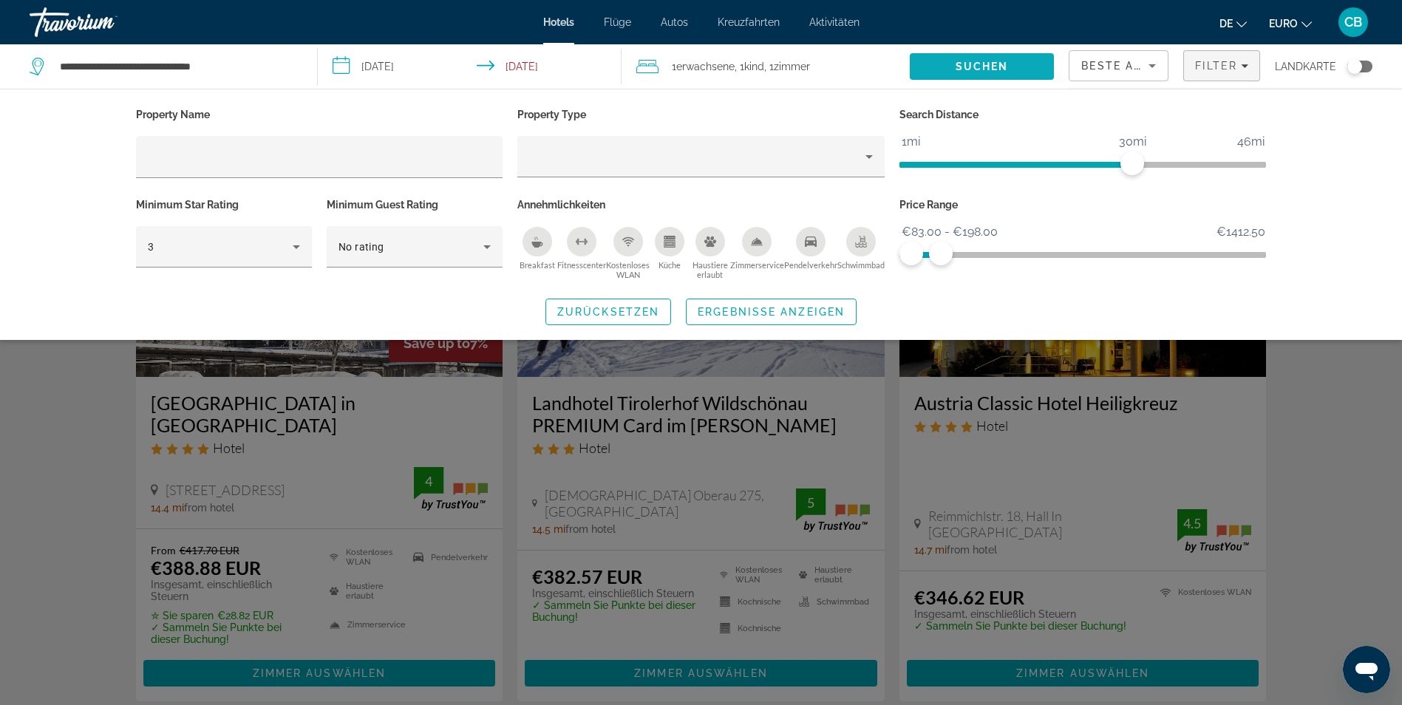
click at [968, 74] on span "Suchen" at bounding box center [982, 66] width 144 height 35
click at [969, 74] on span "Suchen" at bounding box center [982, 66] width 144 height 35
click at [968, 74] on span "Suchen" at bounding box center [982, 66] width 144 height 35
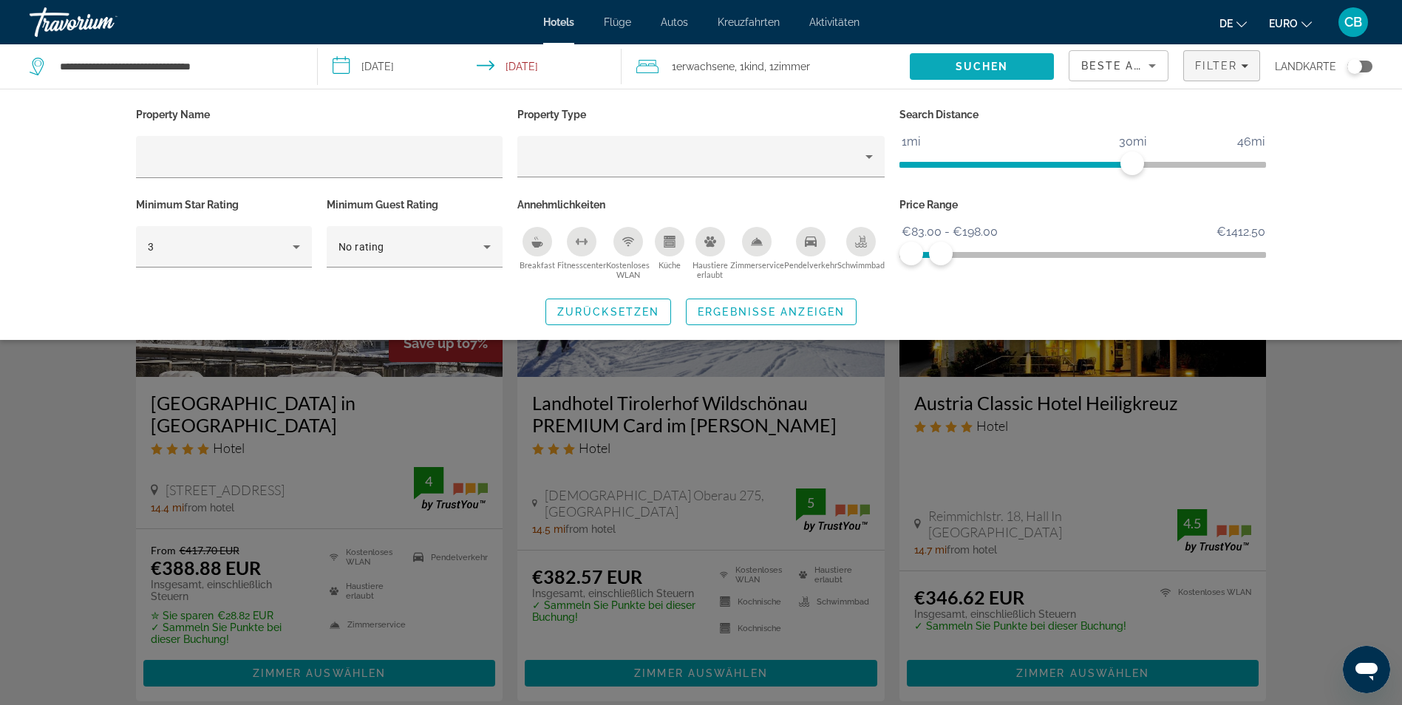
click at [968, 74] on span "Suchen" at bounding box center [982, 66] width 144 height 35
click at [910, 53] on button "Suchen" at bounding box center [982, 66] width 144 height 27
click at [792, 315] on span "Ergebnisse anzeigen" at bounding box center [771, 312] width 147 height 12
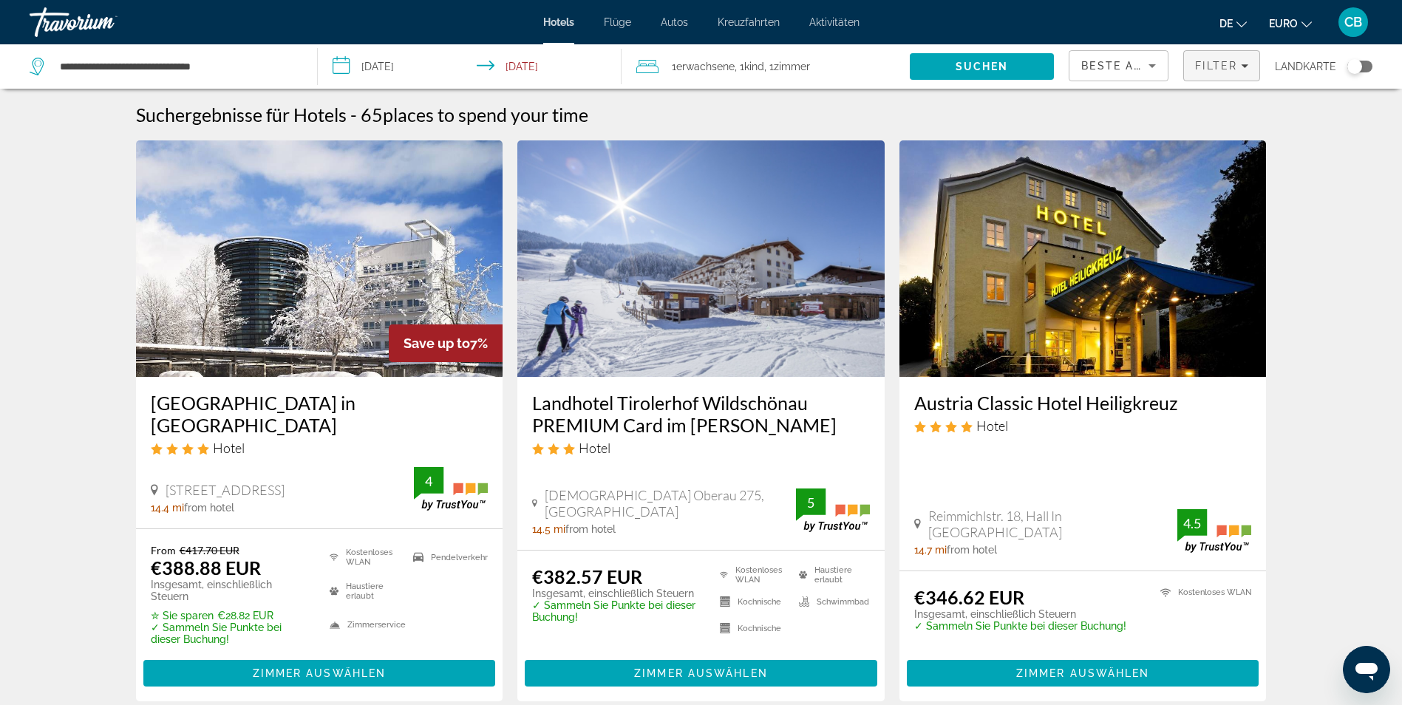
click at [1226, 67] on span "Filter" at bounding box center [1216, 66] width 42 height 12
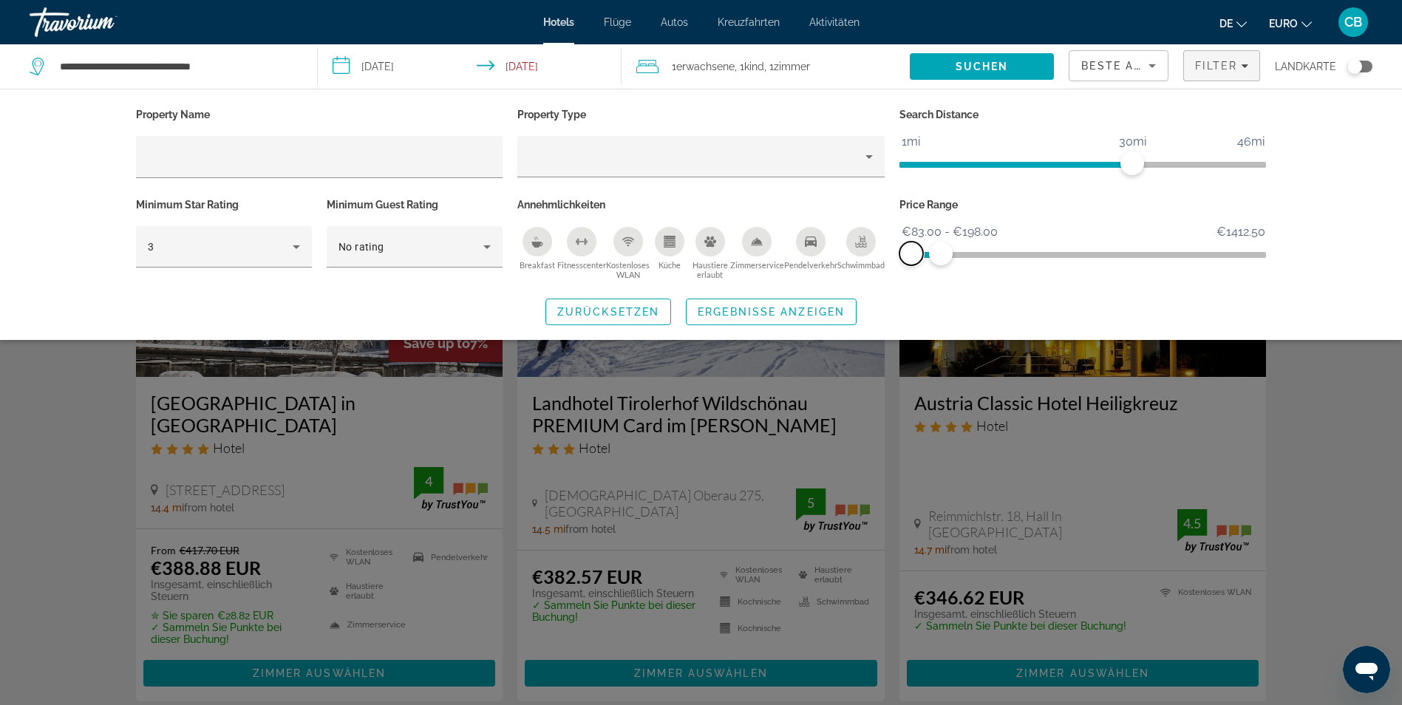
drag, startPoint x: 909, startPoint y: 253, endPoint x: 894, endPoint y: 257, distance: 15.4
click at [894, 257] on div "Price Range €83.00 €1412.50 €83.00 €198.00 €83.00 - €198.00" at bounding box center [1083, 238] width 382 height 89
click at [952, 251] on span "ngx-slider-max" at bounding box center [952, 254] width 24 height 24
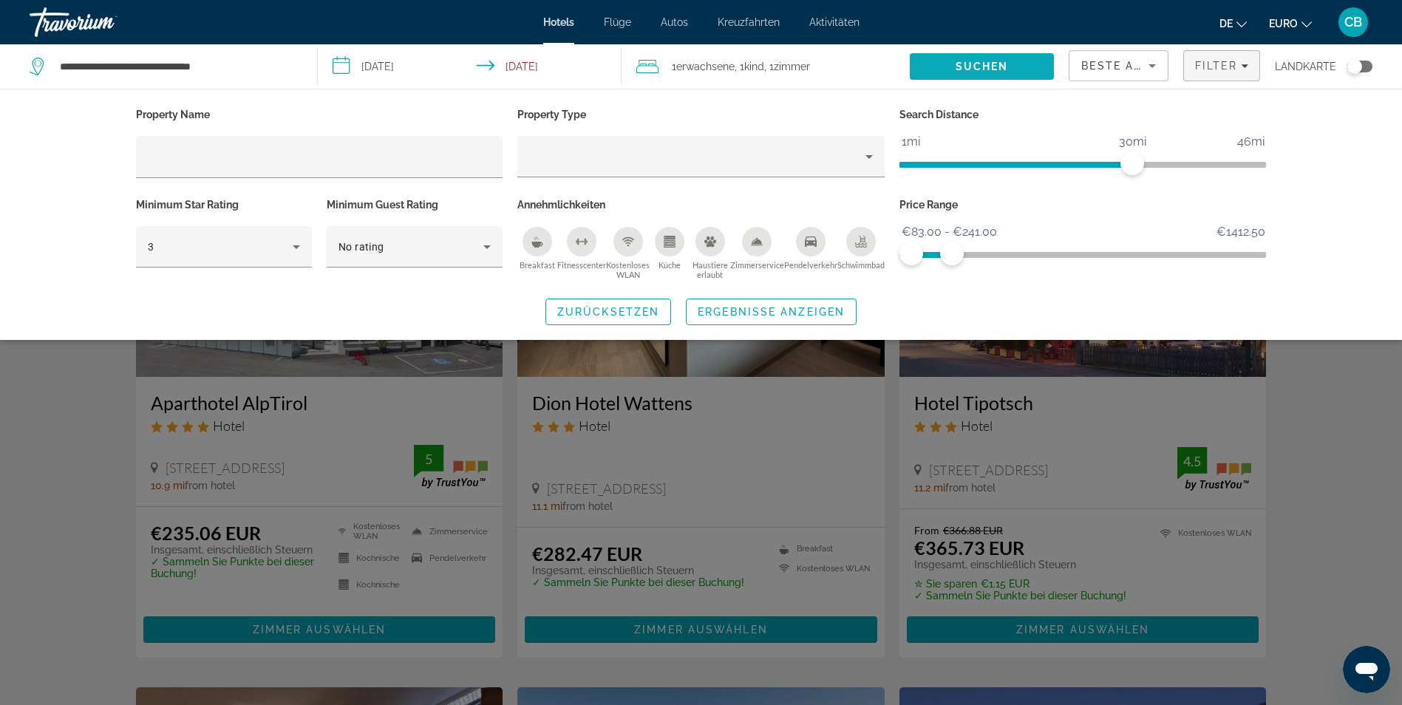
click at [1015, 72] on span "Suchen" at bounding box center [982, 66] width 144 height 35
drag, startPoint x: 1015, startPoint y: 72, endPoint x: 995, endPoint y: 35, distance: 41.4
click at [1014, 70] on span "Suchen" at bounding box center [982, 66] width 144 height 35
click at [1007, 69] on span "Suchen" at bounding box center [982, 67] width 53 height 12
click at [910, 53] on button "Suchen" at bounding box center [982, 66] width 144 height 27
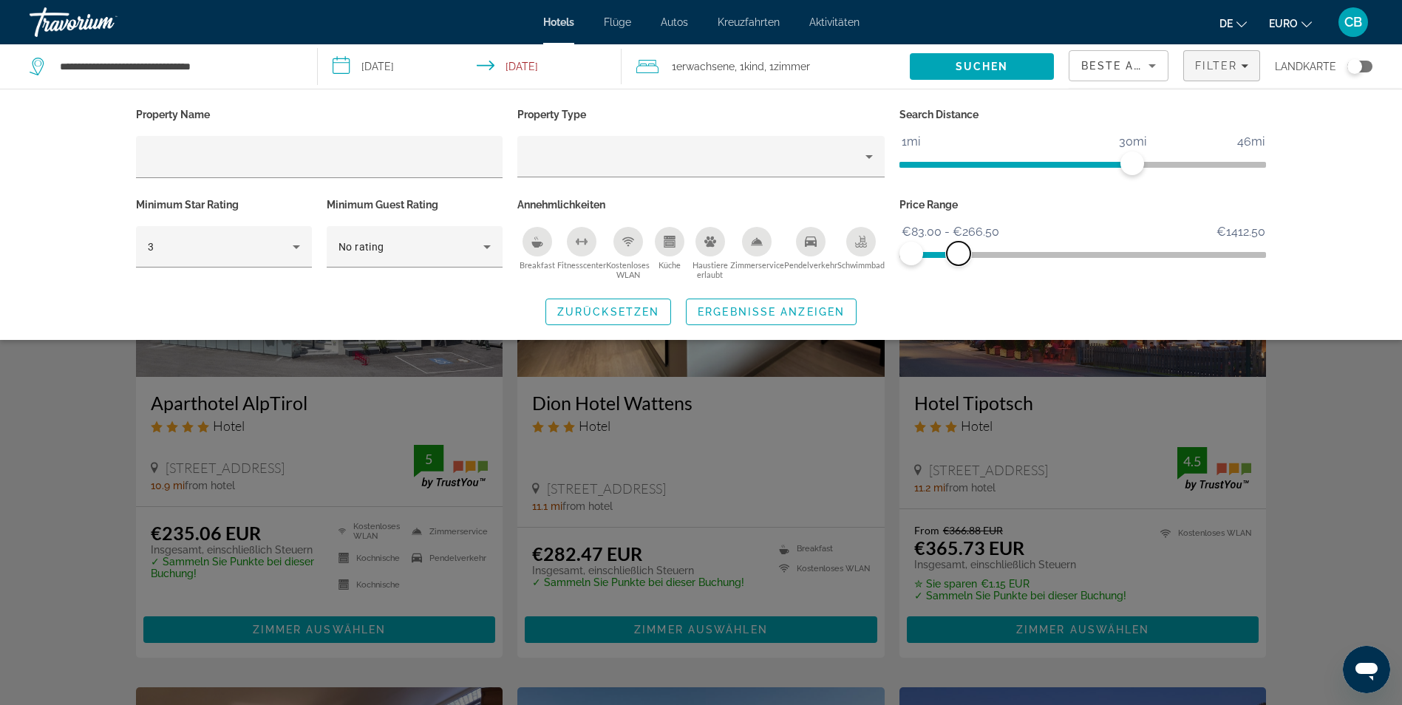
click at [959, 242] on span "ngx-slider-max" at bounding box center [959, 254] width 24 height 24
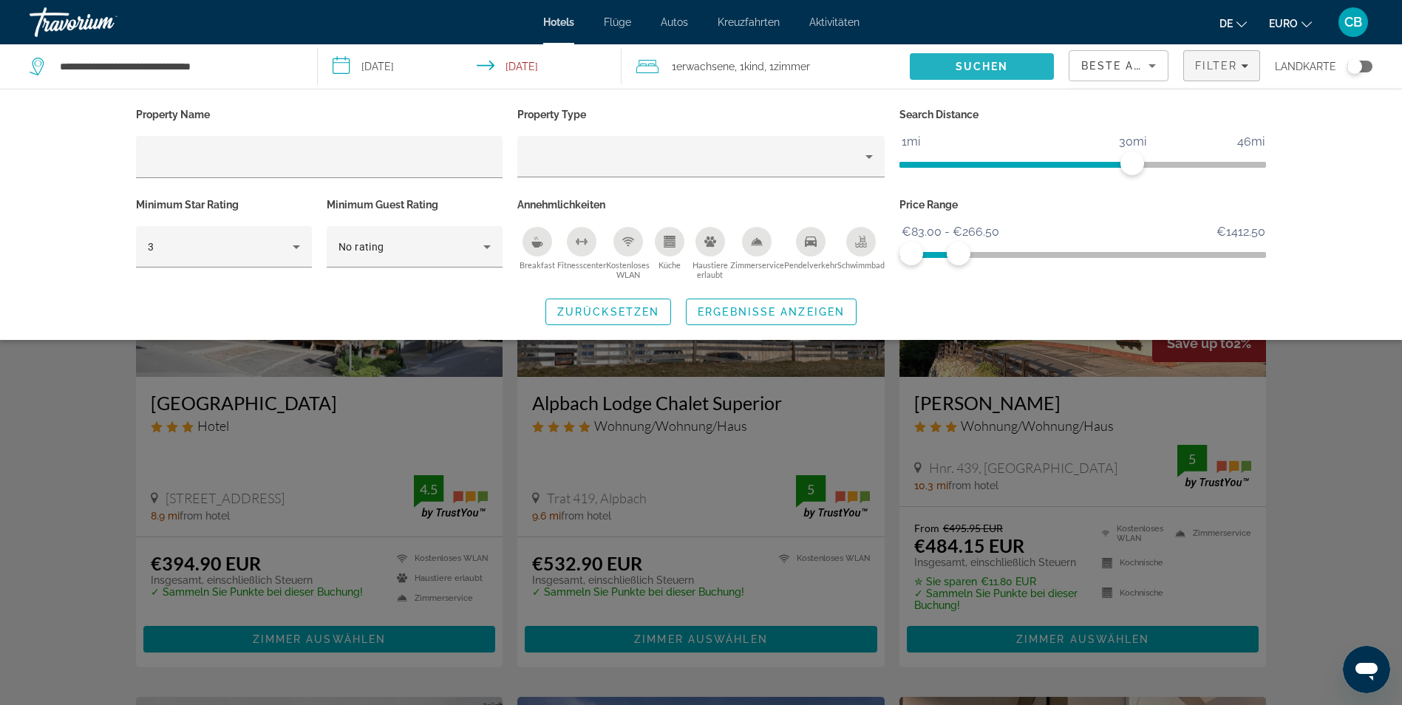
click at [1004, 56] on span "Suchen" at bounding box center [982, 66] width 144 height 35
drag, startPoint x: 968, startPoint y: 248, endPoint x: 1031, endPoint y: 249, distance: 63.6
click at [1031, 249] on span "ngx-slider-max" at bounding box center [1021, 254] width 24 height 24
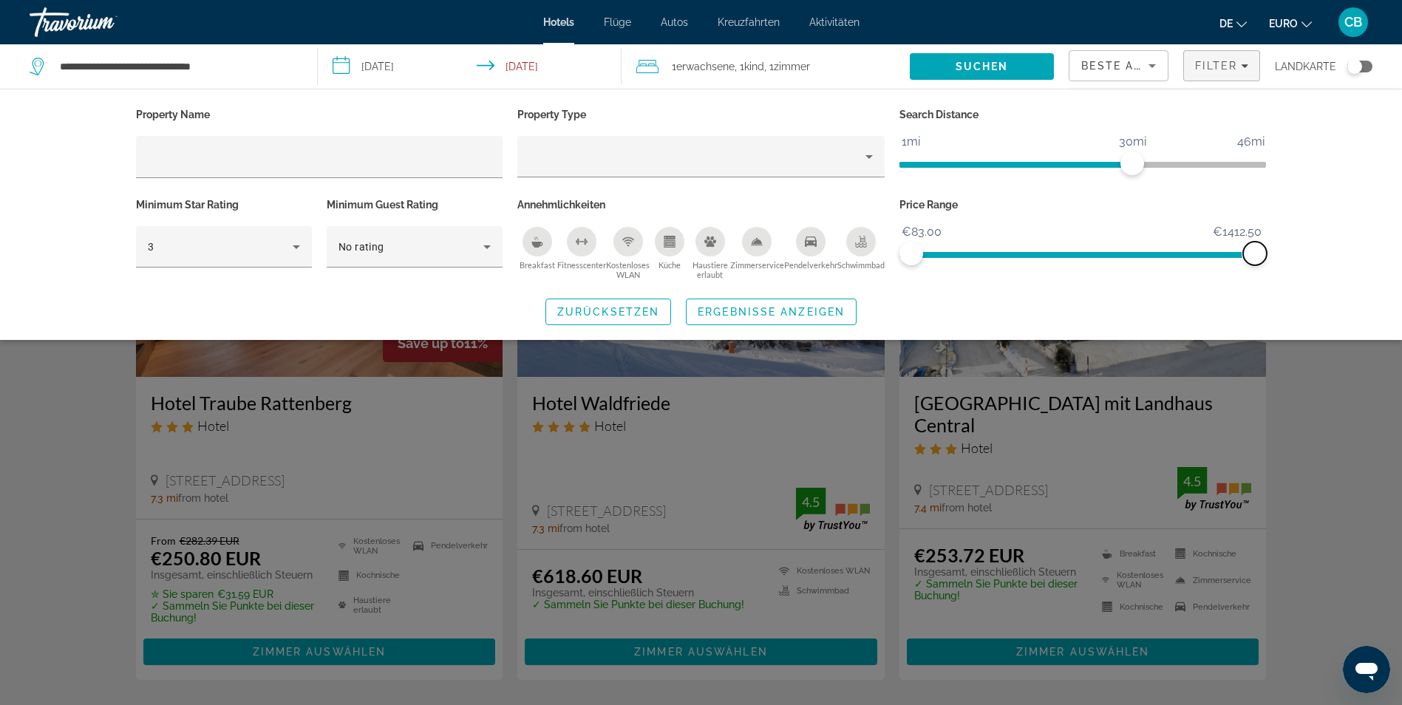
drag, startPoint x: 1034, startPoint y: 253, endPoint x: 1296, endPoint y: 270, distance: 262.2
click at [1296, 270] on div "Property Name Property Type Search Distance 1mi 46mi 30mi Minimum Star Rating 3…" at bounding box center [701, 214] width 1190 height 221
drag, startPoint x: 917, startPoint y: 254, endPoint x: 908, endPoint y: 256, distance: 9.1
click at [908, 256] on span "ngx-Schieberegler" at bounding box center [912, 254] width 24 height 24
drag, startPoint x: 1260, startPoint y: 245, endPoint x: 1284, endPoint y: 245, distance: 24.4
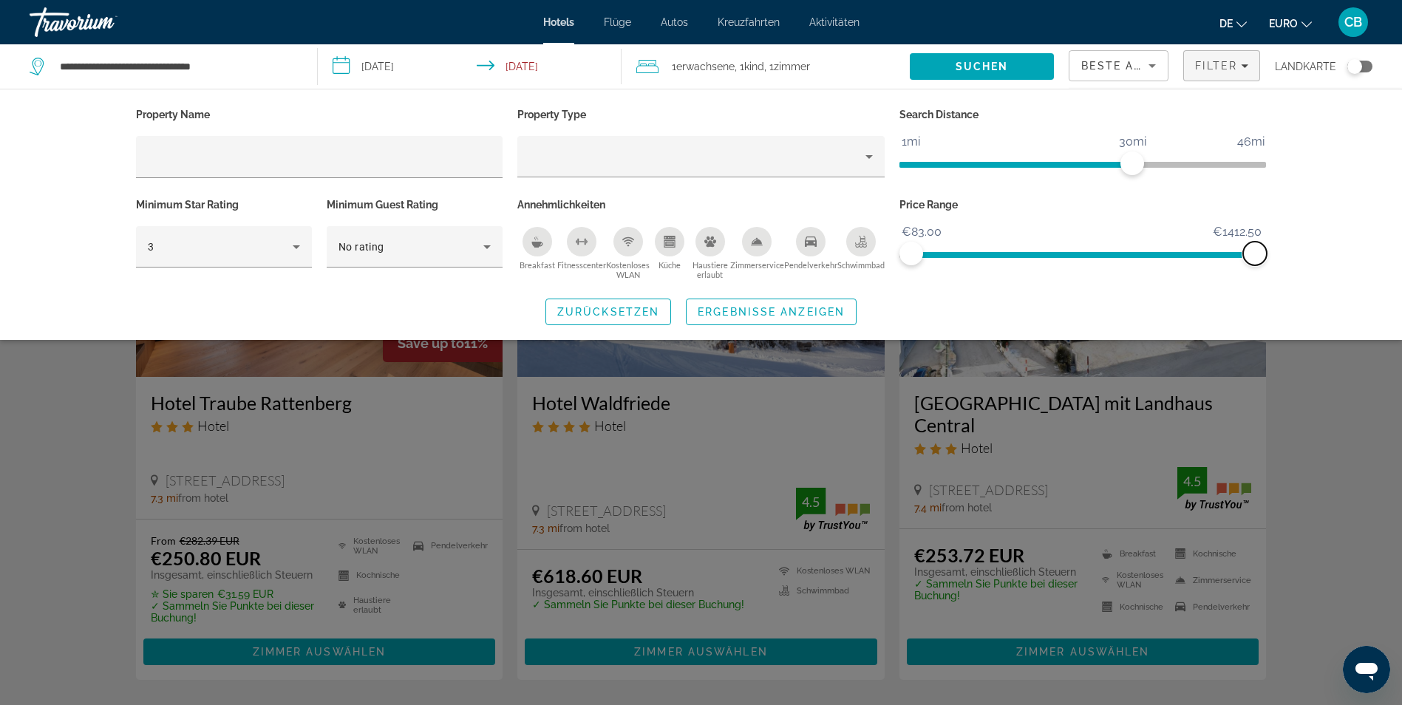
click at [1284, 245] on div "Property Name Property Type Search Distance 1mi 46mi 30mi Minimum Star Rating 3…" at bounding box center [701, 214] width 1190 height 221
click at [1319, 397] on div "Such-Widget" at bounding box center [701, 463] width 1402 height 483
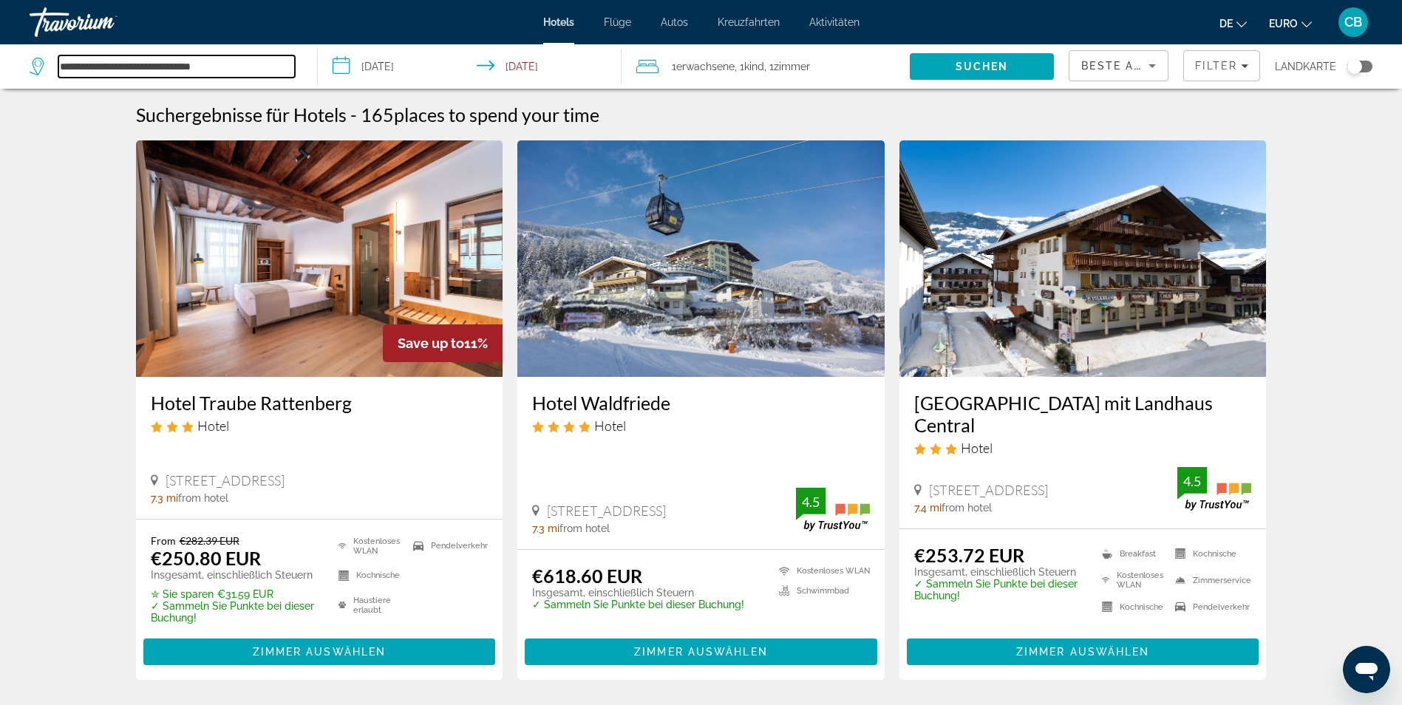
click at [234, 69] on input "**********" at bounding box center [176, 66] width 237 height 22
click at [247, 63] on input "**********" at bounding box center [176, 66] width 237 height 22
type input "*"
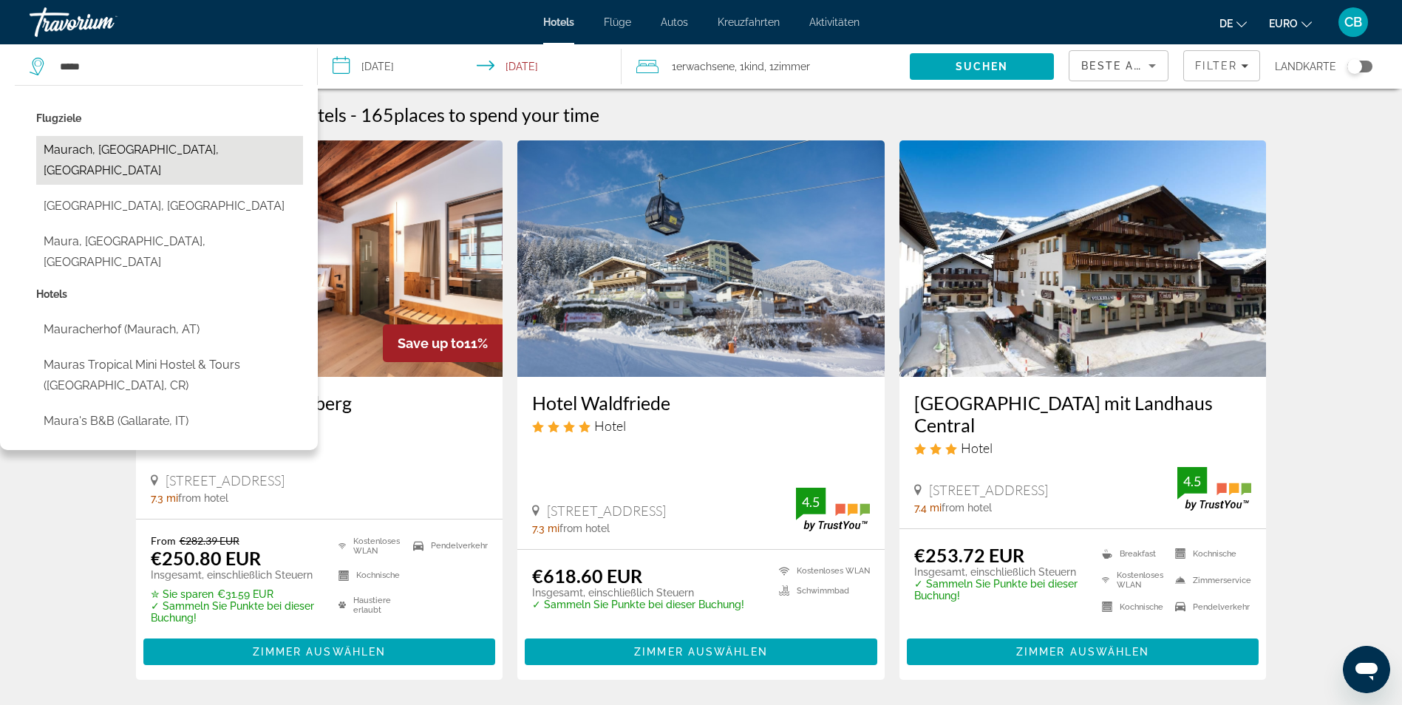
click at [183, 143] on button "Maurach, [GEOGRAPHIC_DATA], [GEOGRAPHIC_DATA]" at bounding box center [169, 160] width 267 height 49
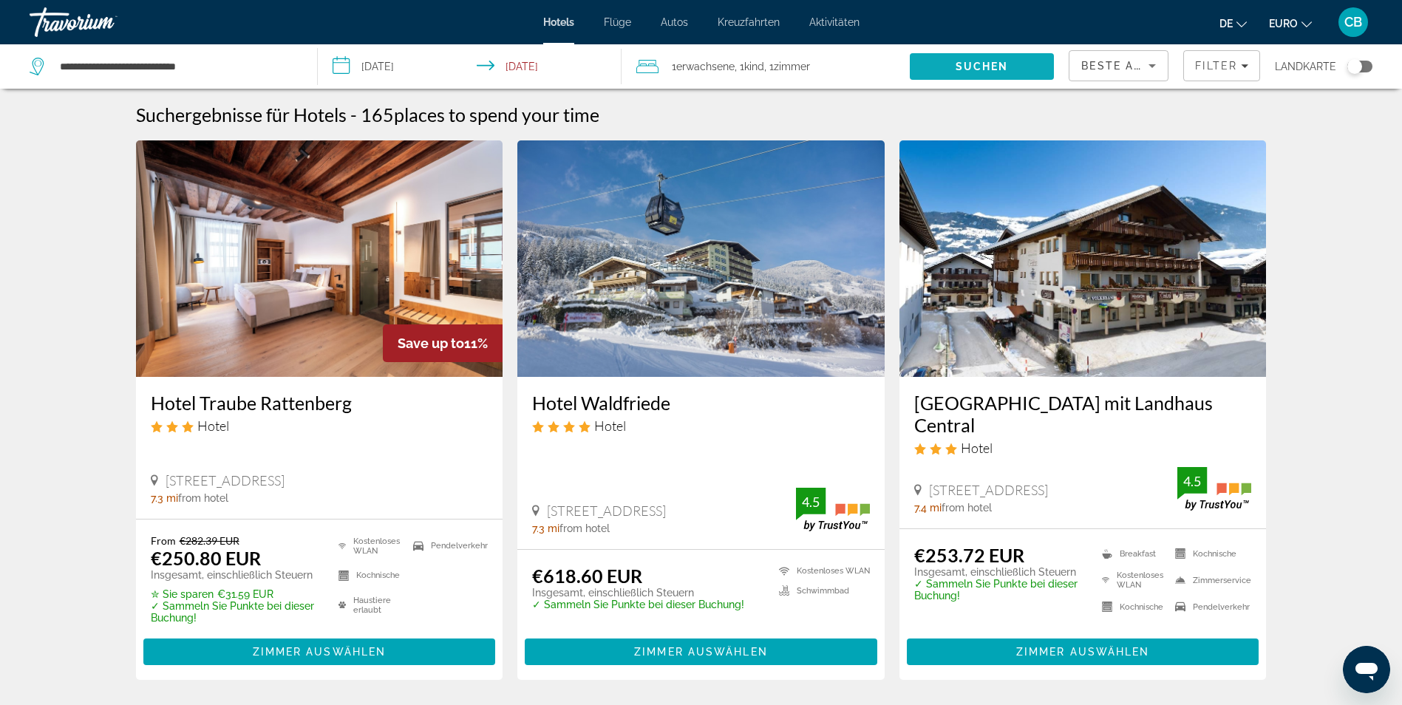
click at [992, 64] on span "Suchen" at bounding box center [982, 67] width 53 height 12
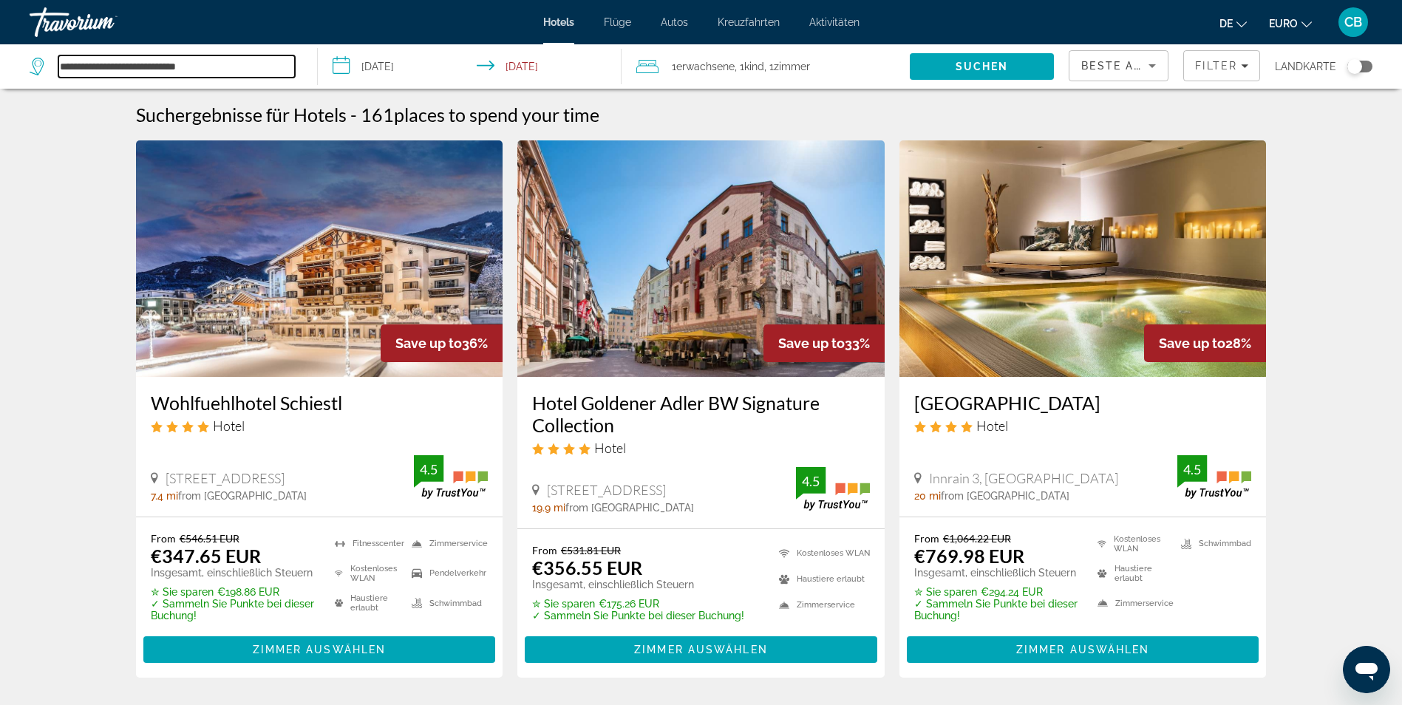
click at [239, 64] on input "**********" at bounding box center [176, 66] width 237 height 22
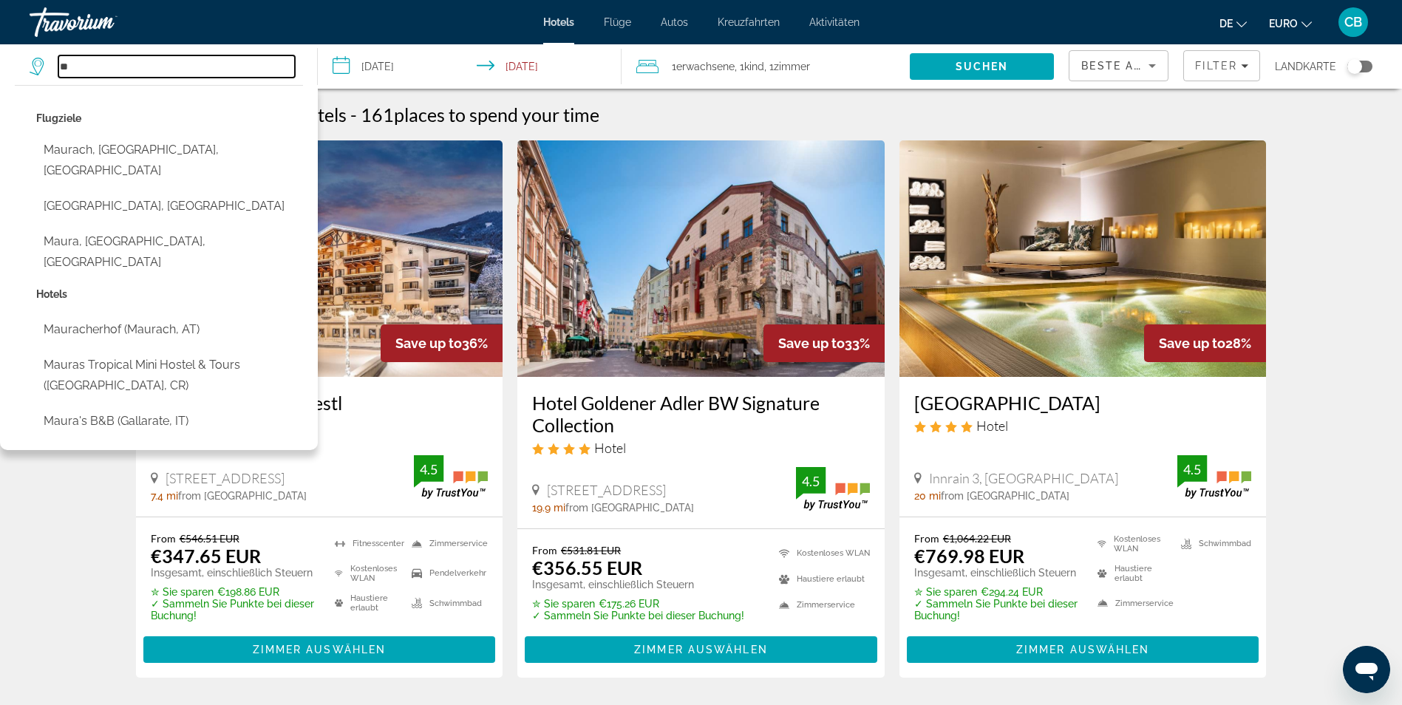
type input "*"
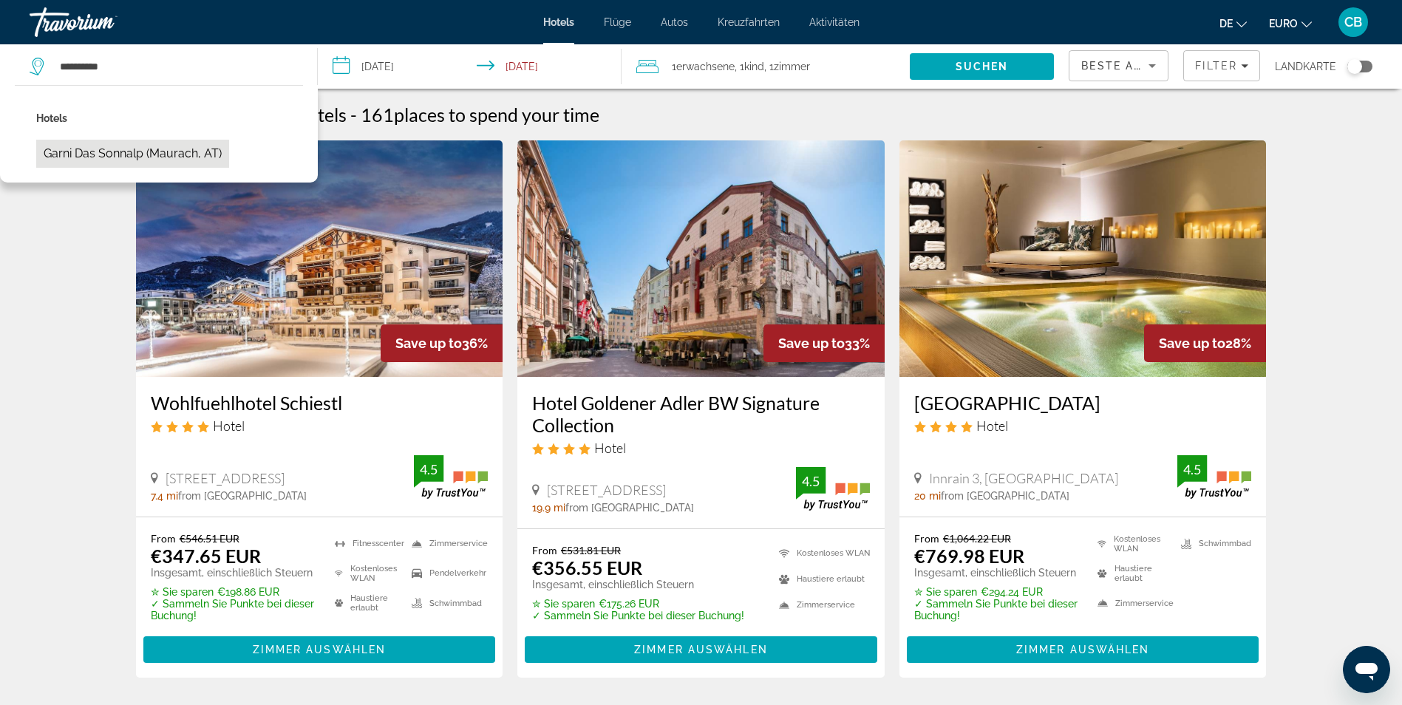
click at [109, 148] on button "Garni Das Sonnalp (Maurach, AT)" at bounding box center [132, 154] width 193 height 28
type input "**********"
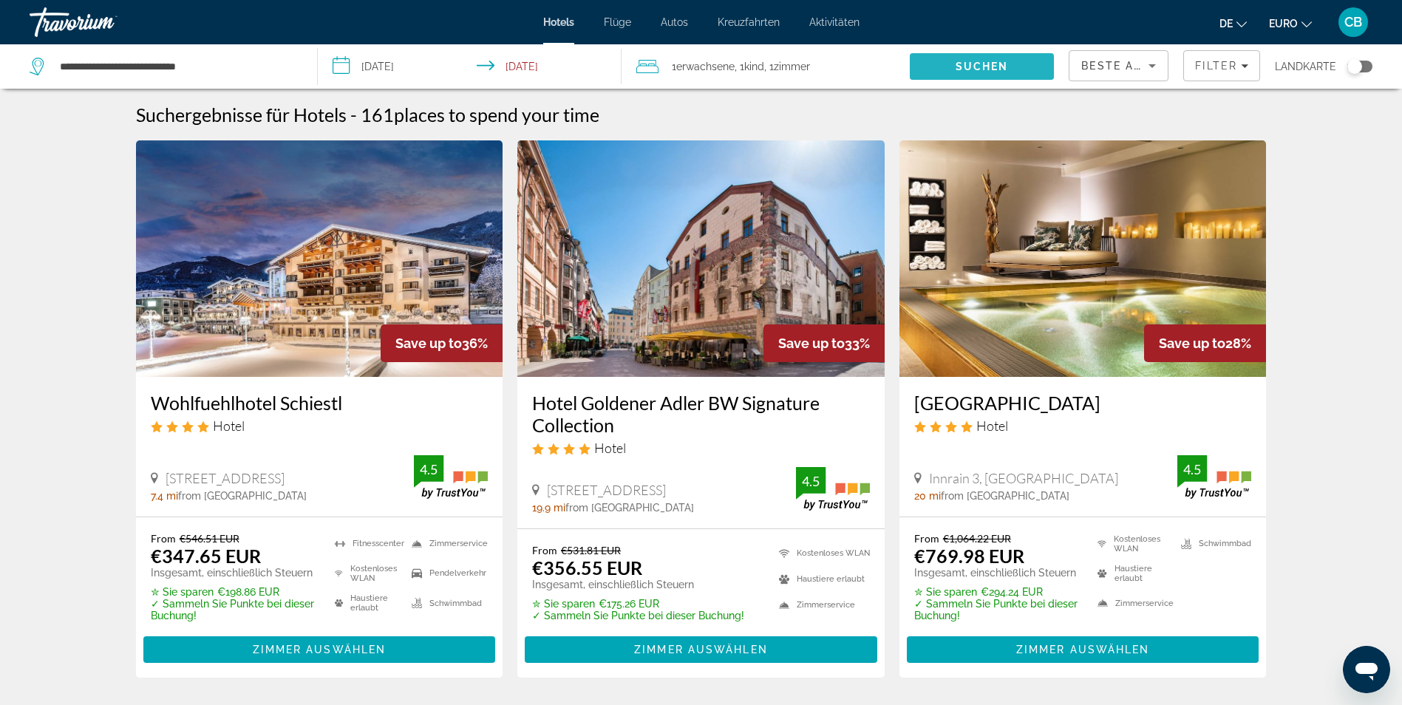
click at [985, 72] on span "Suchen" at bounding box center [982, 67] width 53 height 12
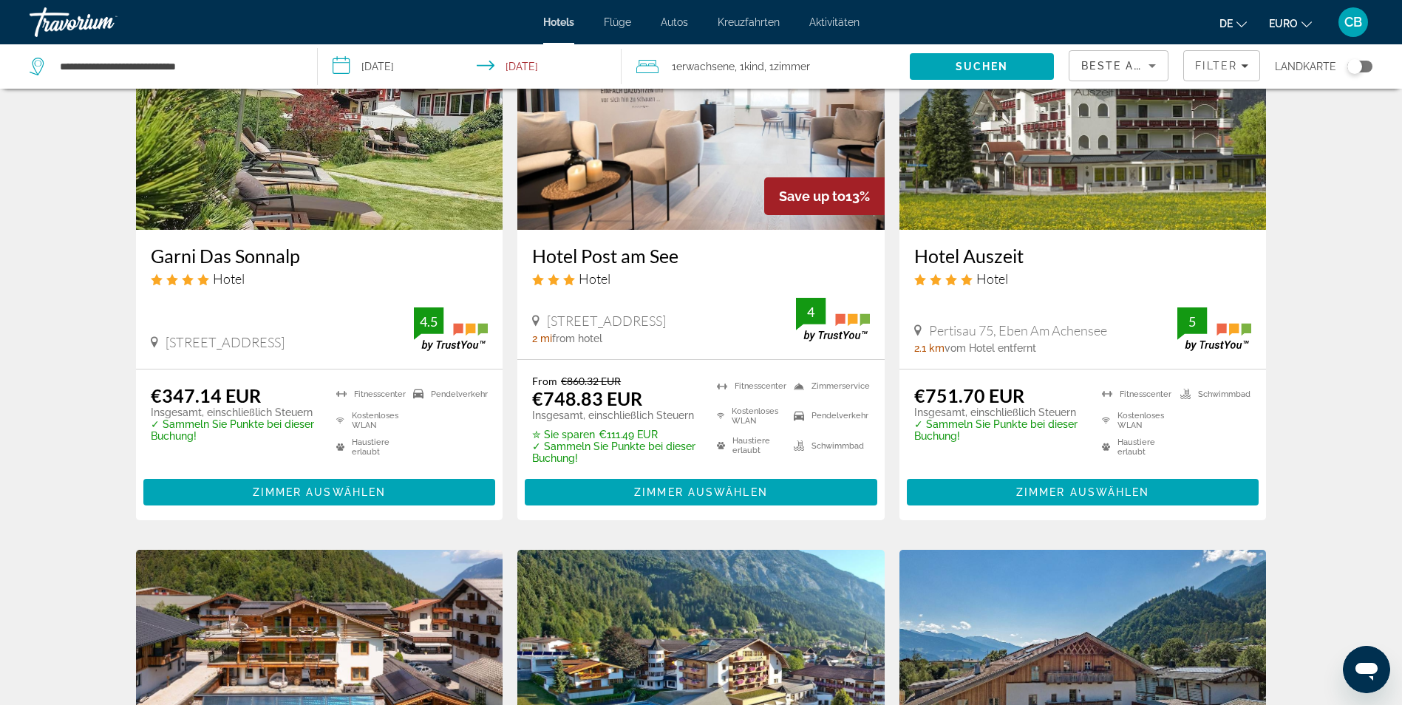
scroll to position [148, 0]
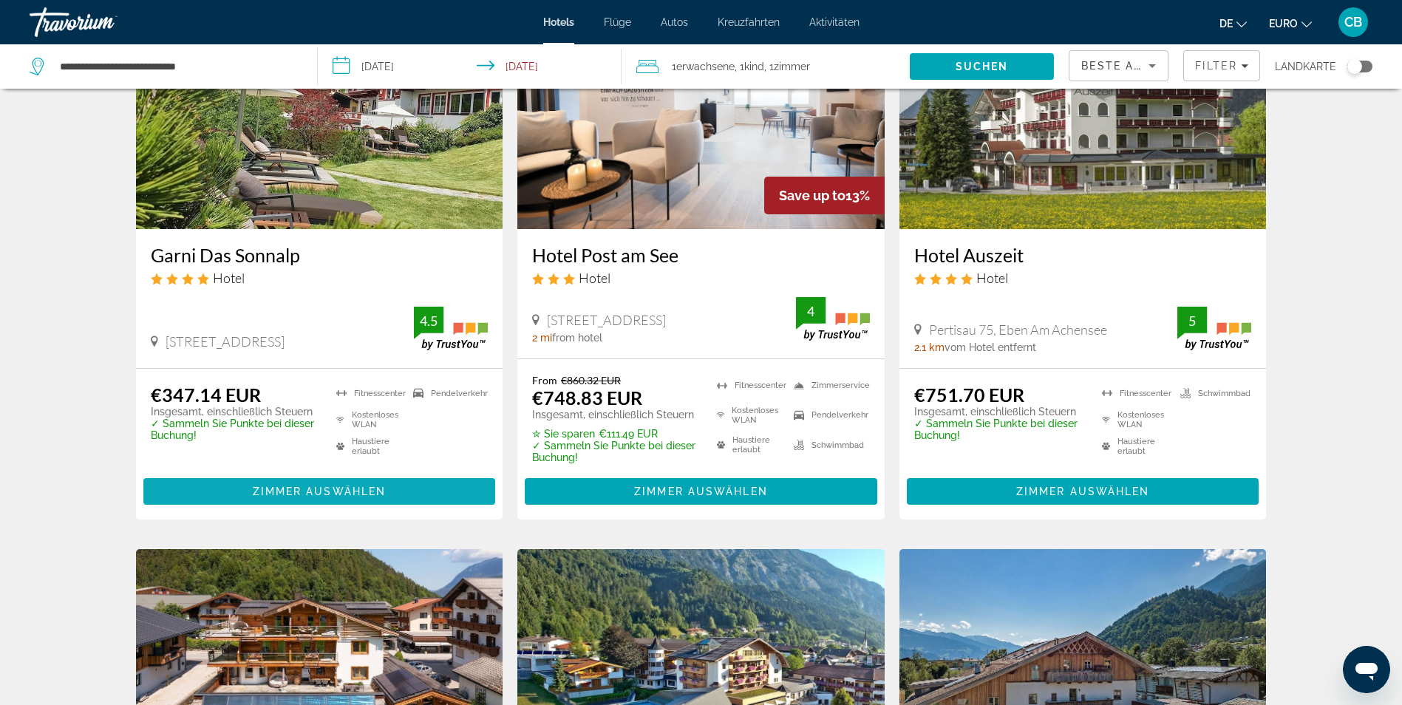
click at [309, 494] on span "Zimmer auswählen" at bounding box center [320, 492] width 134 height 12
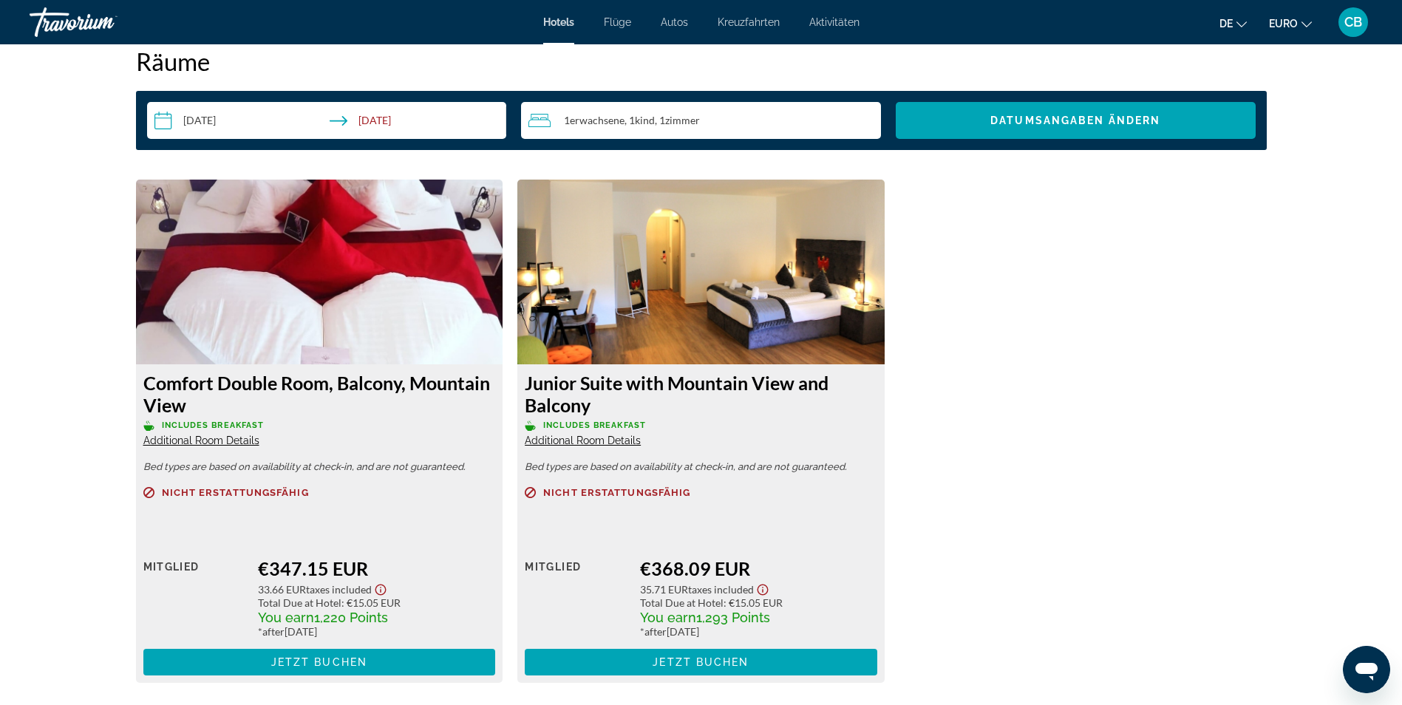
scroll to position [1922, 0]
